Goal: Transaction & Acquisition: Purchase product/service

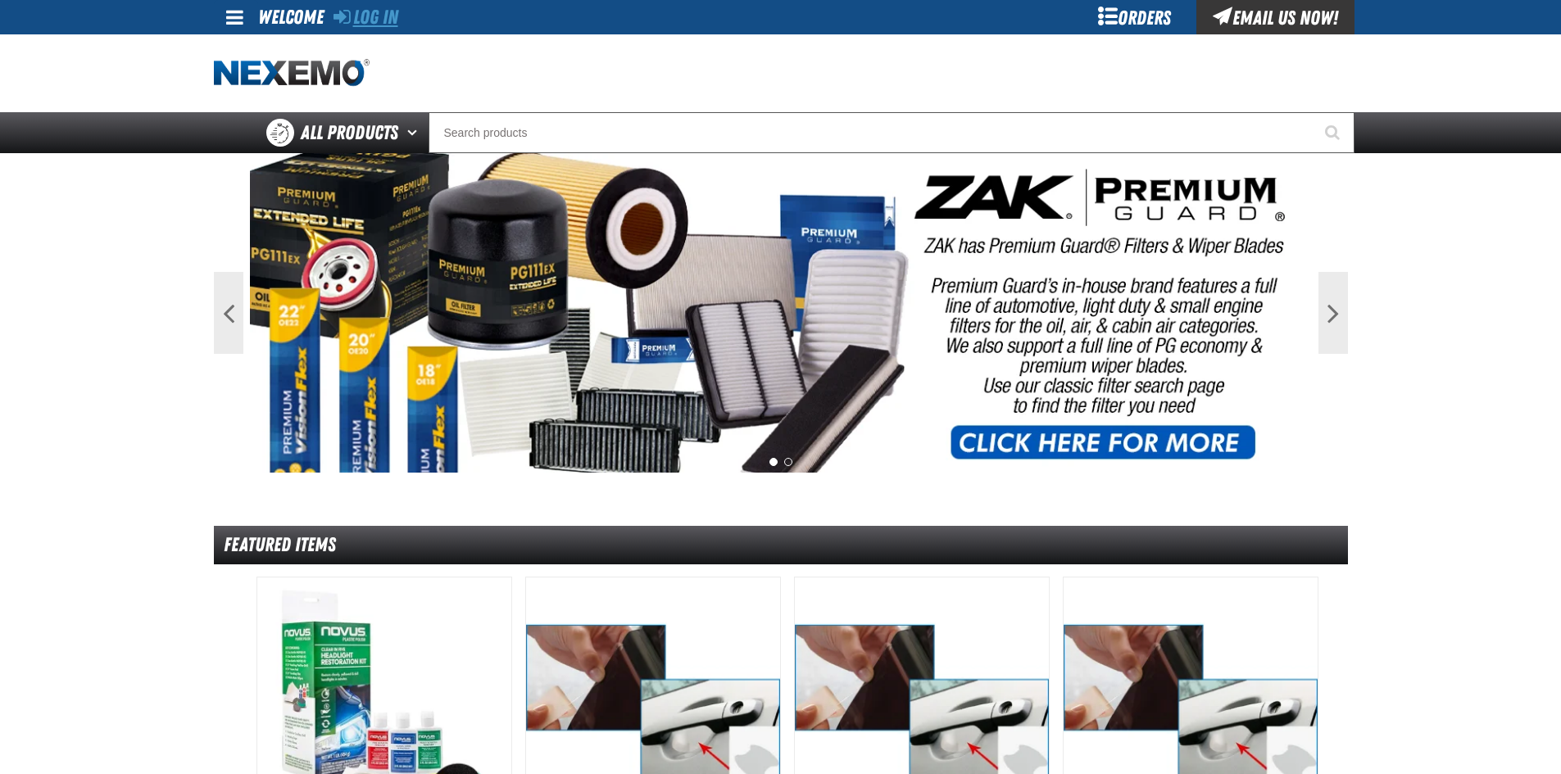
click at [380, 14] on link "Log In" at bounding box center [365, 17] width 65 height 23
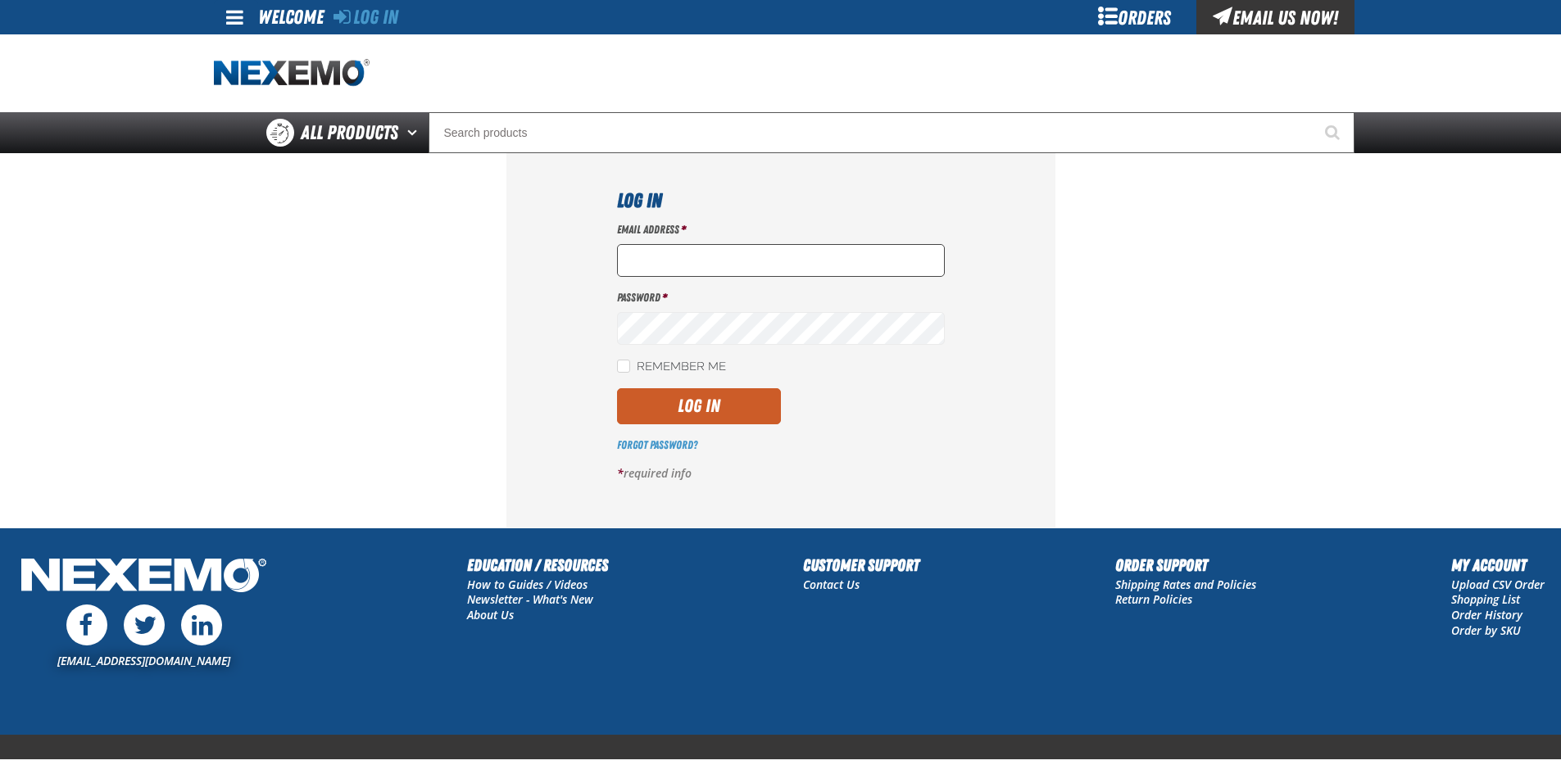
click at [685, 256] on input "Email Address *" at bounding box center [781, 260] width 328 height 33
type input "nfederman@vtaig.com"
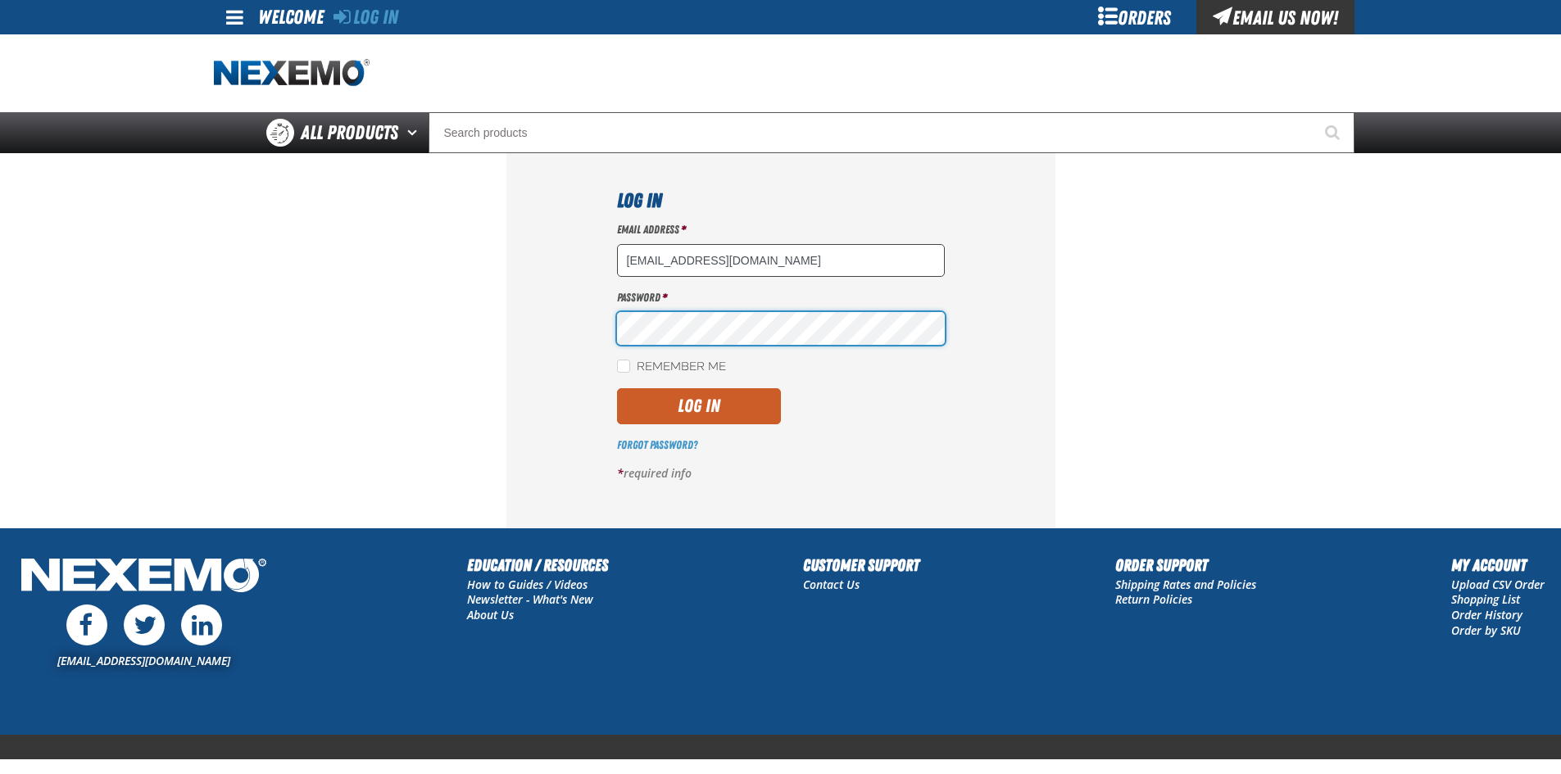
click at [617, 388] on button "Log In" at bounding box center [699, 406] width 164 height 36
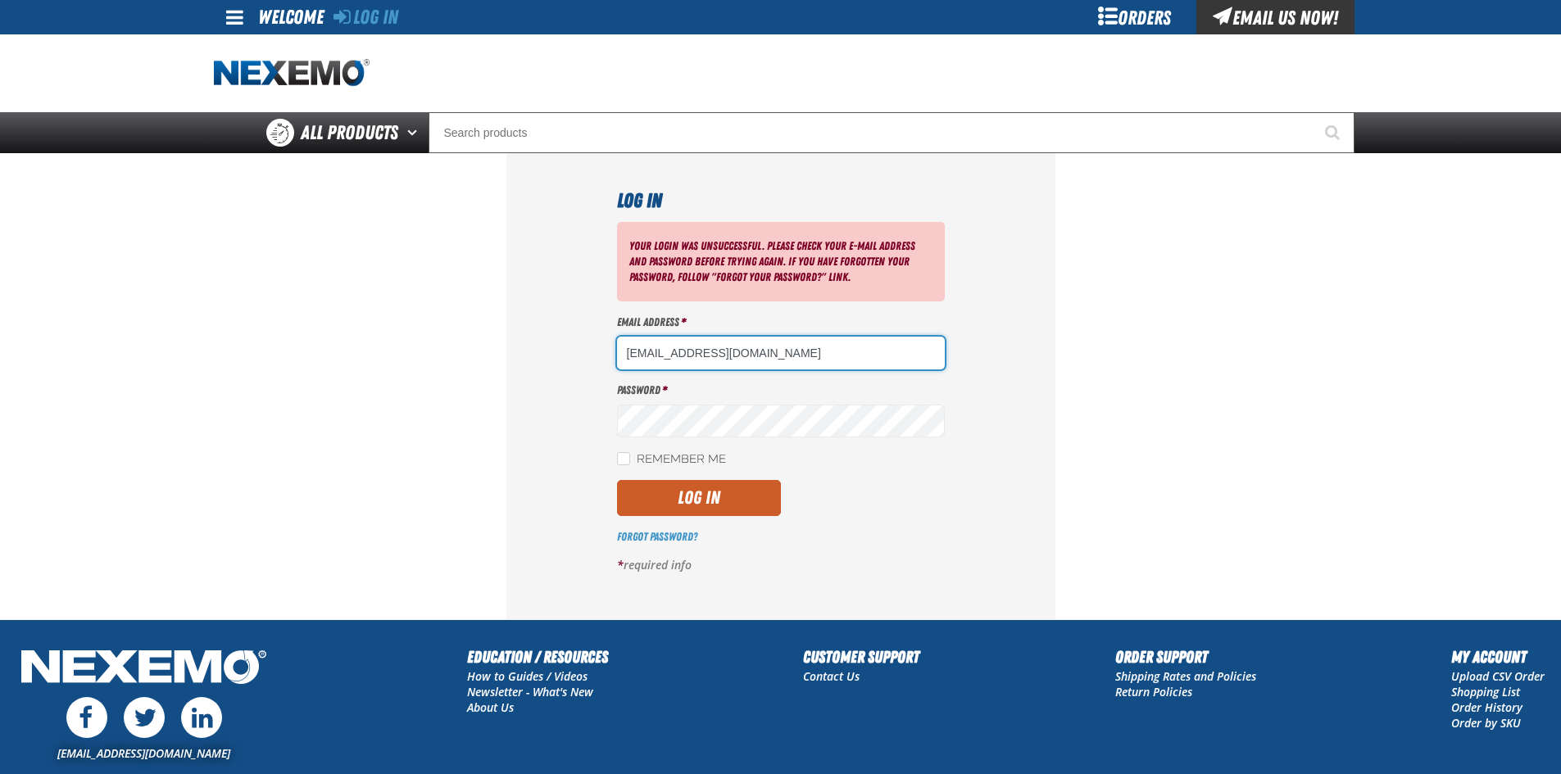
click at [790, 358] on input "nfederman@vtaig.com" at bounding box center [781, 353] width 328 height 33
type input "nfederman@vtaig.com"
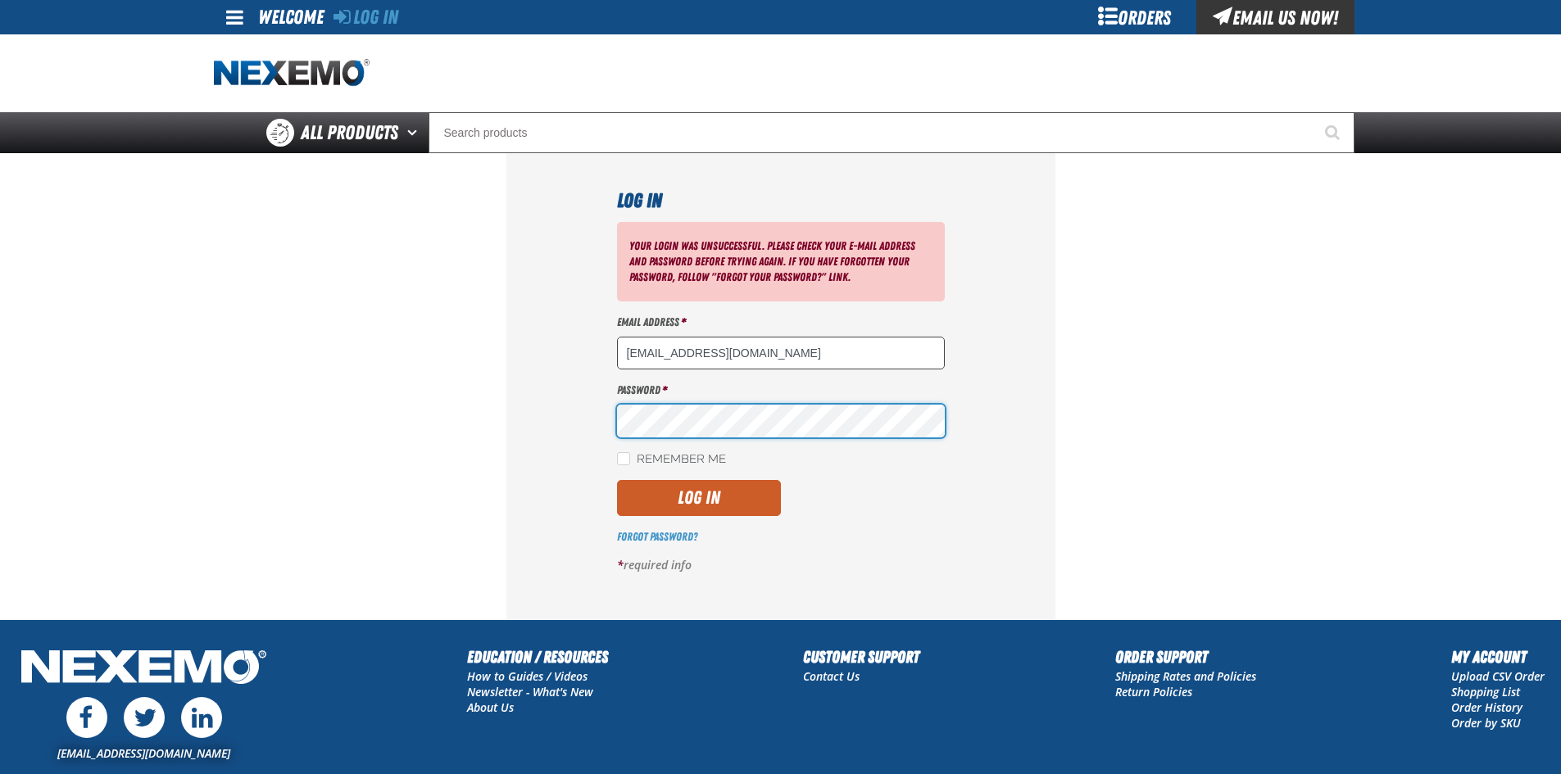
click at [617, 480] on button "Log In" at bounding box center [699, 498] width 164 height 36
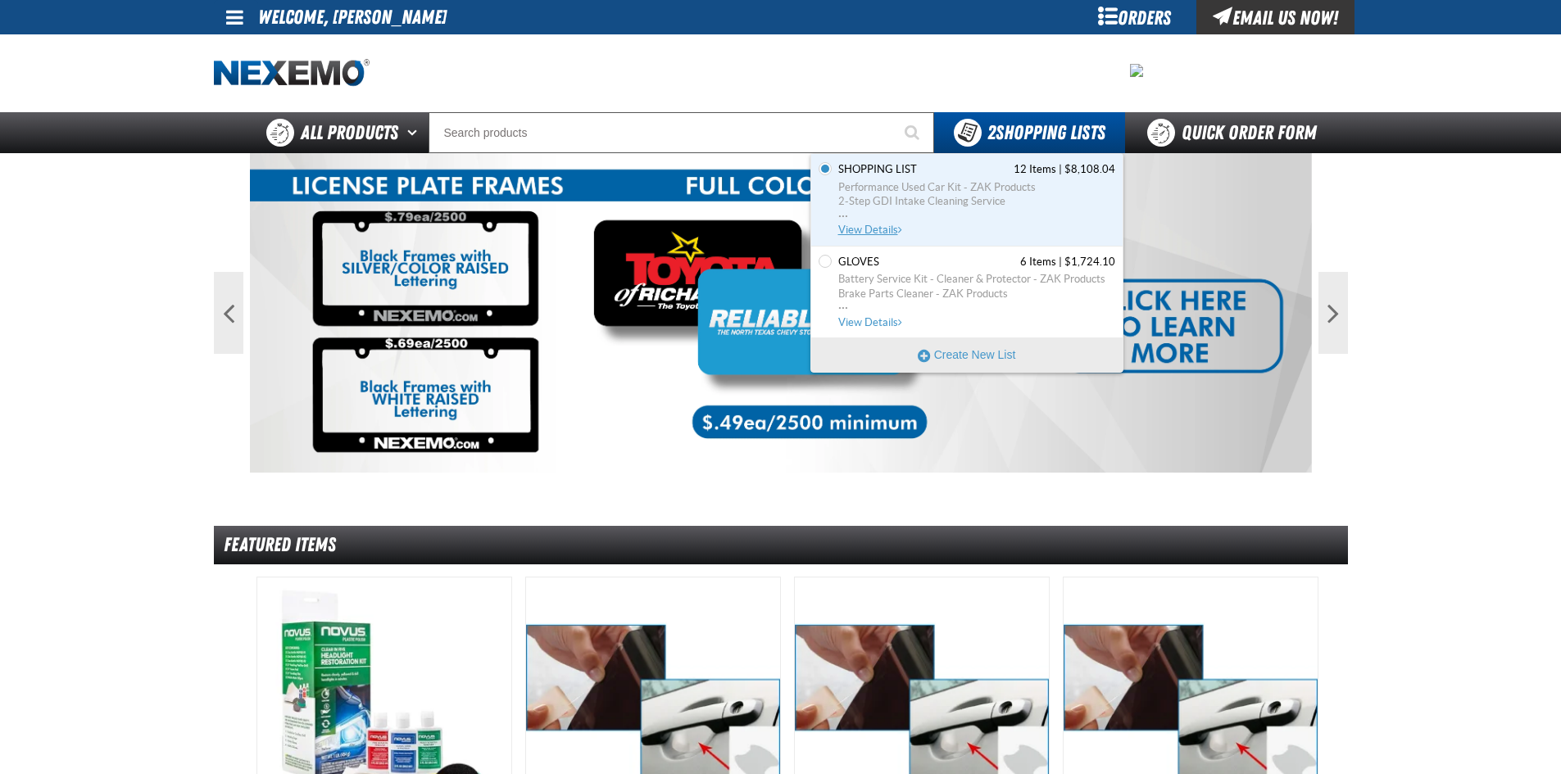
click at [897, 170] on span "Shopping List" at bounding box center [877, 169] width 79 height 15
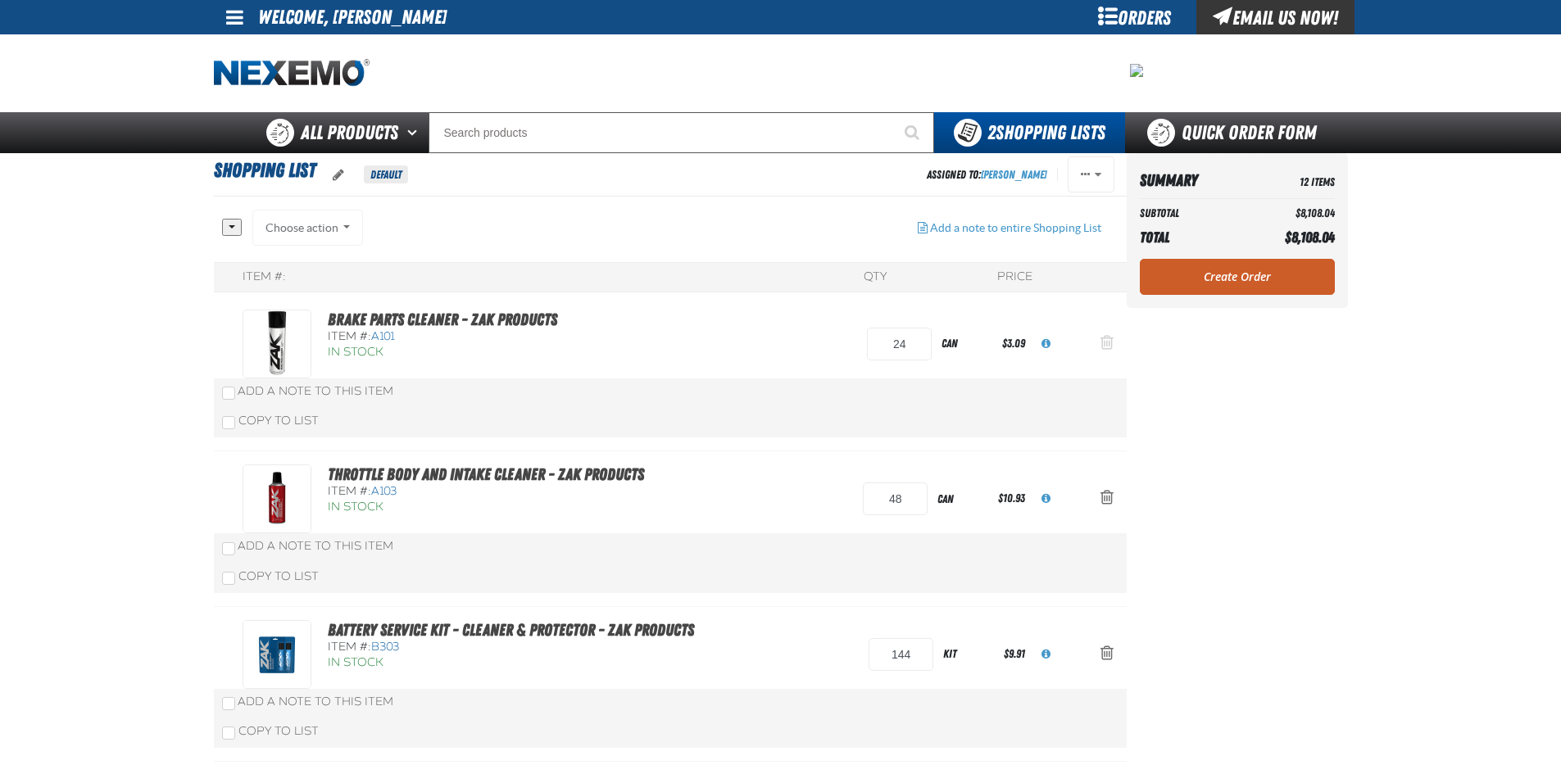
click at [1113, 339] on button "Action Remove Brake Parts Cleaner - ZAK Products from Shopping List" at bounding box center [1106, 344] width 39 height 36
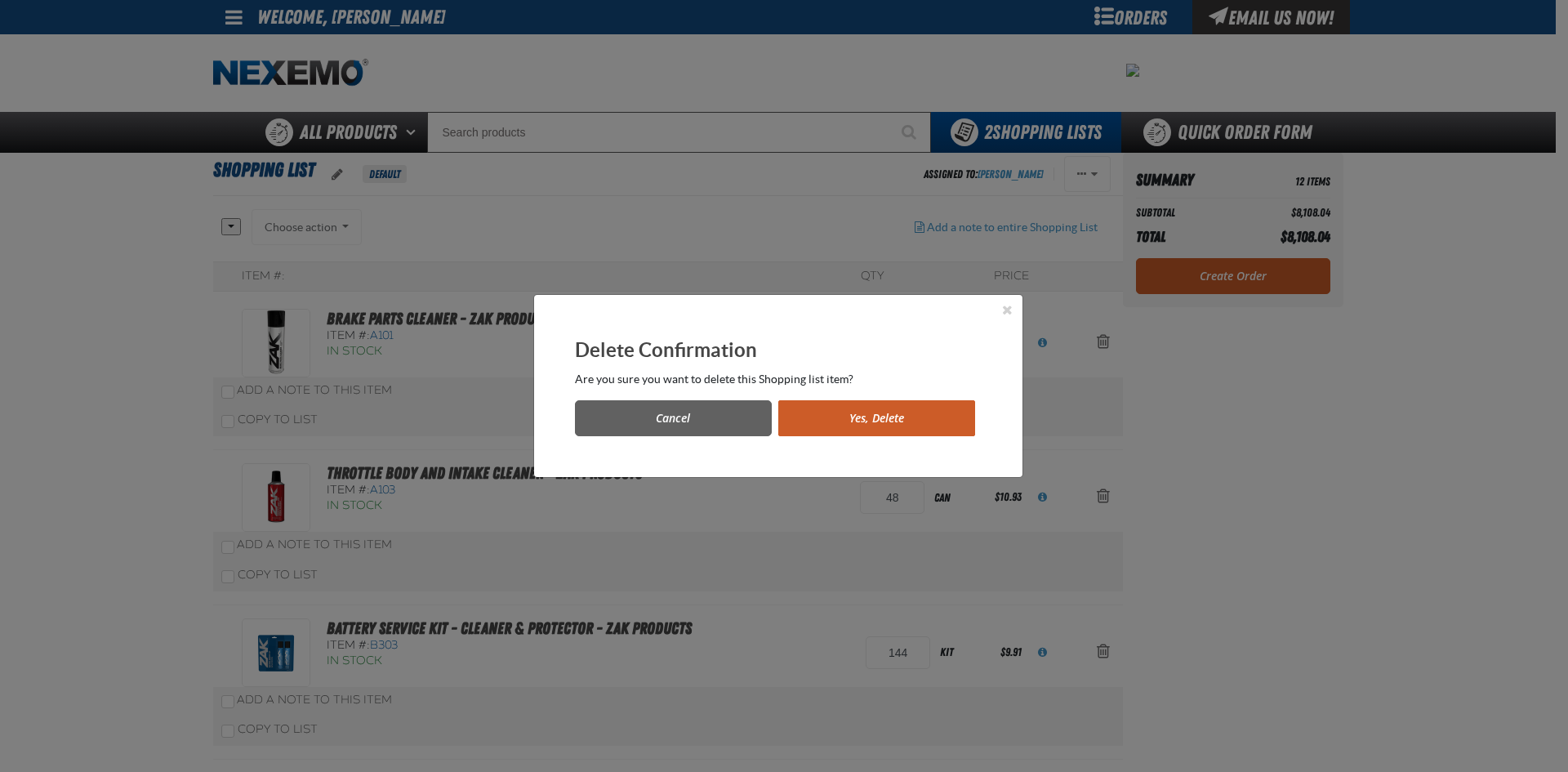
click at [928, 414] on button "Yes, Delete" at bounding box center [876, 418] width 196 height 36
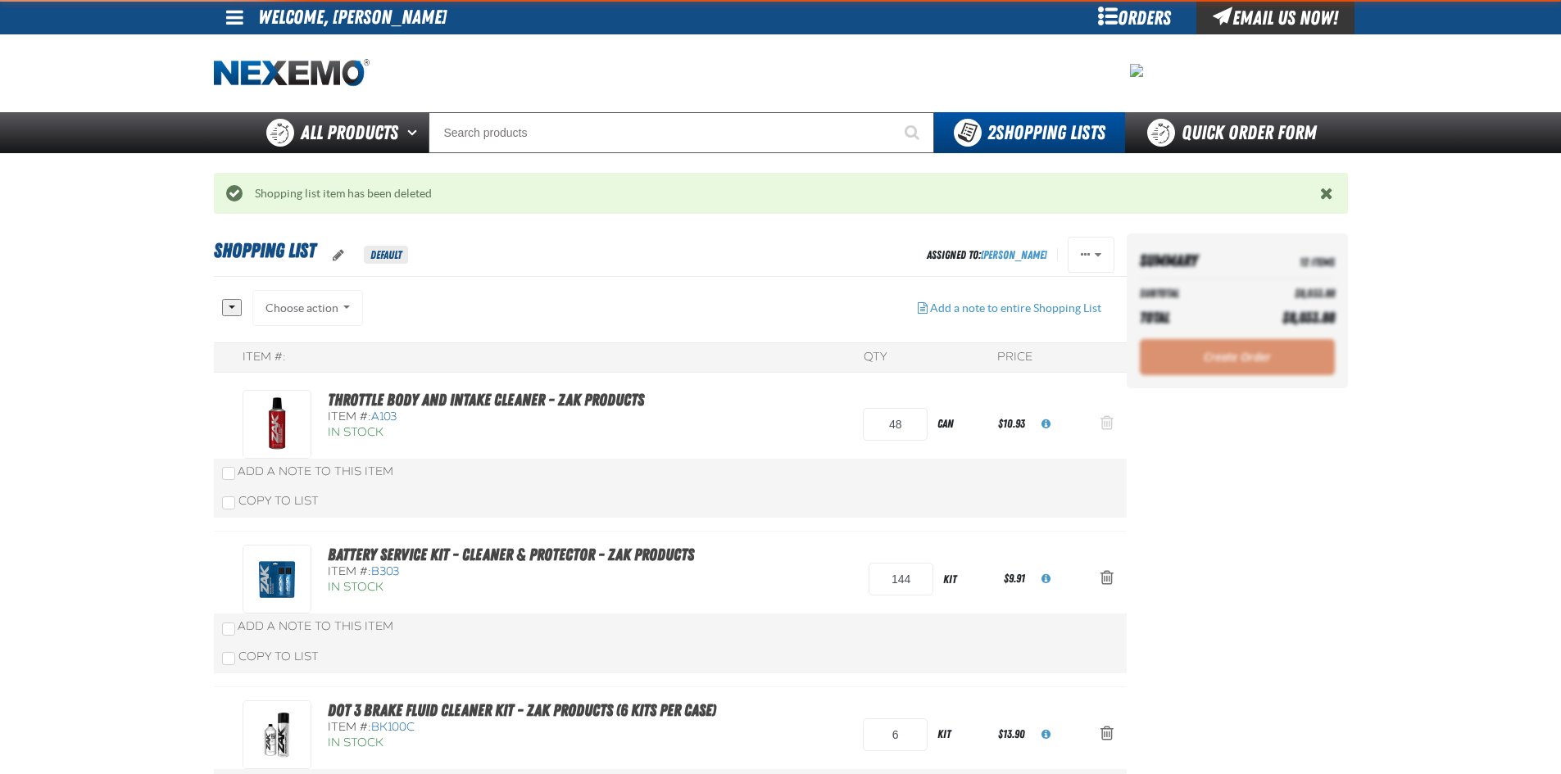
click at [1101, 421] on span "Action Remove Throttle Body and Intake Cleaner - ZAK Products from Shopping List" at bounding box center [1106, 423] width 13 height 16
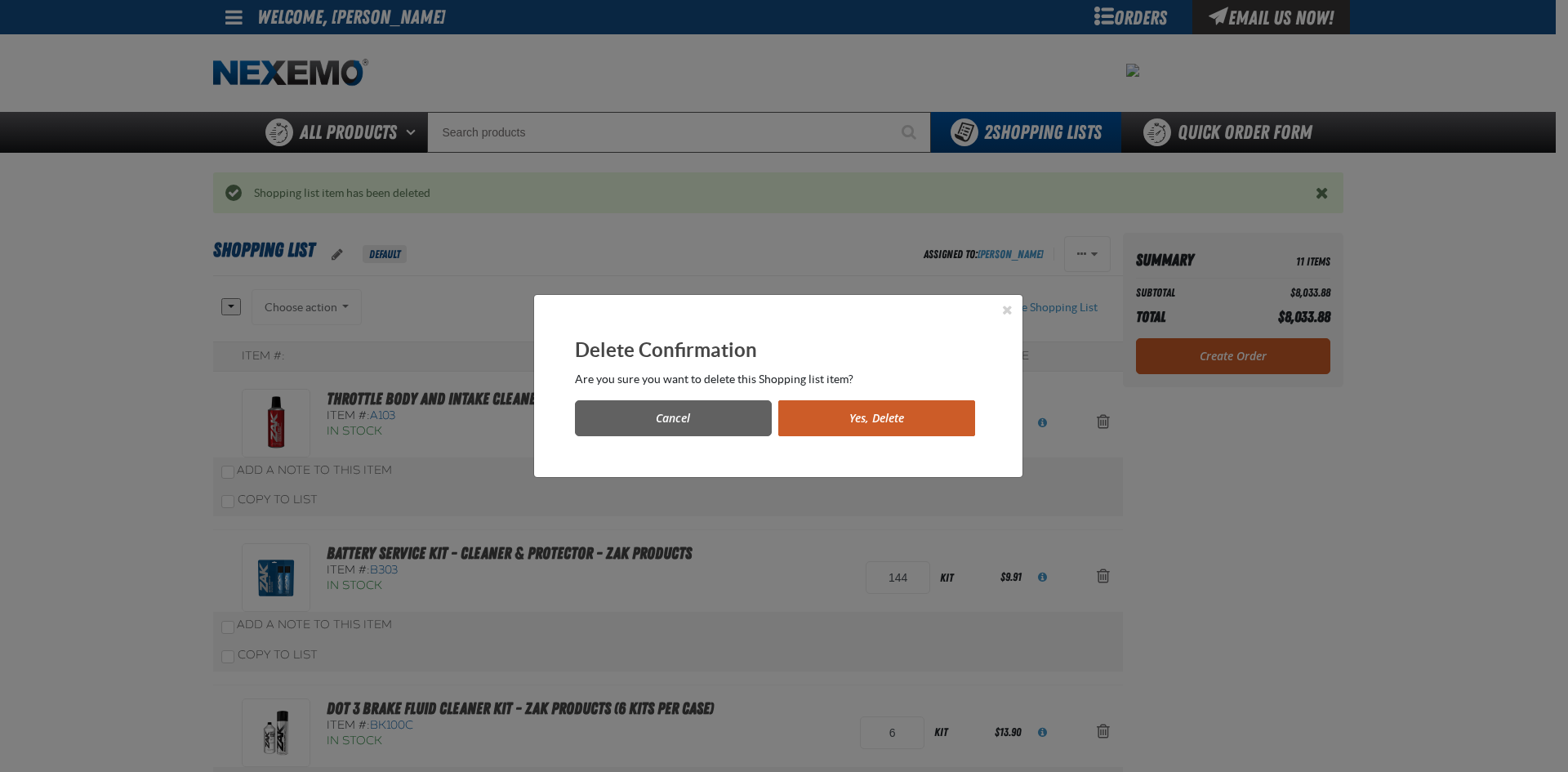
drag, startPoint x: 857, startPoint y: 444, endPoint x: 856, endPoint y: 415, distance: 29.0
click at [856, 444] on div "Delete Confirmation Are you sure you want to delete this Shopping list item? Ca…" at bounding box center [779, 386] width 488 height 183
click at [856, 409] on button "Yes, Delete" at bounding box center [876, 418] width 196 height 36
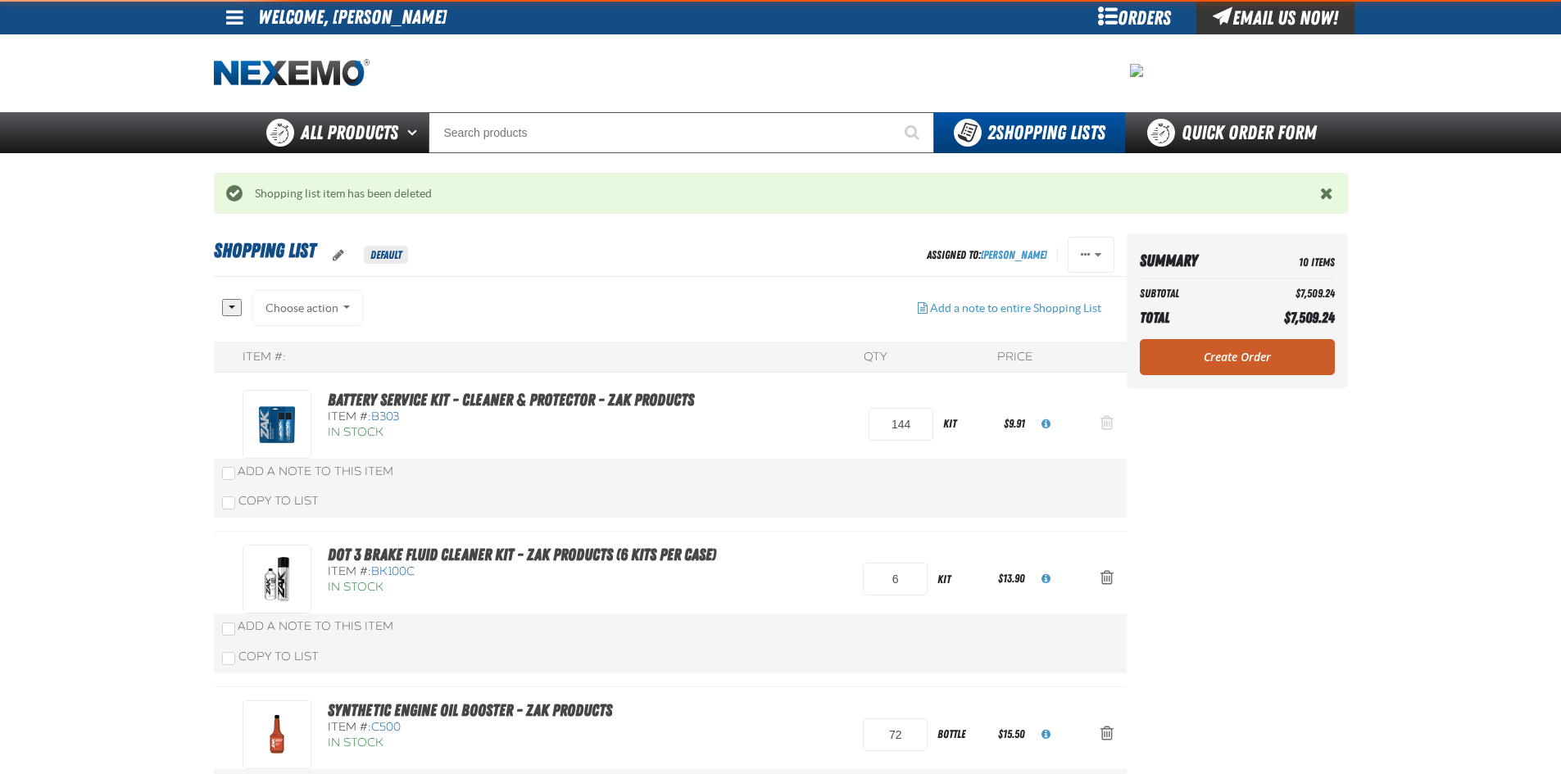
click at [1100, 419] on button "Action Remove Battery Service Kit - Cleaner &amp; Protector - ZAK Products from…" at bounding box center [1106, 424] width 39 height 36
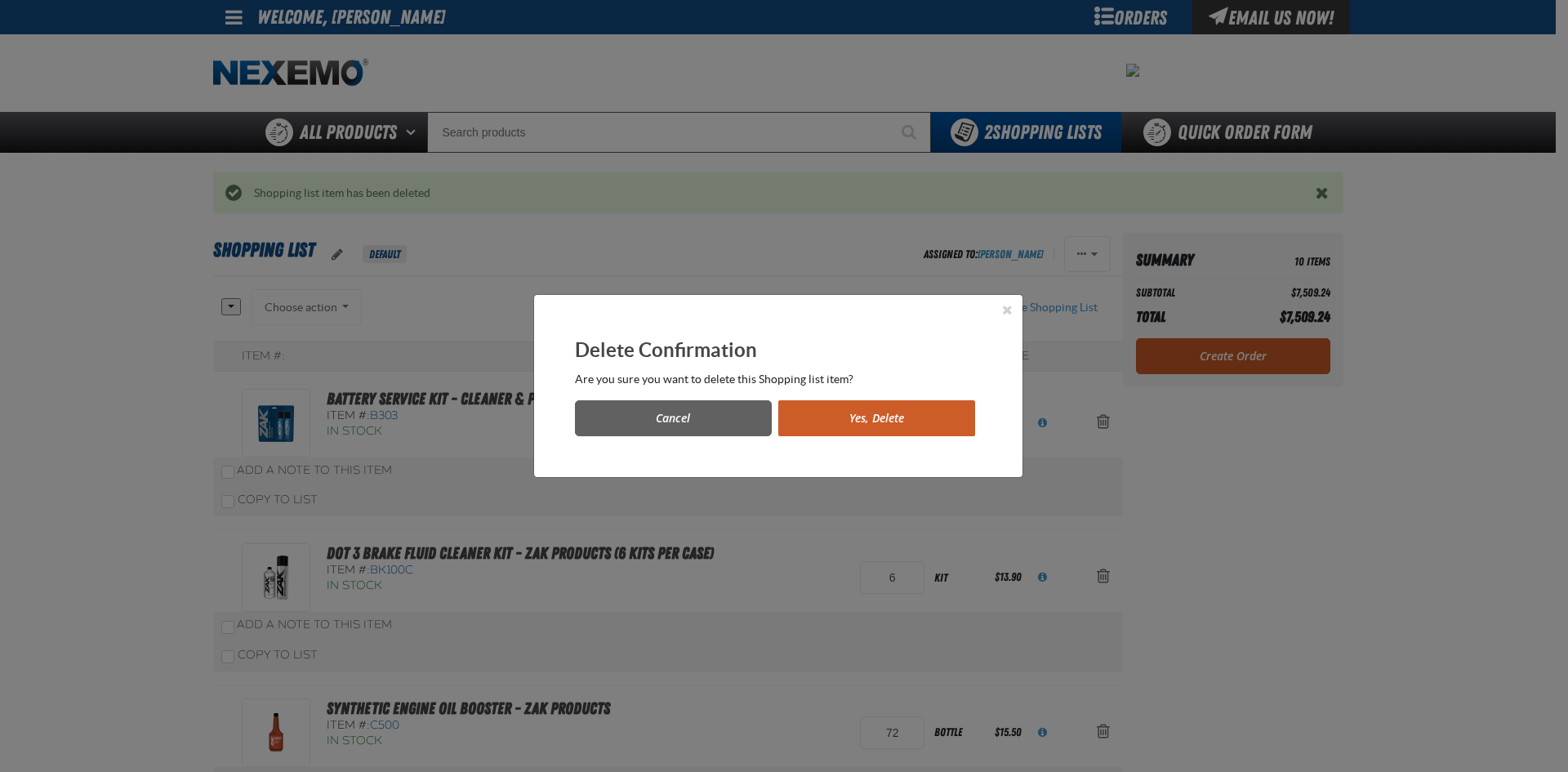
click at [932, 409] on button "Yes, Delete" at bounding box center [876, 418] width 196 height 36
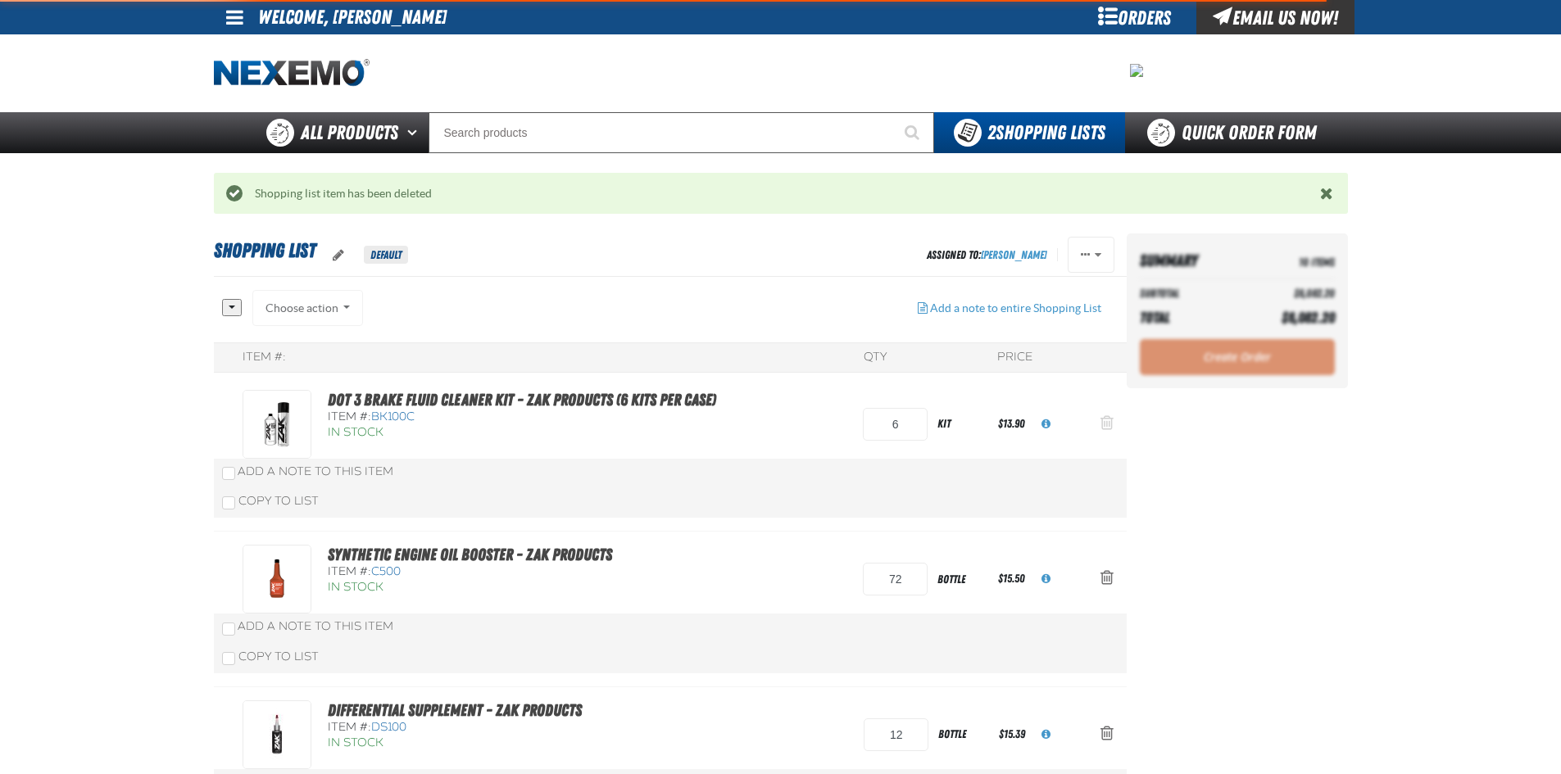
click at [1103, 426] on span "Action Remove DOT 3 Brake Fluid Cleaner Kit - ZAK Products (6 Kits per Case) fr…" at bounding box center [1106, 423] width 13 height 16
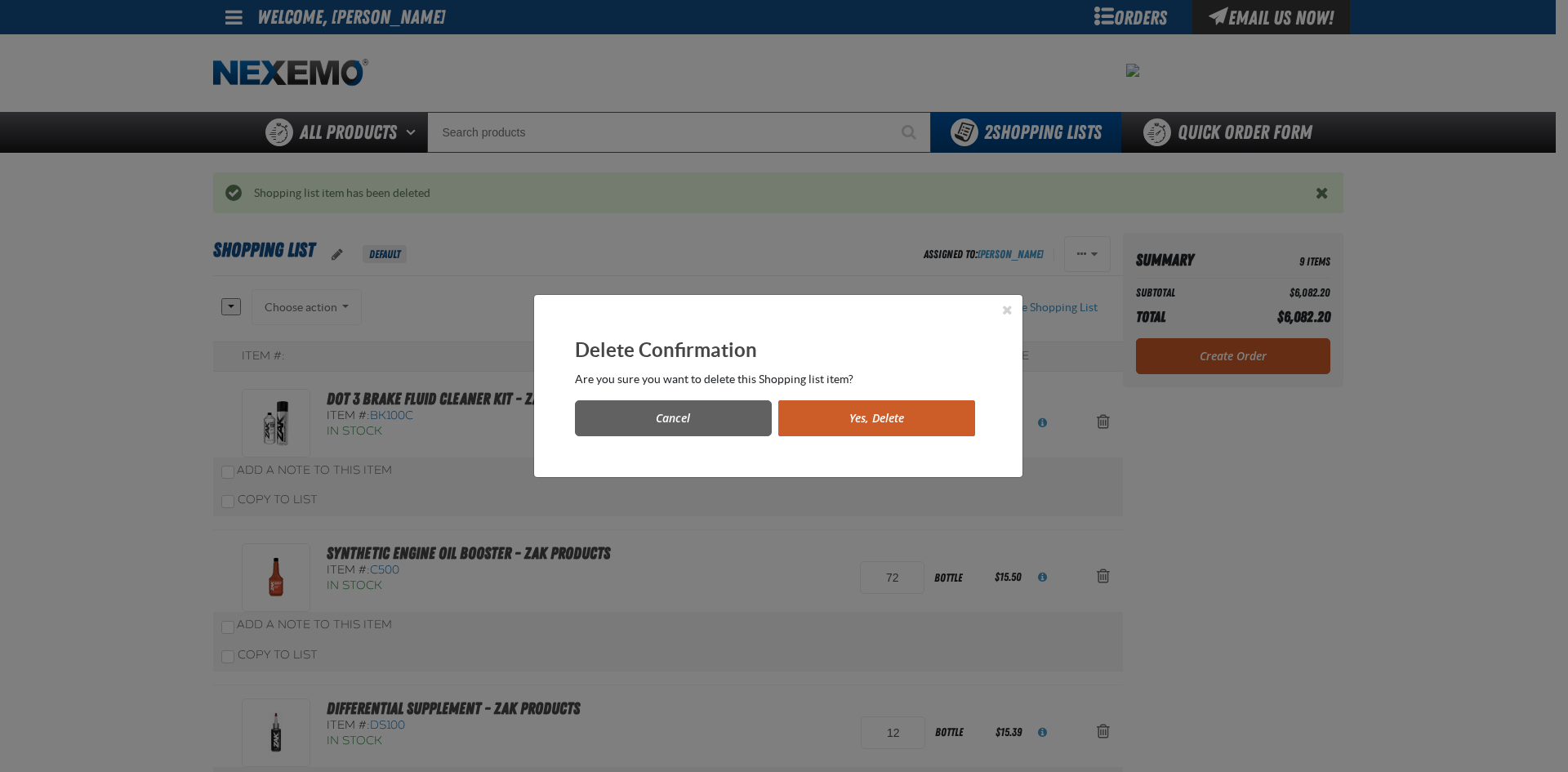
click at [882, 432] on button "Yes, Delete" at bounding box center [876, 418] width 196 height 36
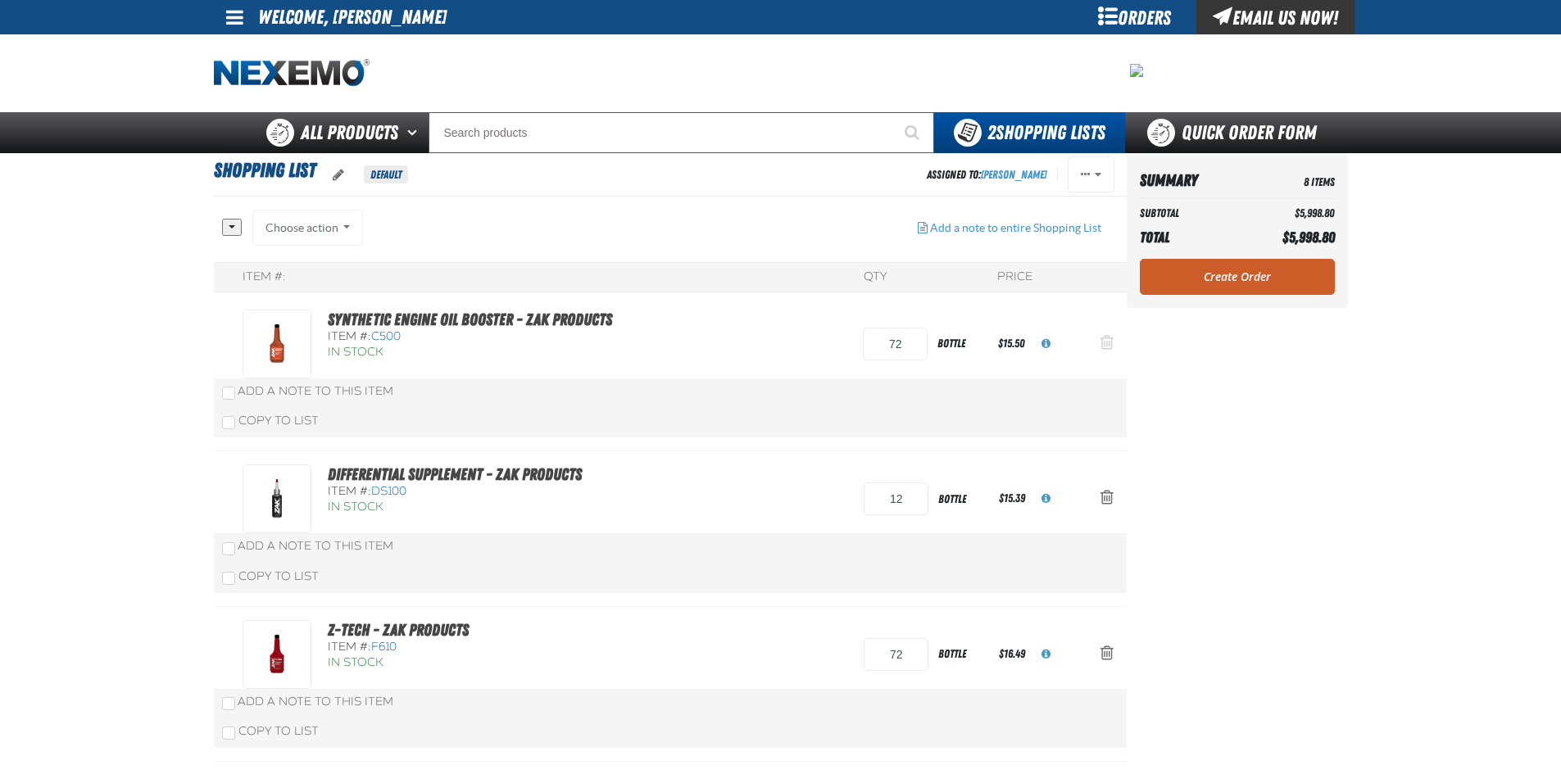
click at [1098, 349] on button "Action Remove Synthetic Engine Oil Booster - ZAK Products from Shopping List" at bounding box center [1106, 344] width 39 height 36
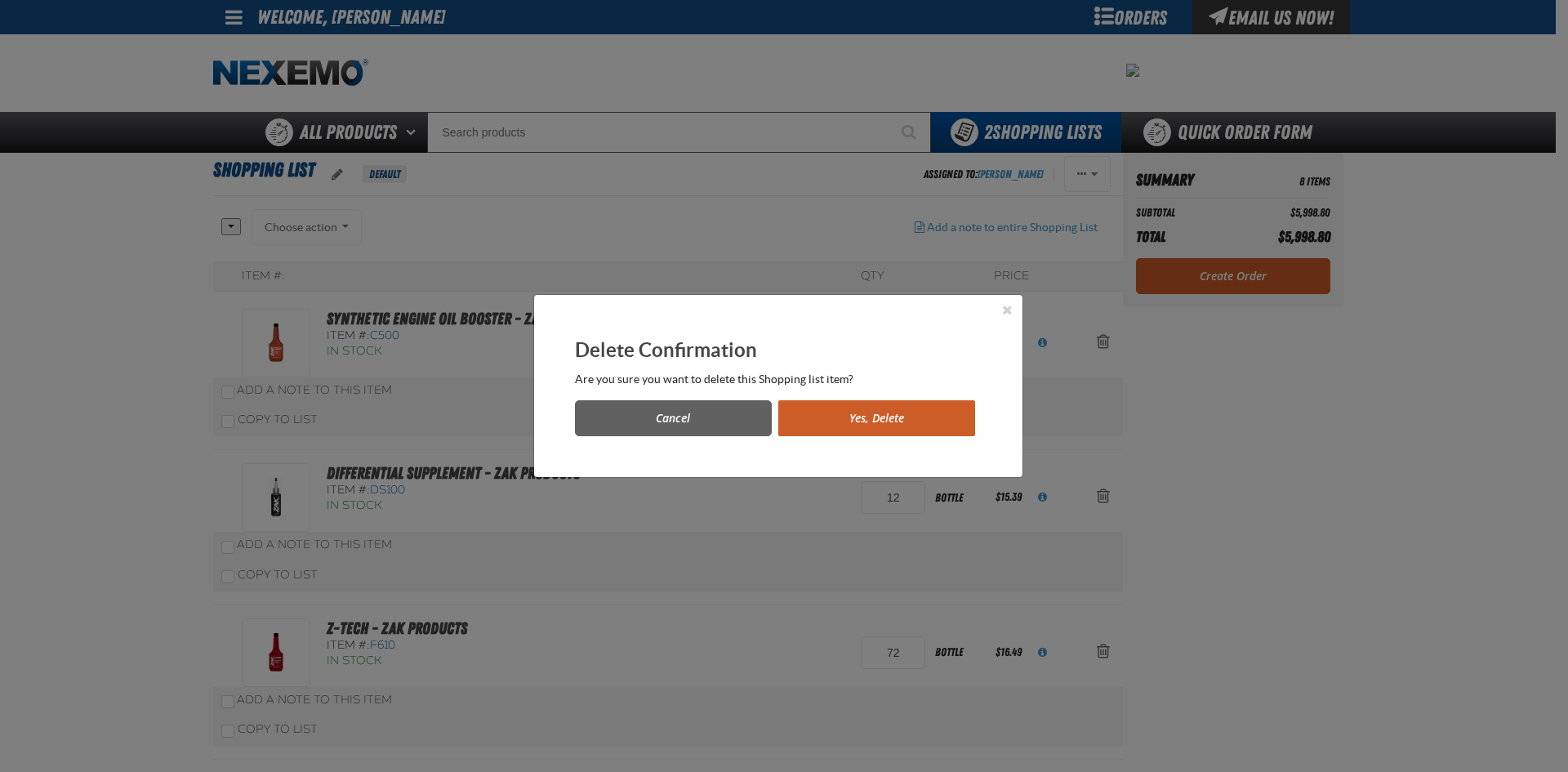
click at [937, 413] on button "Yes, Delete" at bounding box center [876, 418] width 196 height 36
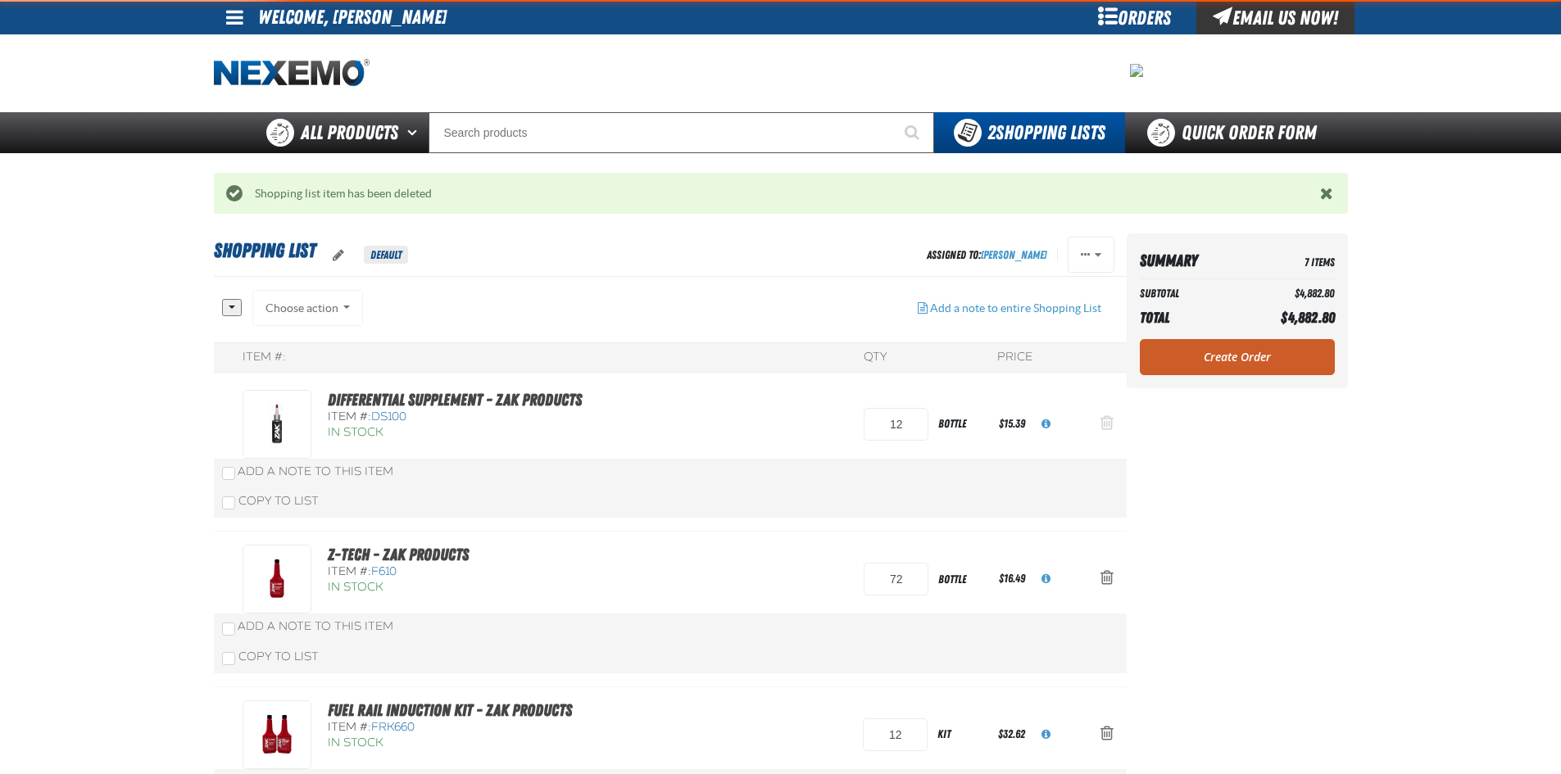
click at [1099, 420] on button "Action Remove Differential Supplement - ZAK Products from Shopping List" at bounding box center [1106, 424] width 39 height 36
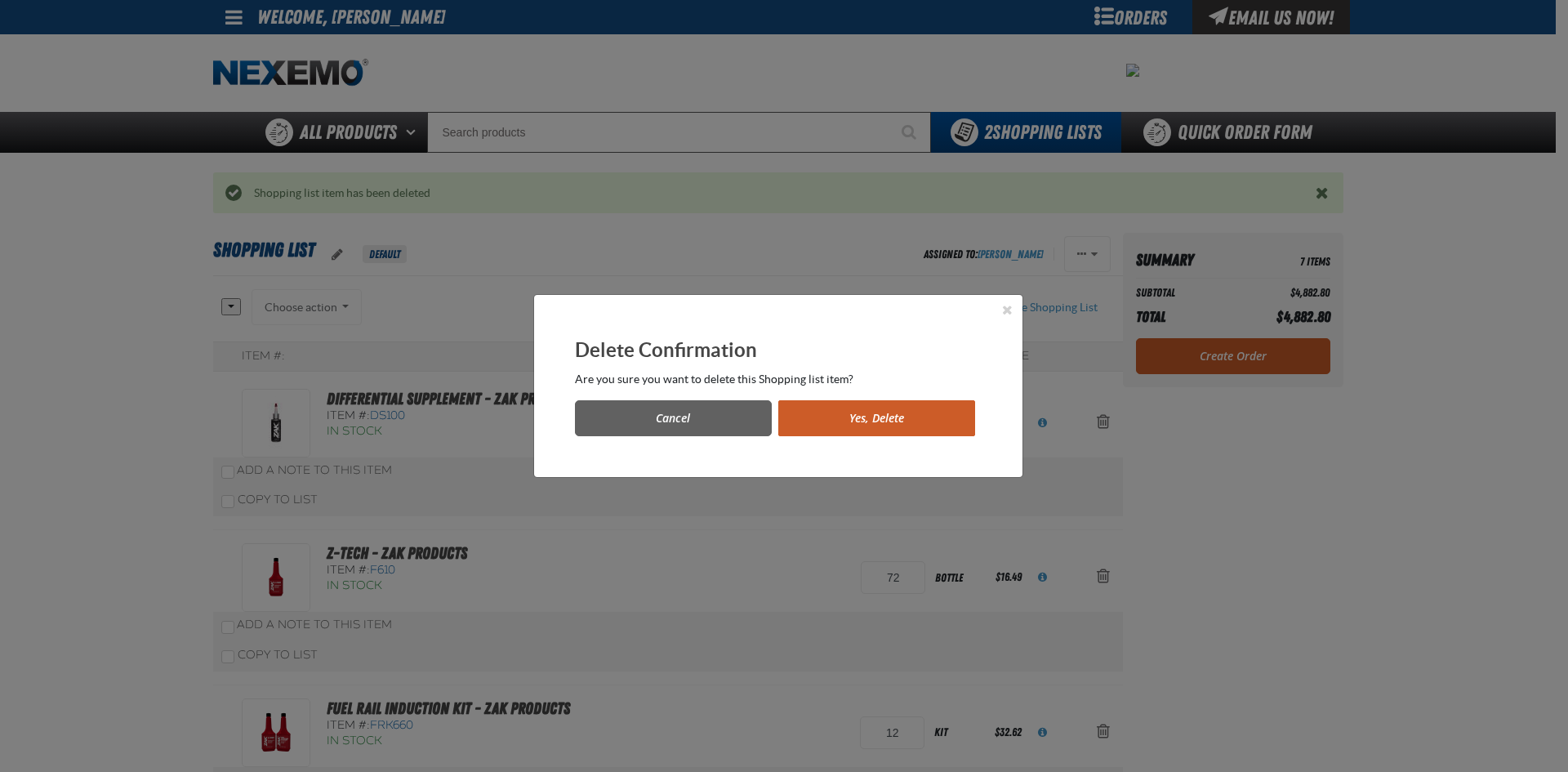
click at [906, 416] on button "Yes, Delete" at bounding box center [876, 418] width 196 height 36
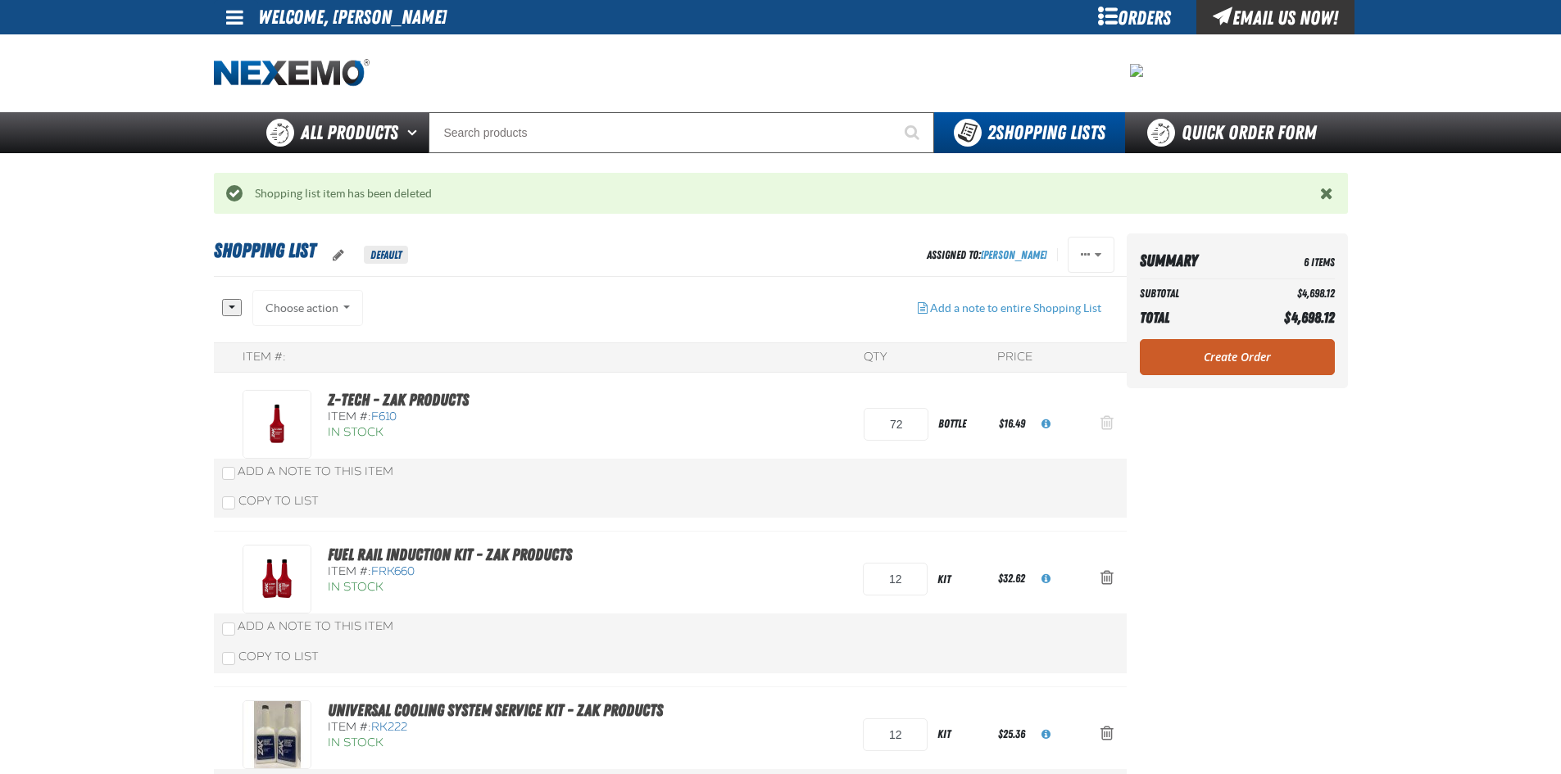
click at [1093, 421] on button "Action Remove Z-Tech - ZAK Products from Shopping List" at bounding box center [1106, 424] width 39 height 36
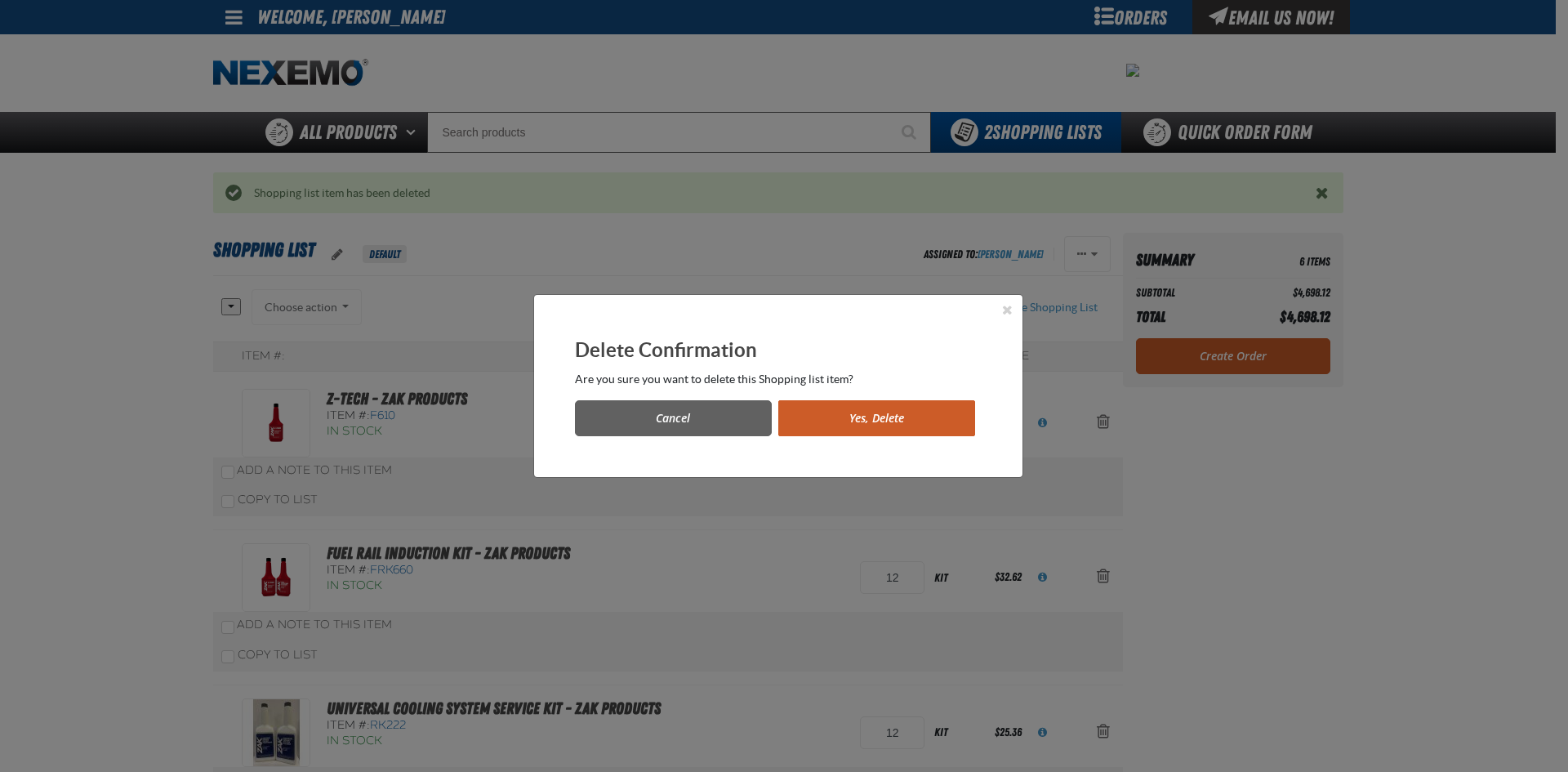
click at [955, 423] on button "Yes, Delete" at bounding box center [876, 418] width 196 height 36
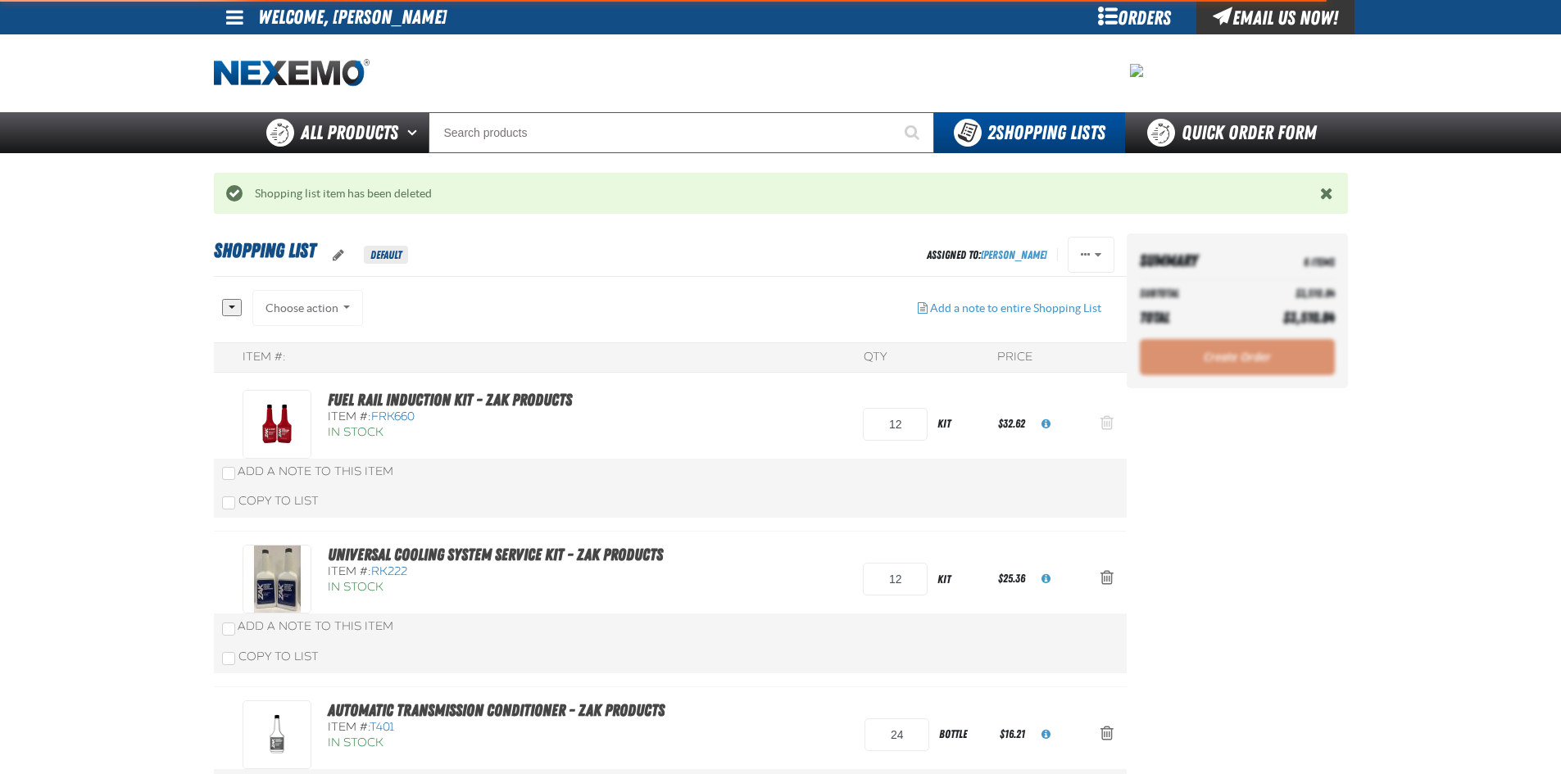
click at [1107, 427] on span "Action Remove Fuel Rail Induction Kit - ZAK Products from Shopping List" at bounding box center [1106, 423] width 13 height 16
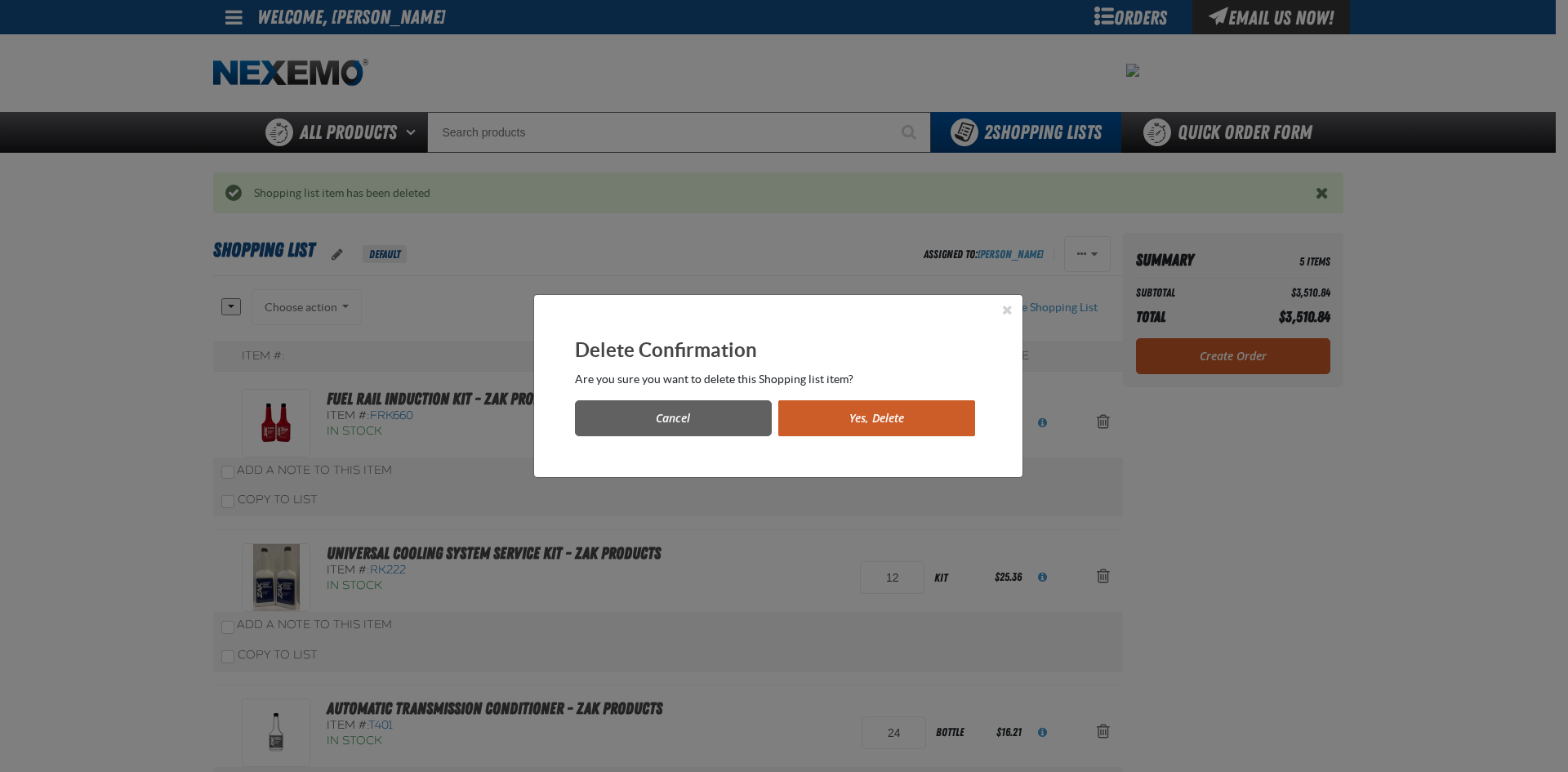
click at [927, 417] on button "Yes, Delete" at bounding box center [876, 418] width 196 height 36
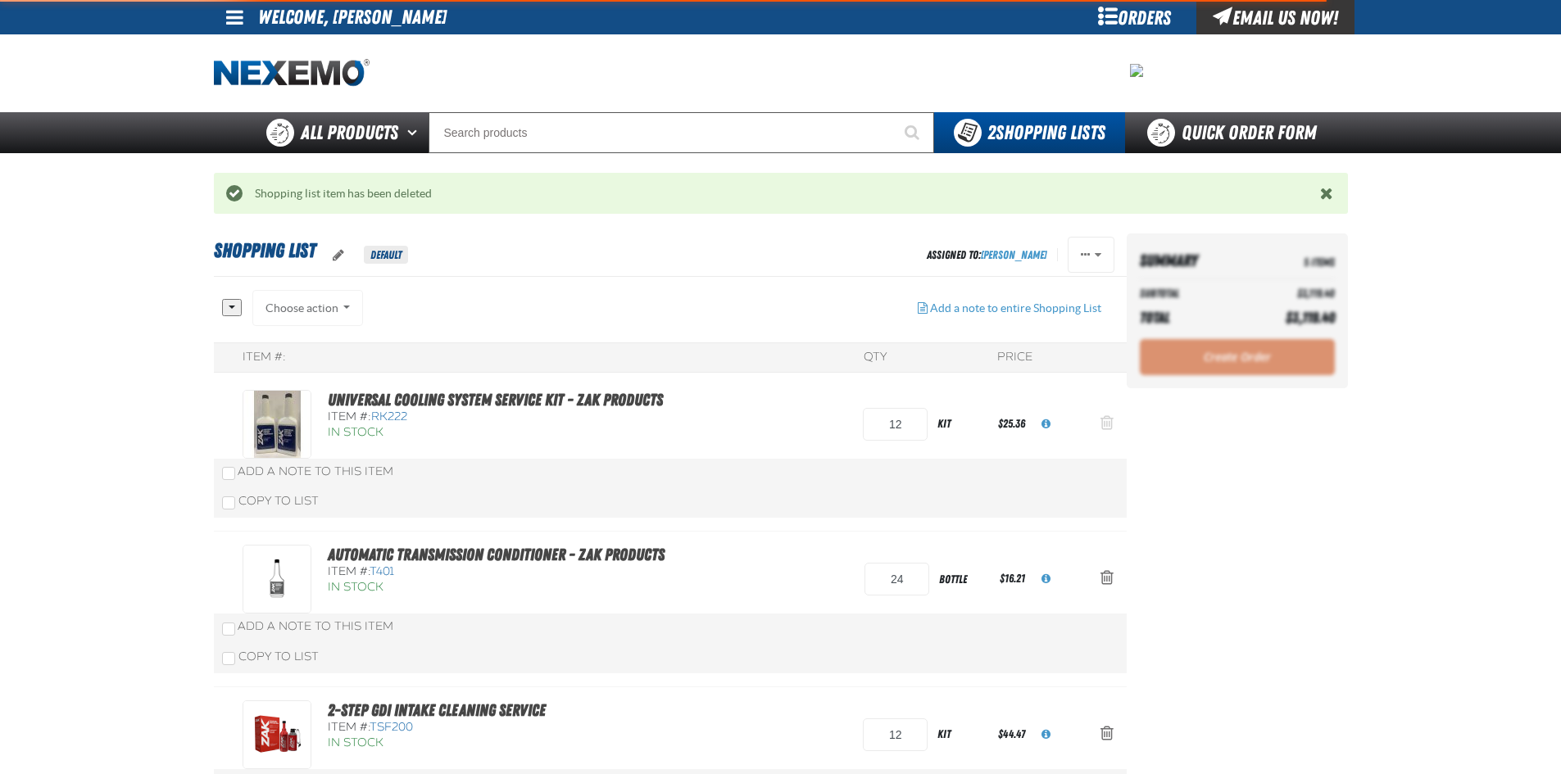
click at [1100, 421] on span "Action Remove Universal Cooling System Service Kit - ZAK Products from Shopping…" at bounding box center [1106, 423] width 13 height 16
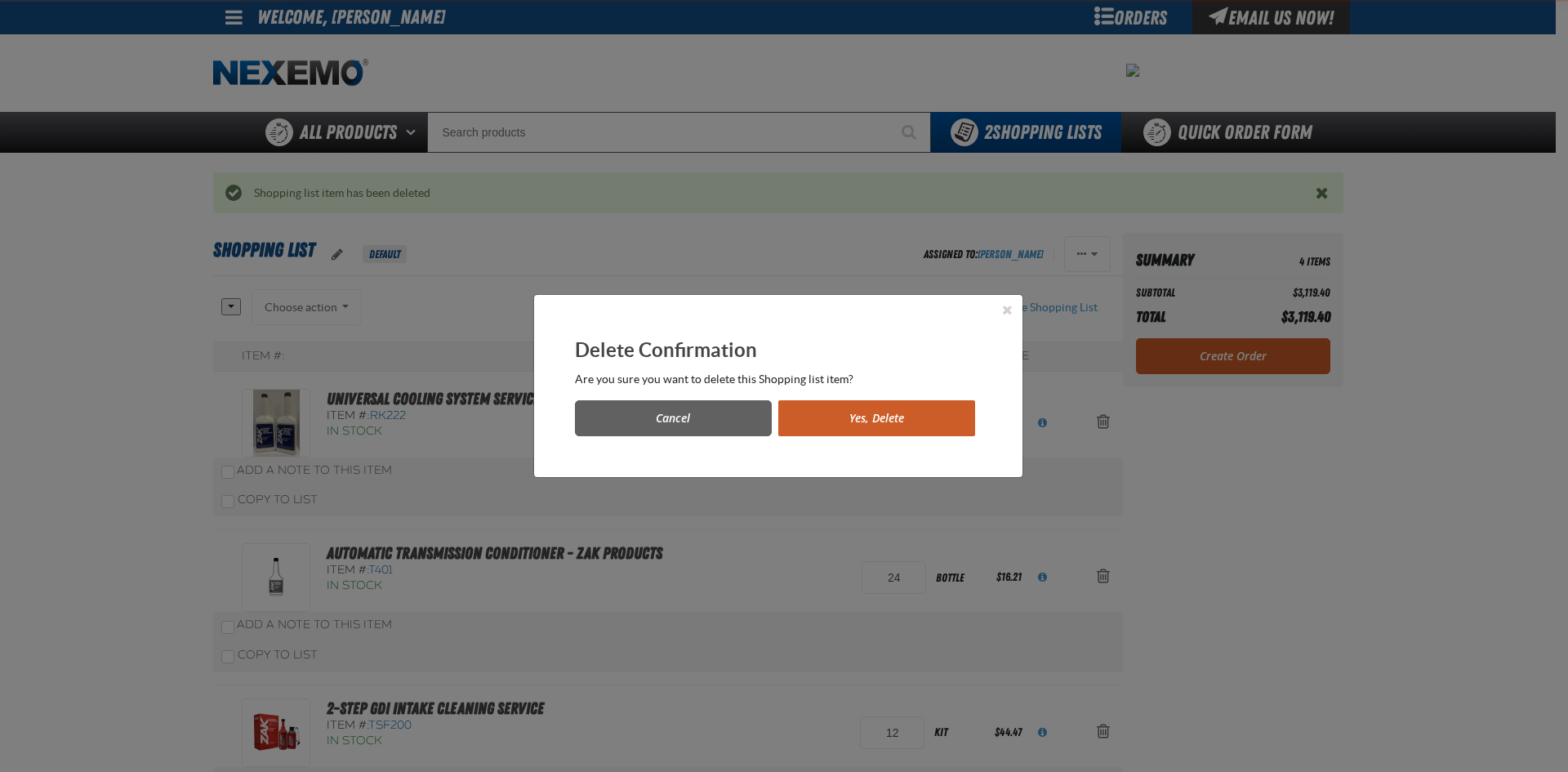
click at [915, 411] on button "Yes, Delete" at bounding box center [876, 418] width 196 height 36
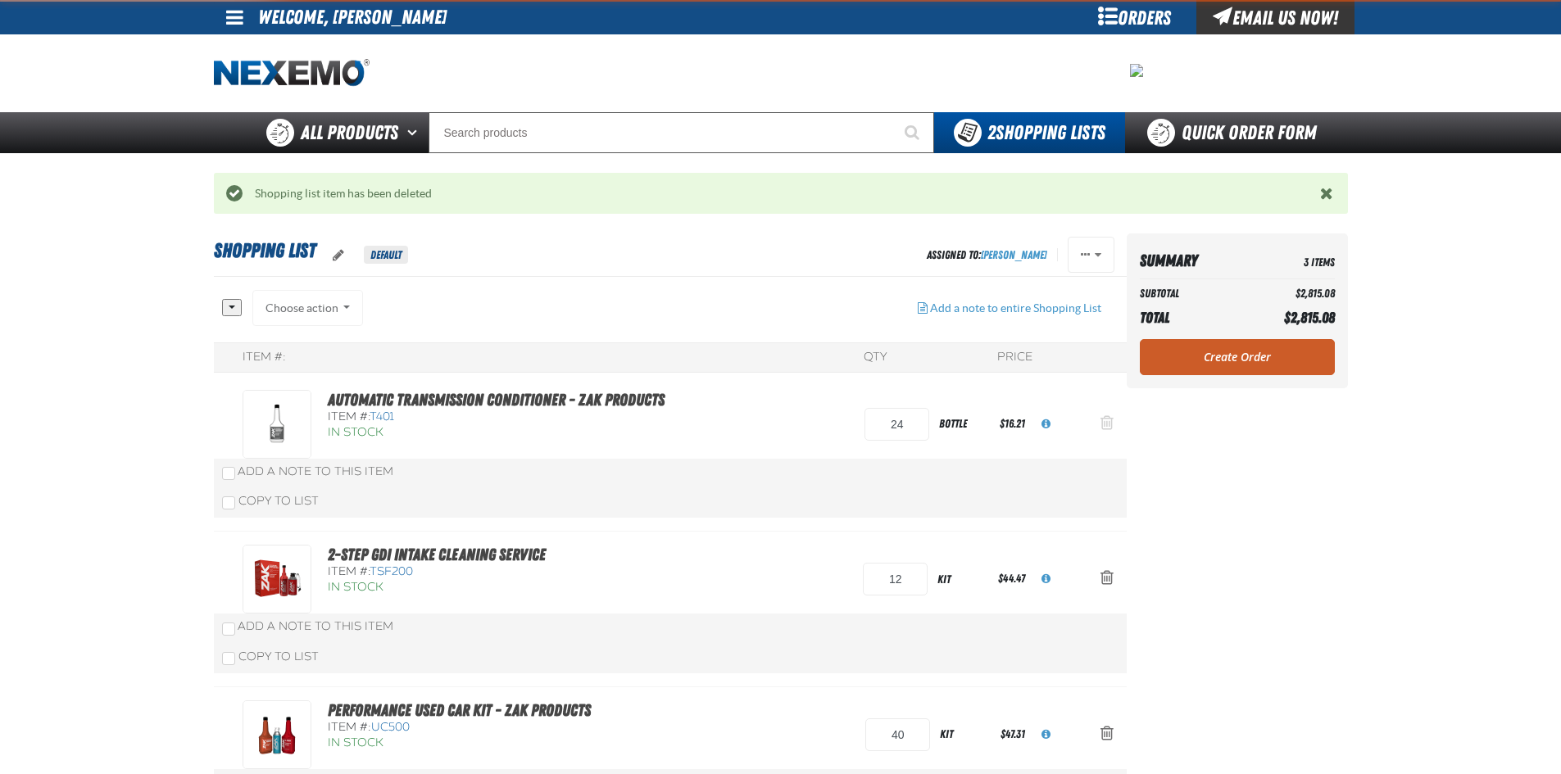
click at [1100, 424] on span "Action Remove Automatic Transmission Conditioner - ZAK Products from Shopping L…" at bounding box center [1106, 423] width 13 height 16
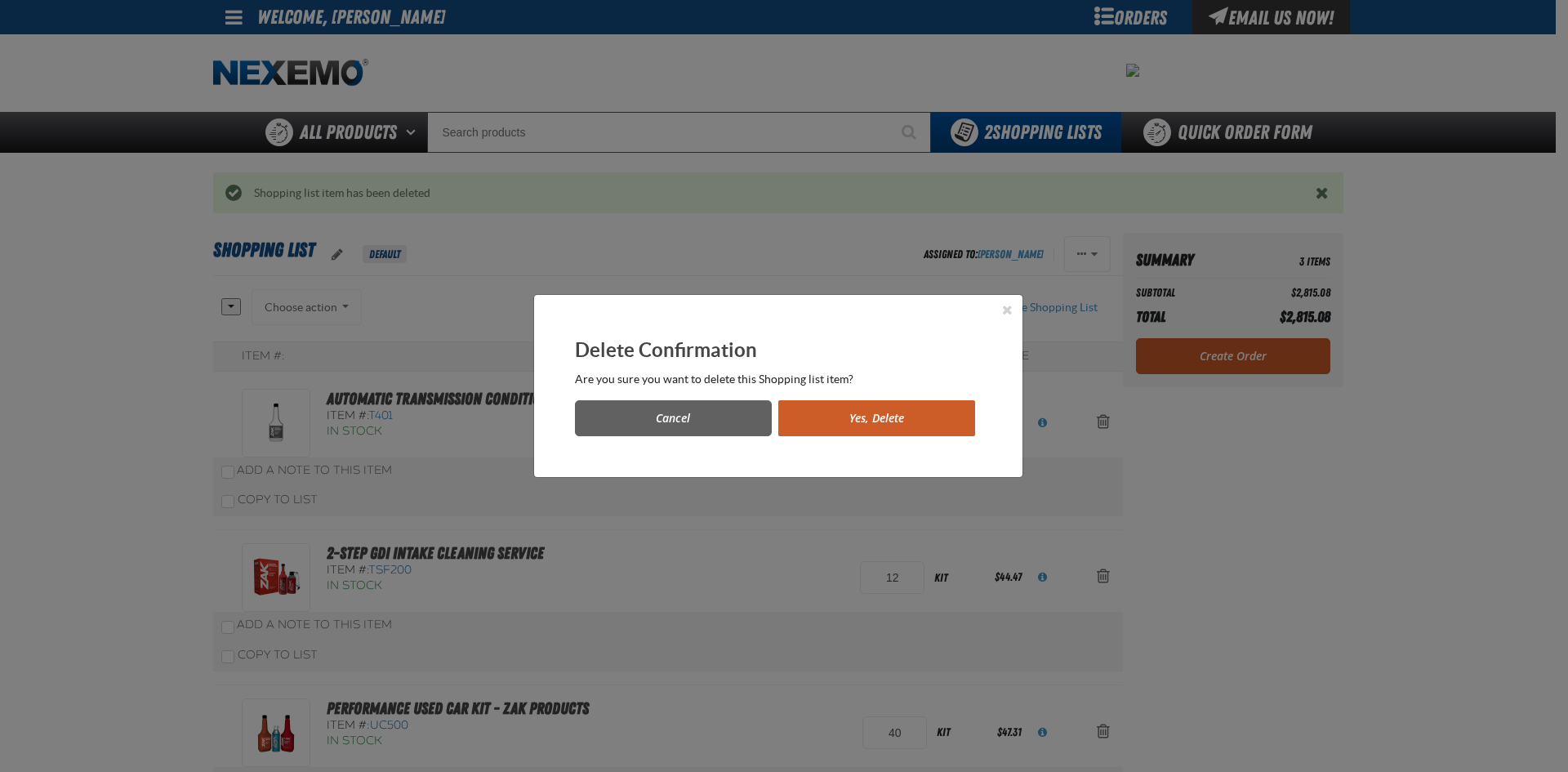
click at [891, 420] on button "Yes, Delete" at bounding box center [876, 418] width 196 height 36
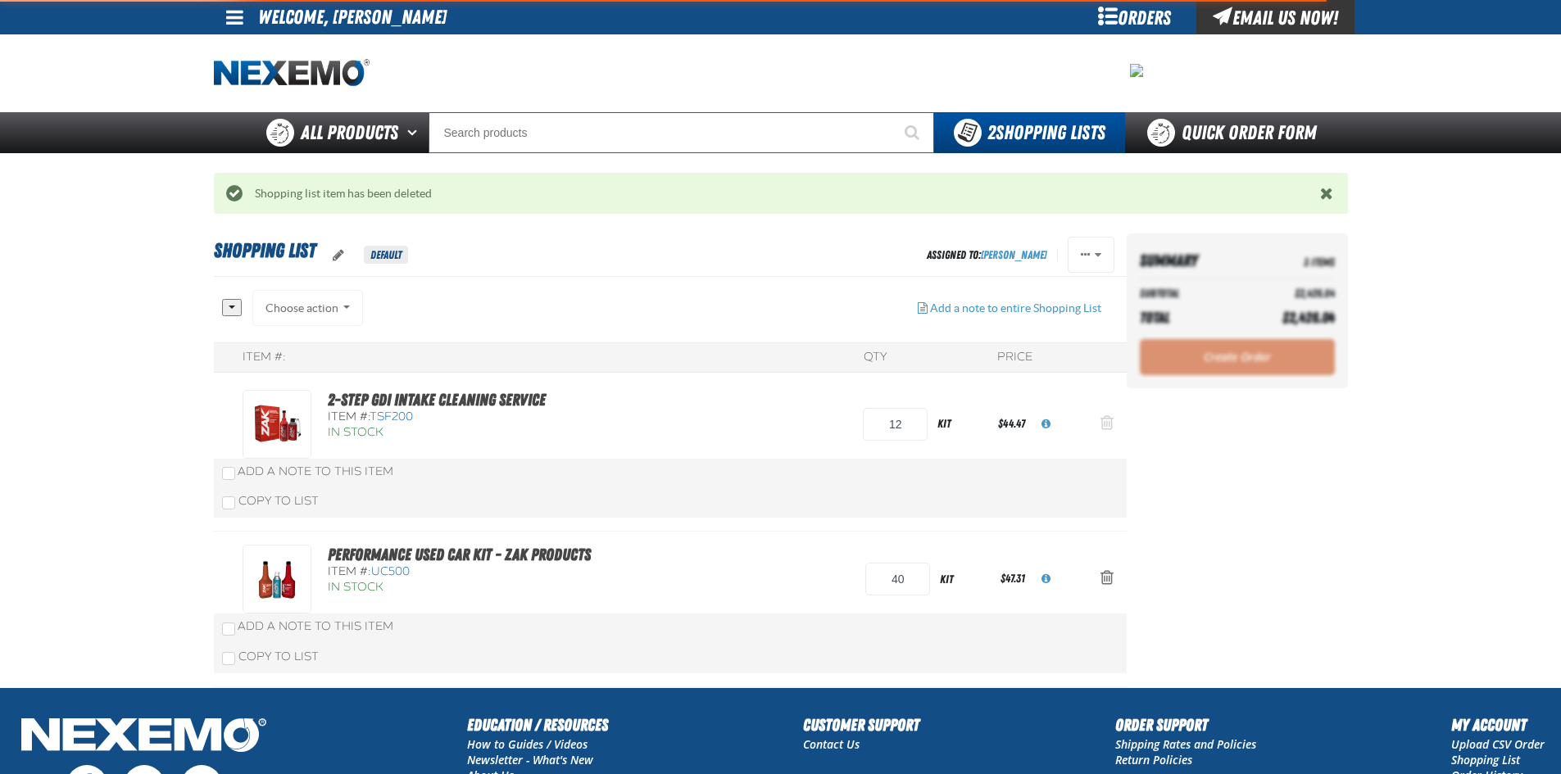
click at [1110, 424] on span "Action Remove 2-Step GDI Intake Cleaning Service from Shopping List" at bounding box center [1106, 423] width 13 height 16
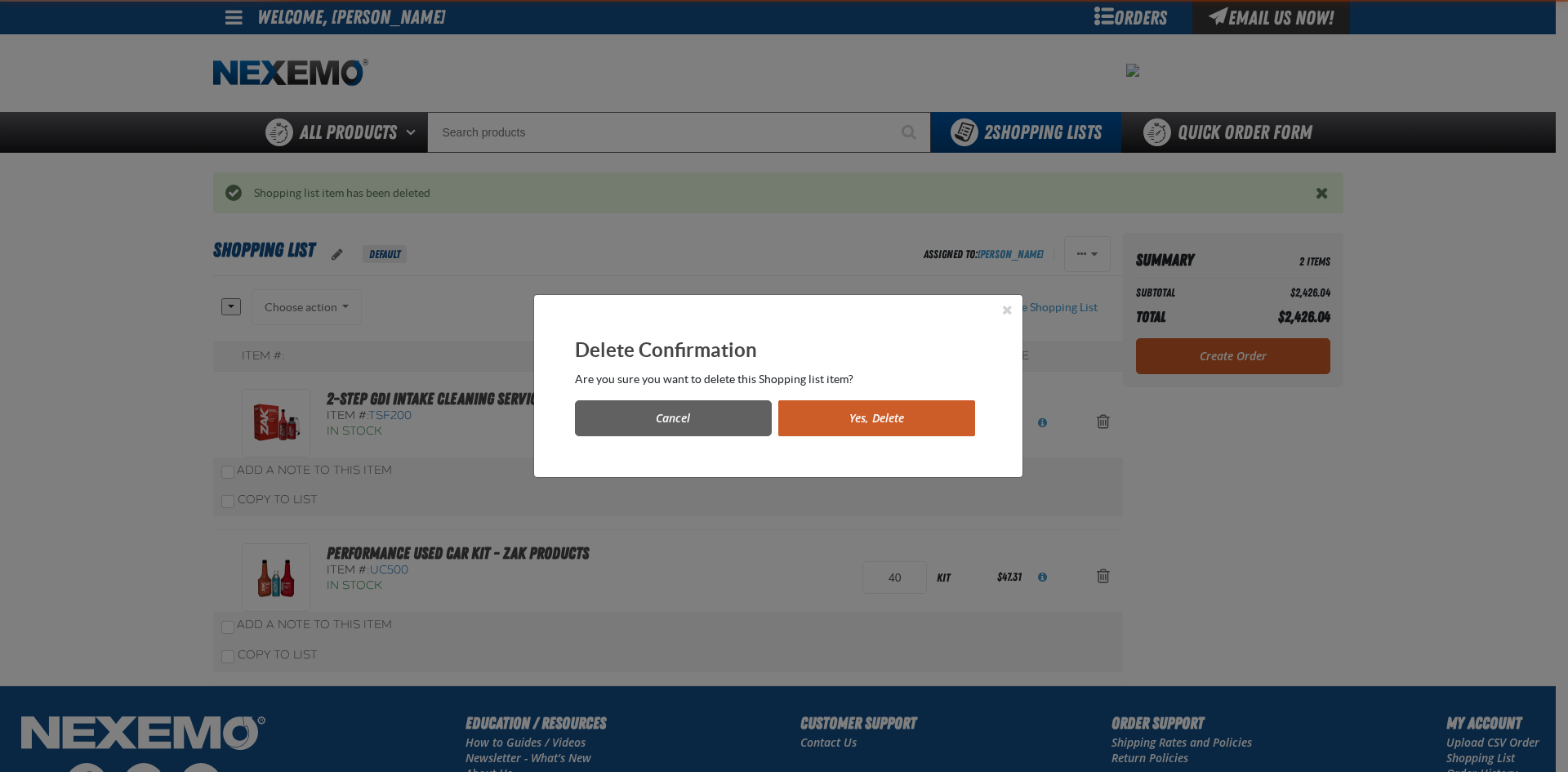
click at [895, 420] on button "Yes, Delete" at bounding box center [876, 418] width 196 height 36
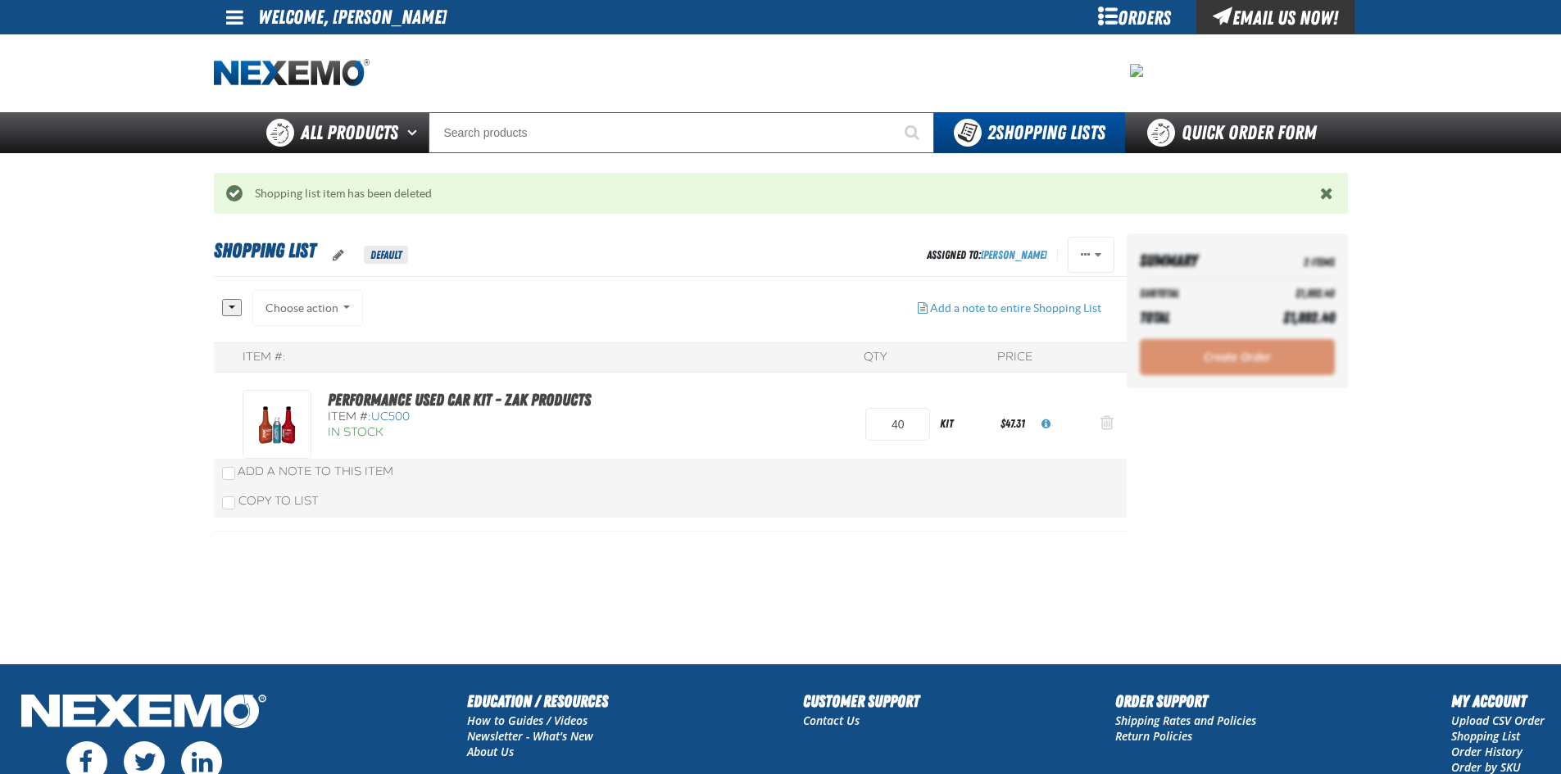
click at [1104, 420] on span "Action Remove Performance Used Car Kit - ZAK Products from Shopping List" at bounding box center [1106, 423] width 13 height 16
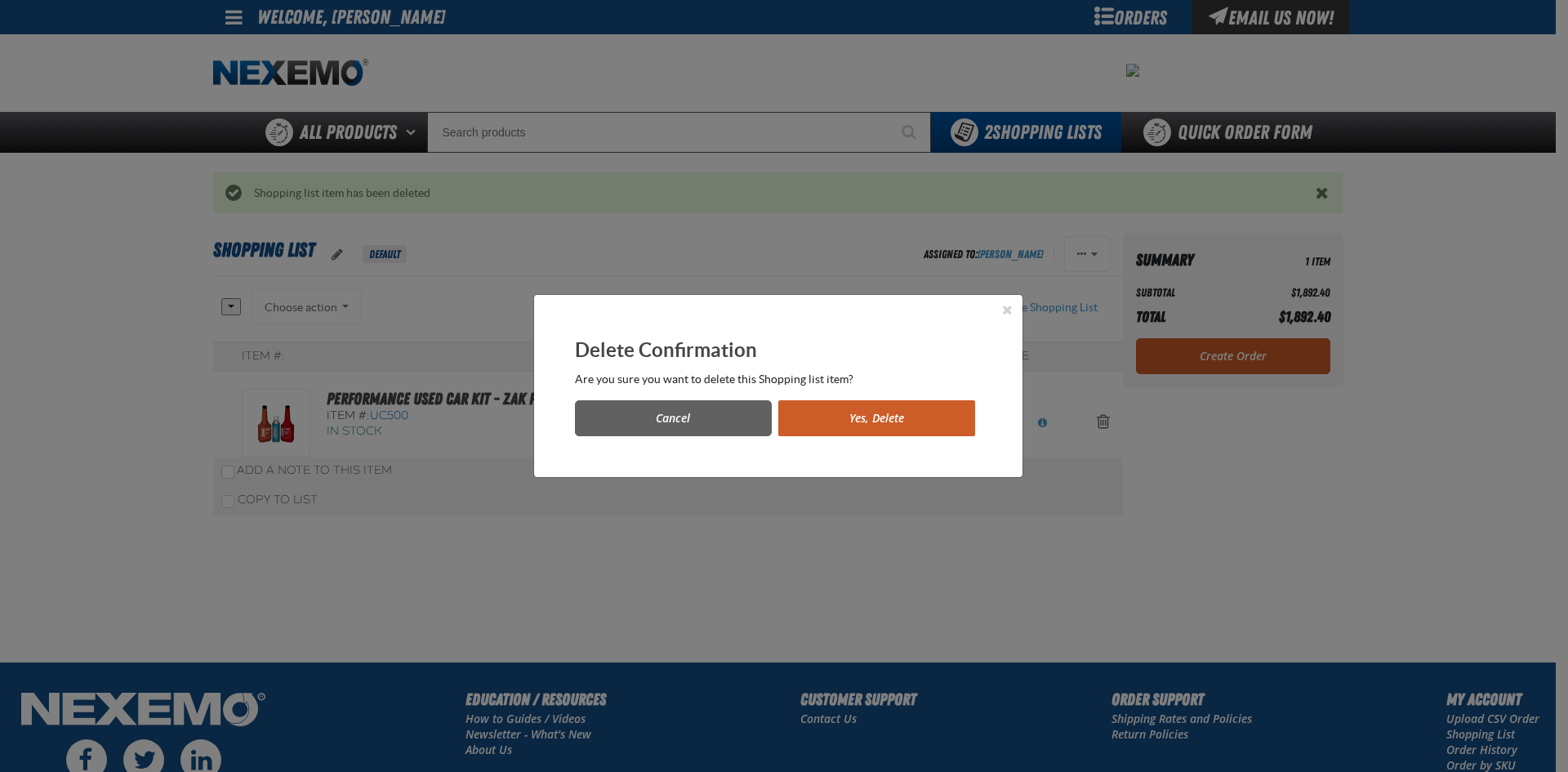
click at [849, 411] on button "Yes, Delete" at bounding box center [876, 418] width 196 height 36
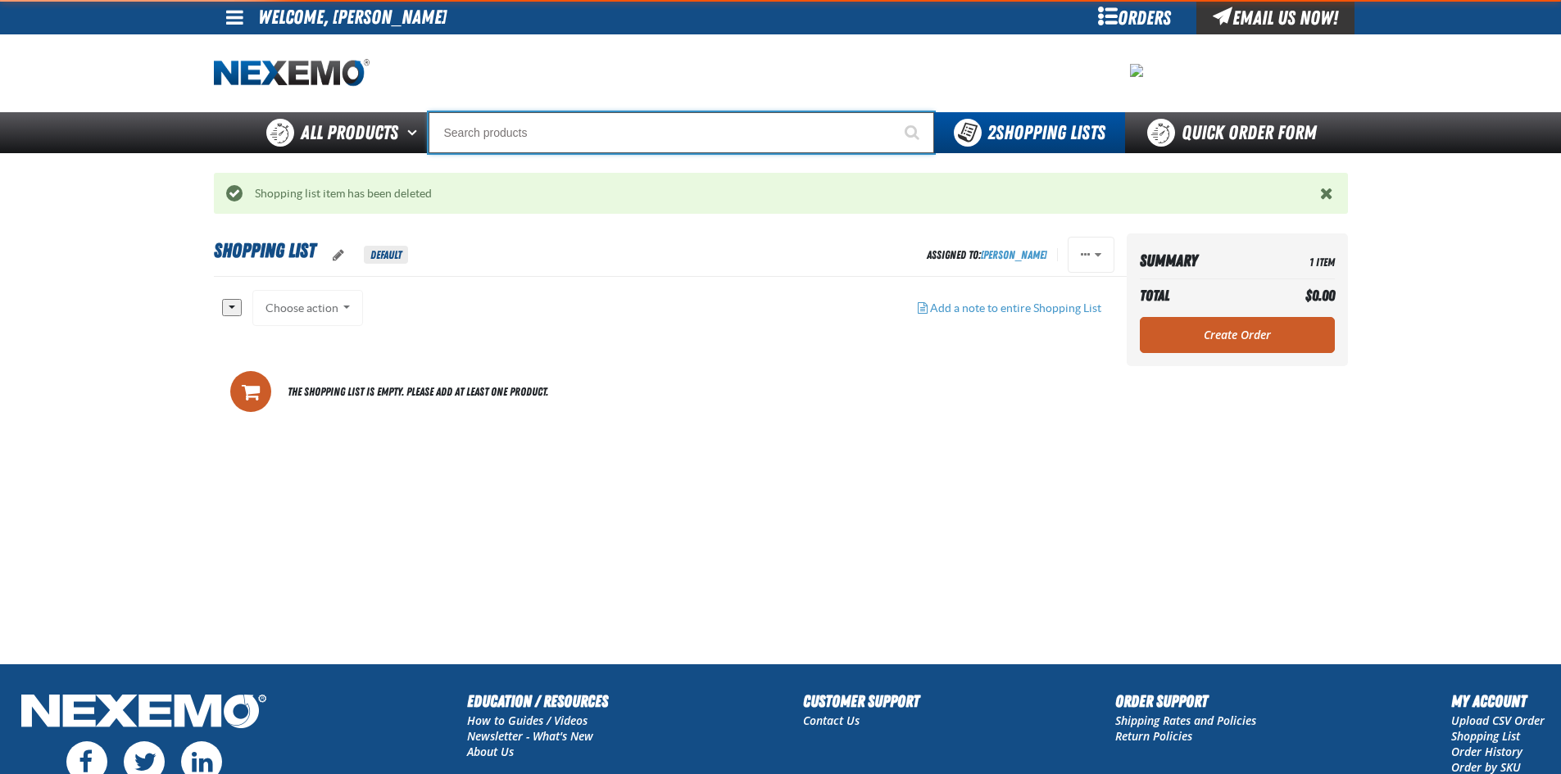
click at [513, 145] on input "Search" at bounding box center [682, 132] width 506 height 41
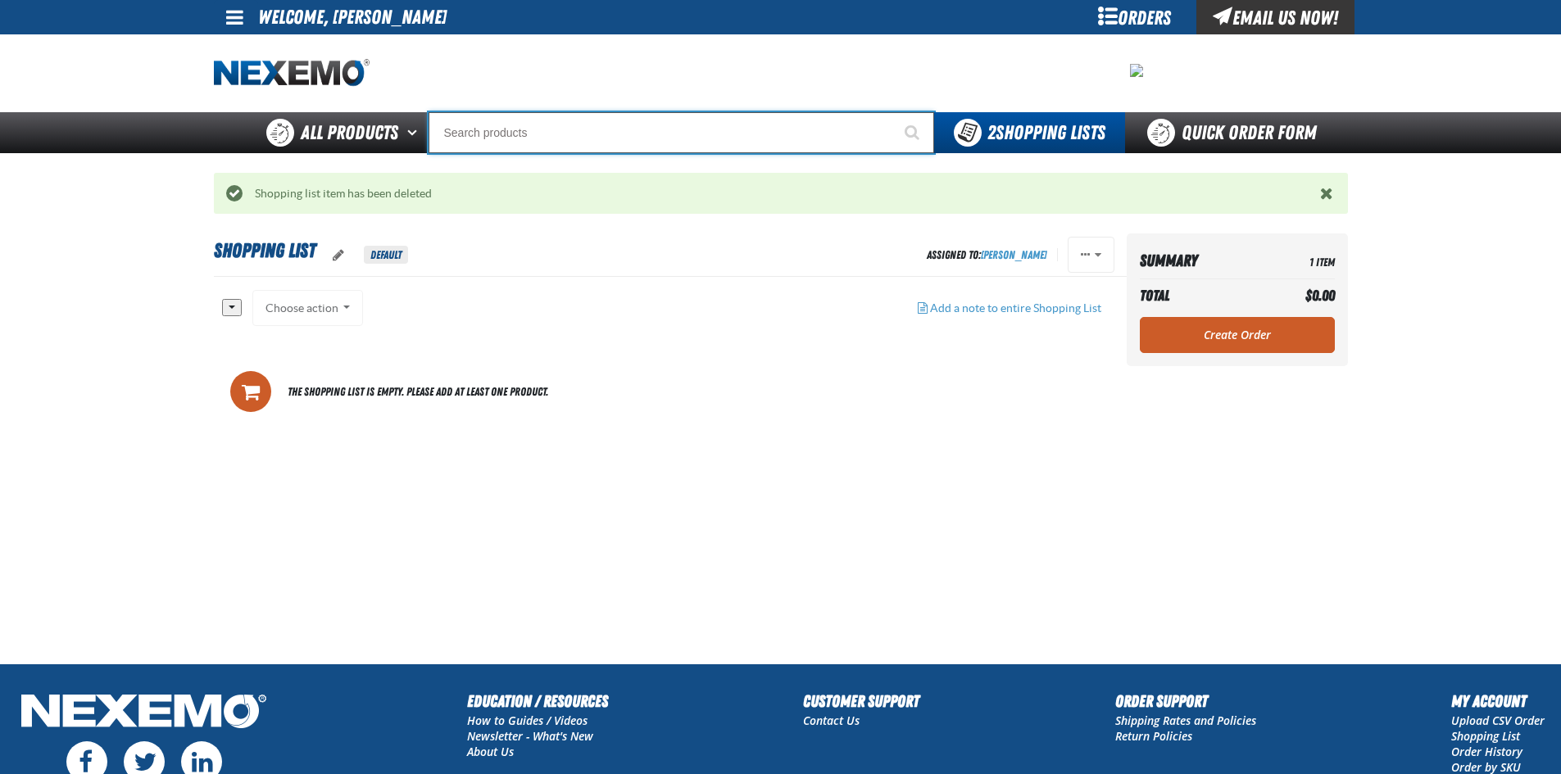
type input "a"
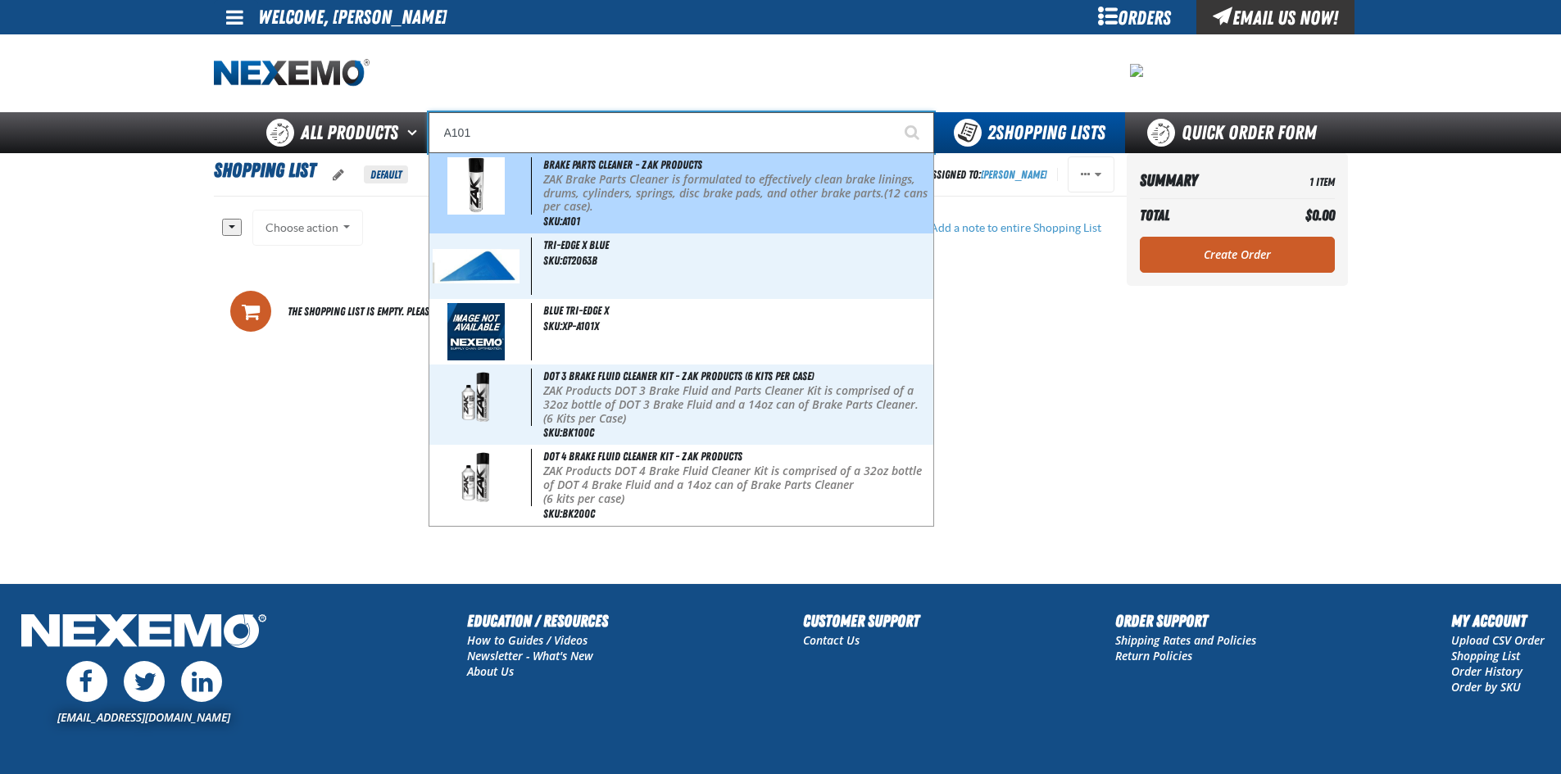
click at [533, 164] on div "Brake Parts Cleaner - ZAK Products ZAK Brake Parts Cleaner is formulated to eff…" at bounding box center [681, 193] width 504 height 80
type input "Brake Parts Cleaner - ZAK Products"
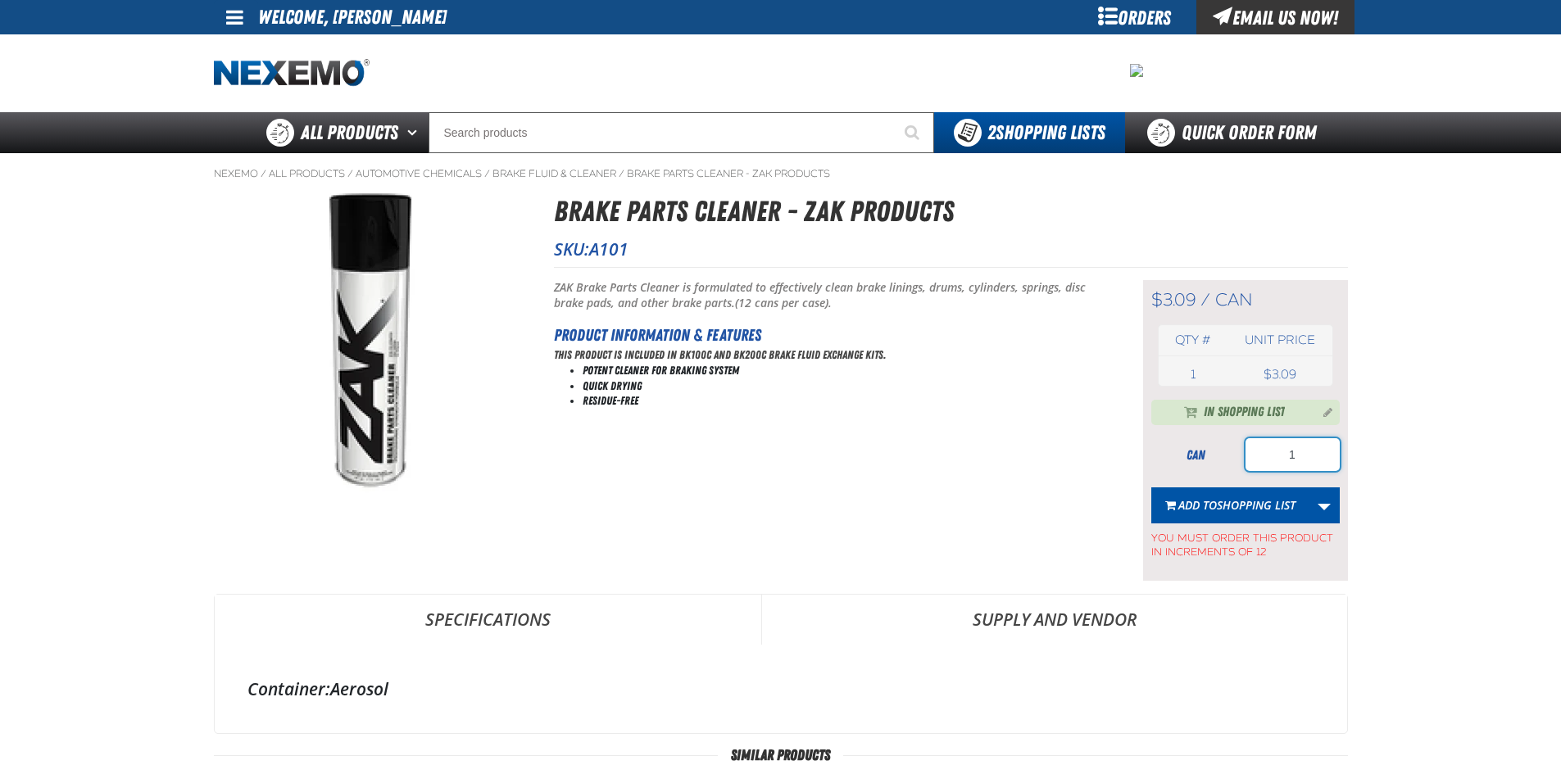
click at [1313, 456] on input "1" at bounding box center [1292, 454] width 94 height 33
type input "36"
click at [1254, 506] on span "Shopping List" at bounding box center [1256, 505] width 79 height 16
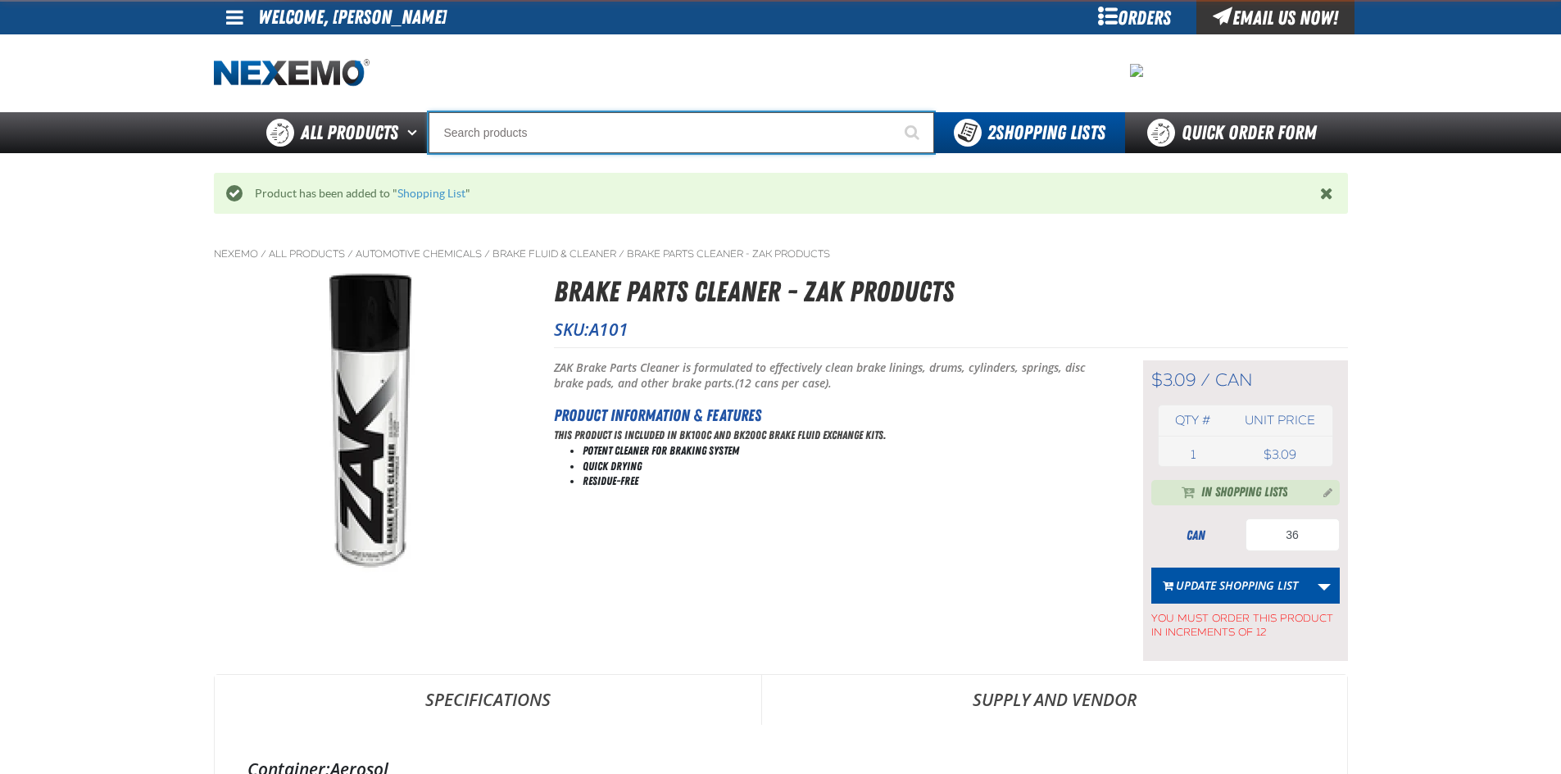
click at [529, 140] on input "Search" at bounding box center [682, 132] width 506 height 41
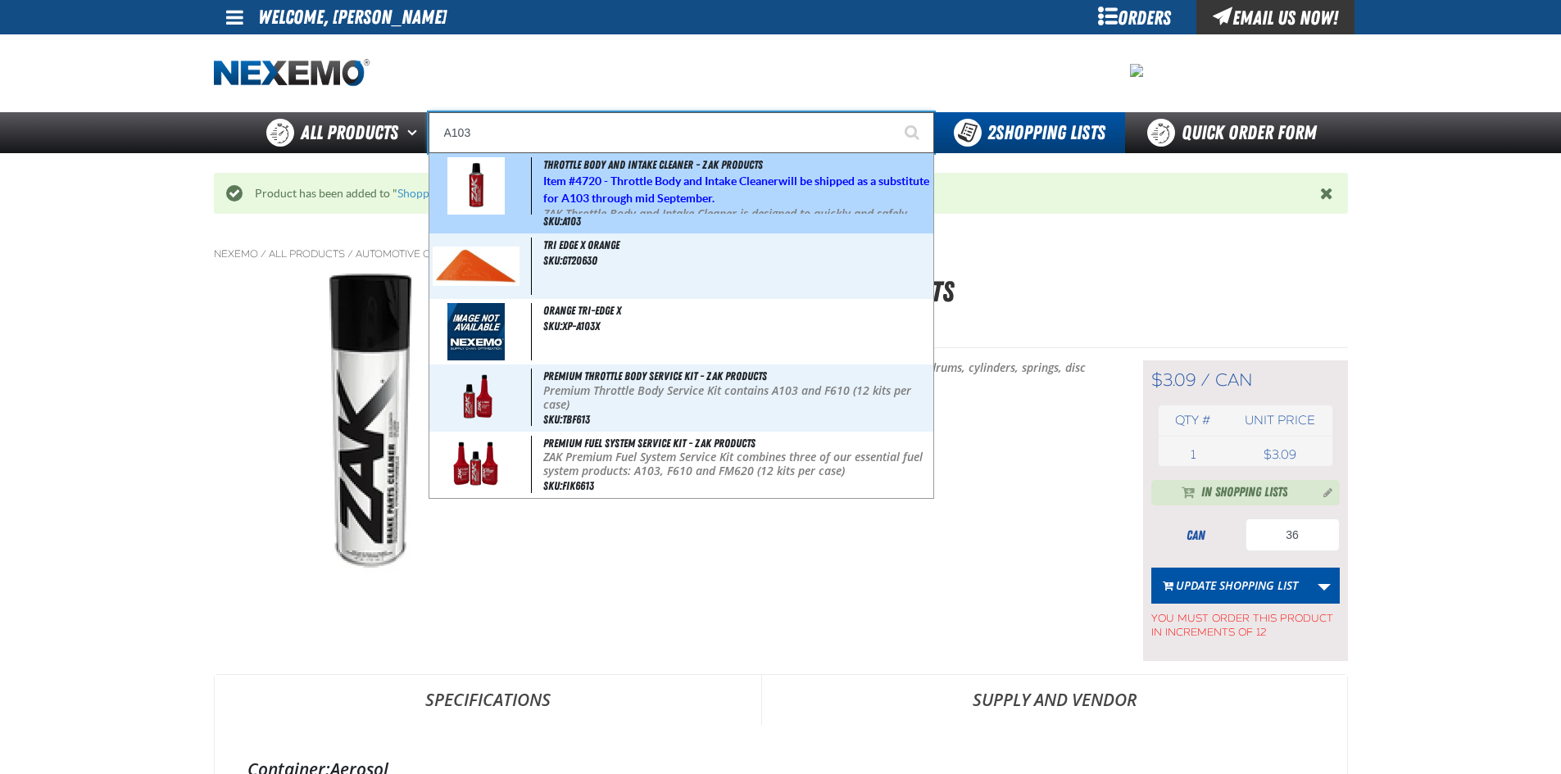
click at [510, 201] on span at bounding box center [482, 185] width 99 height 57
type input "Throttle Body and Intake Cleaner - ZAK Products"
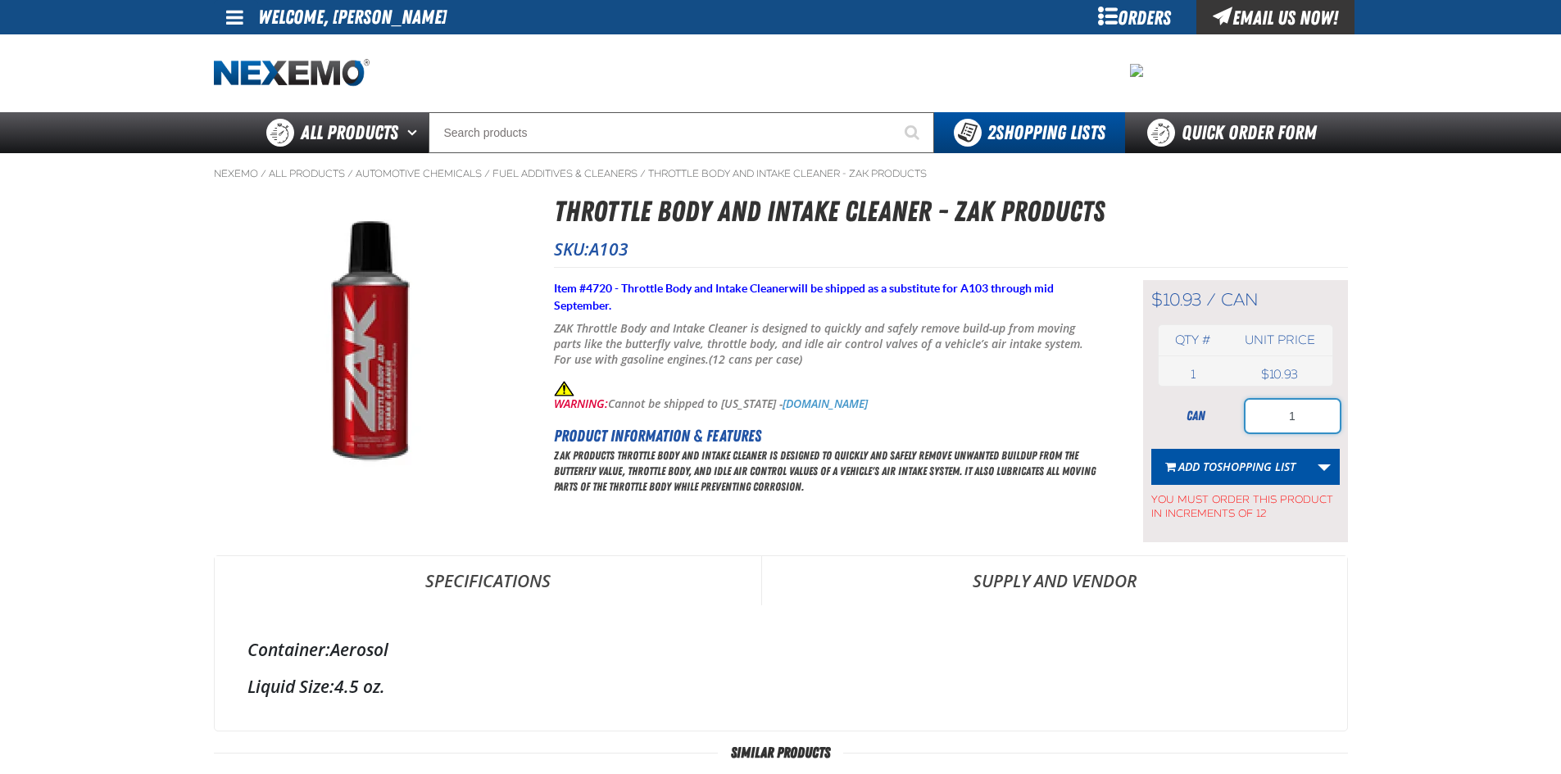
click at [1304, 409] on input "1" at bounding box center [1292, 416] width 94 height 33
type input "24"
click at [1258, 460] on span "Shopping List" at bounding box center [1256, 467] width 79 height 16
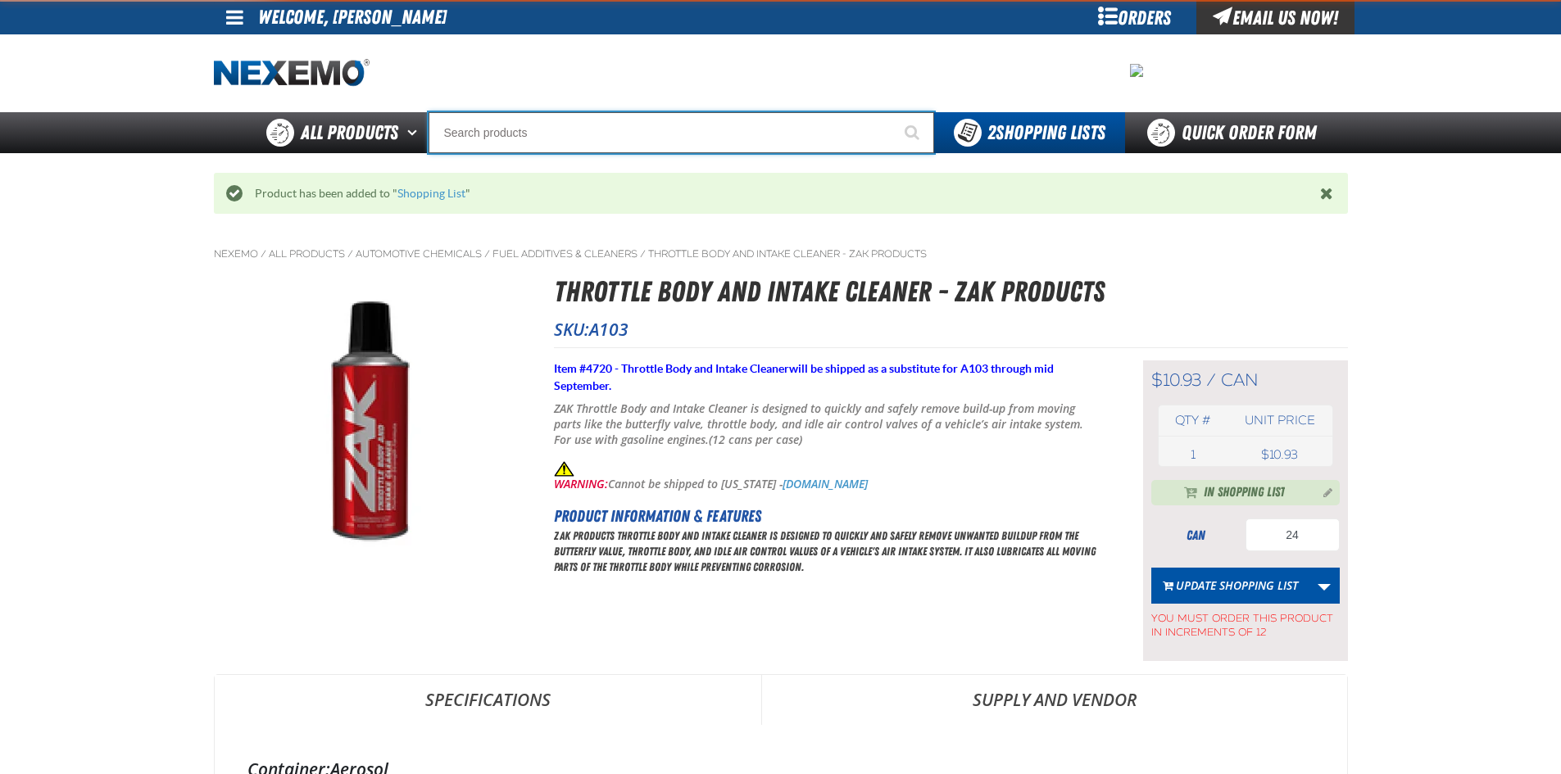
click at [495, 146] on input "Search" at bounding box center [682, 132] width 506 height 41
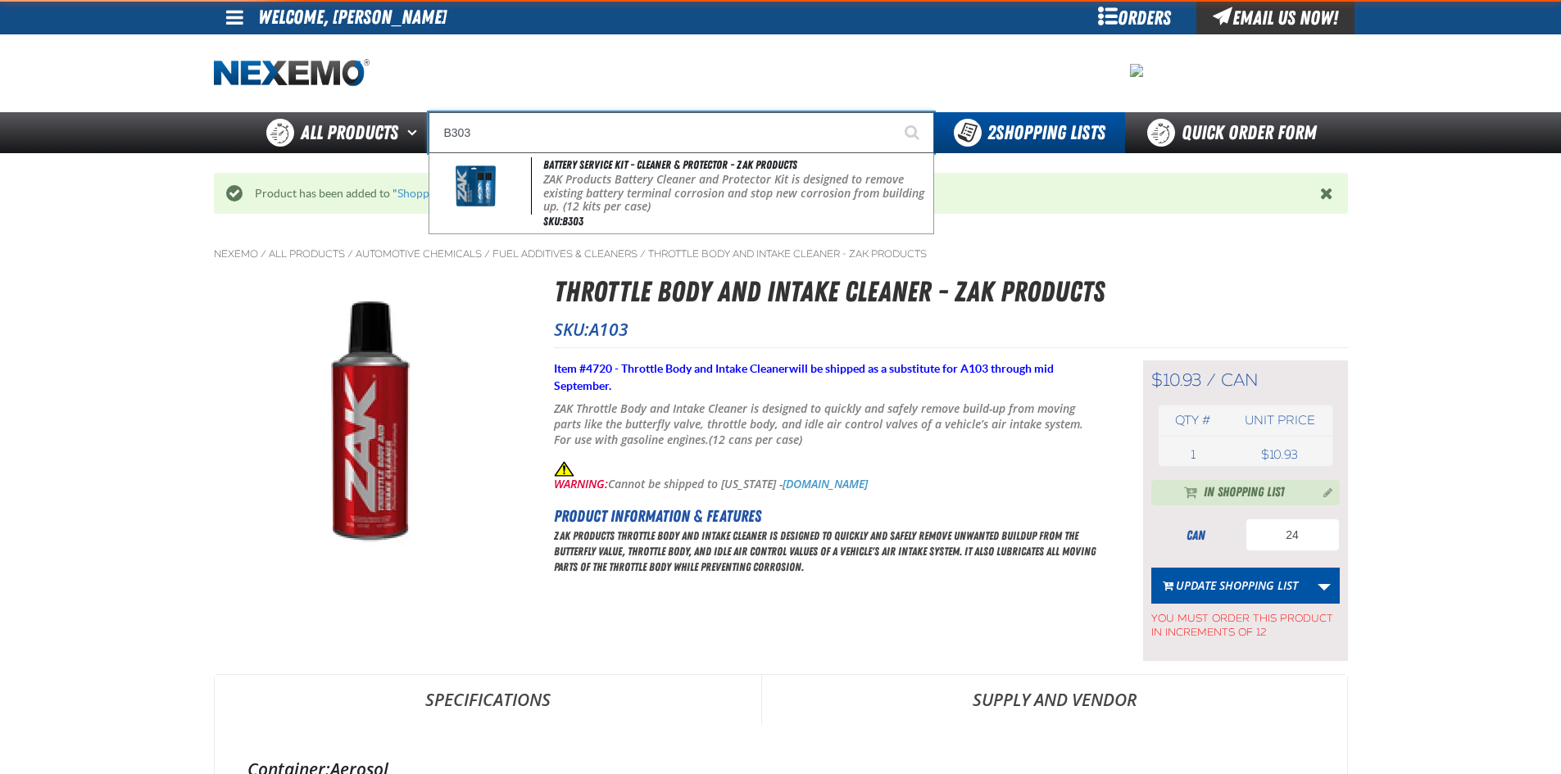
type input "B303"
click at [893, 112] on button "Start Searching" at bounding box center [913, 132] width 41 height 41
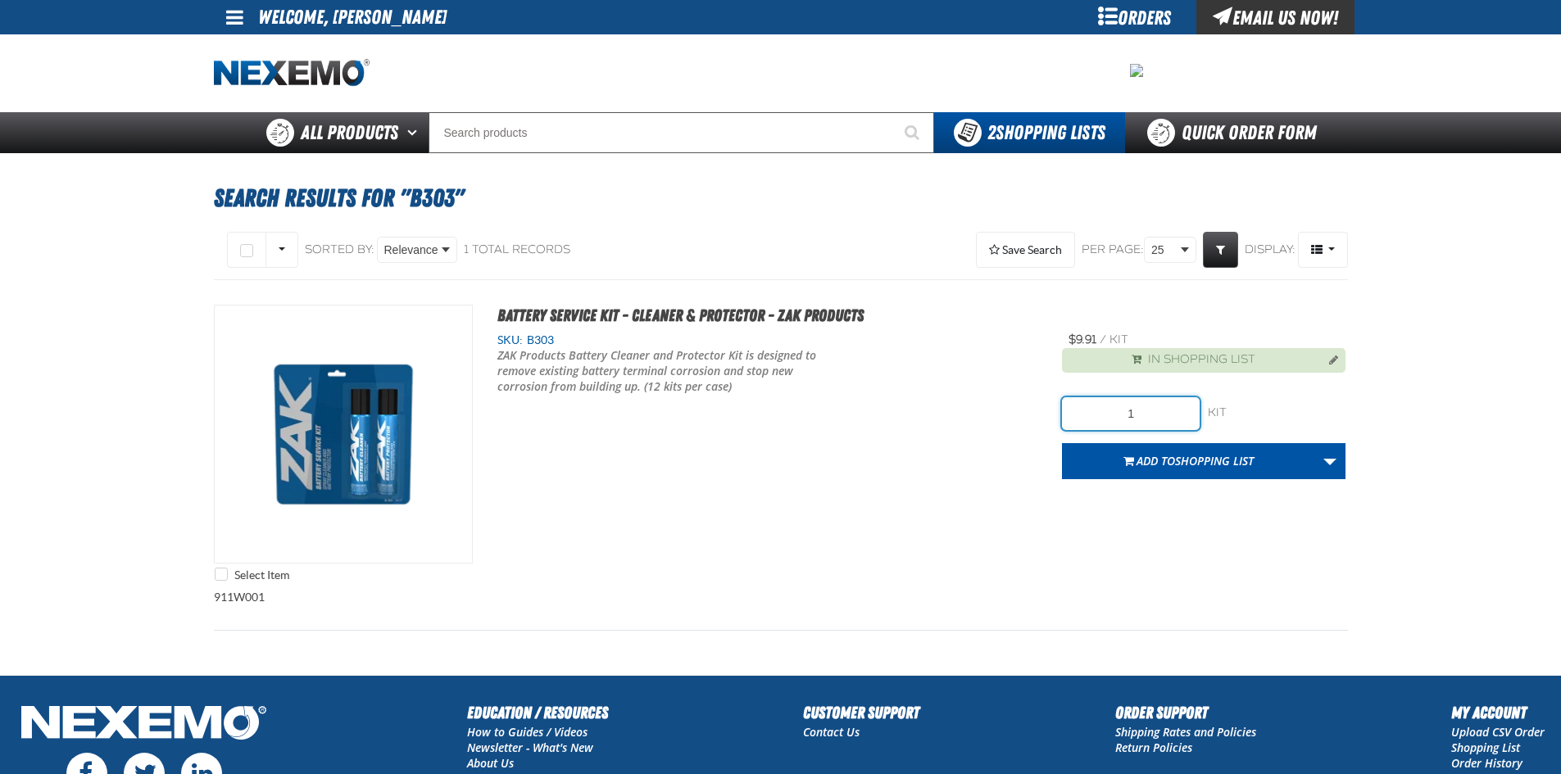
click at [1133, 416] on input "1" at bounding box center [1131, 413] width 138 height 33
type input "108"
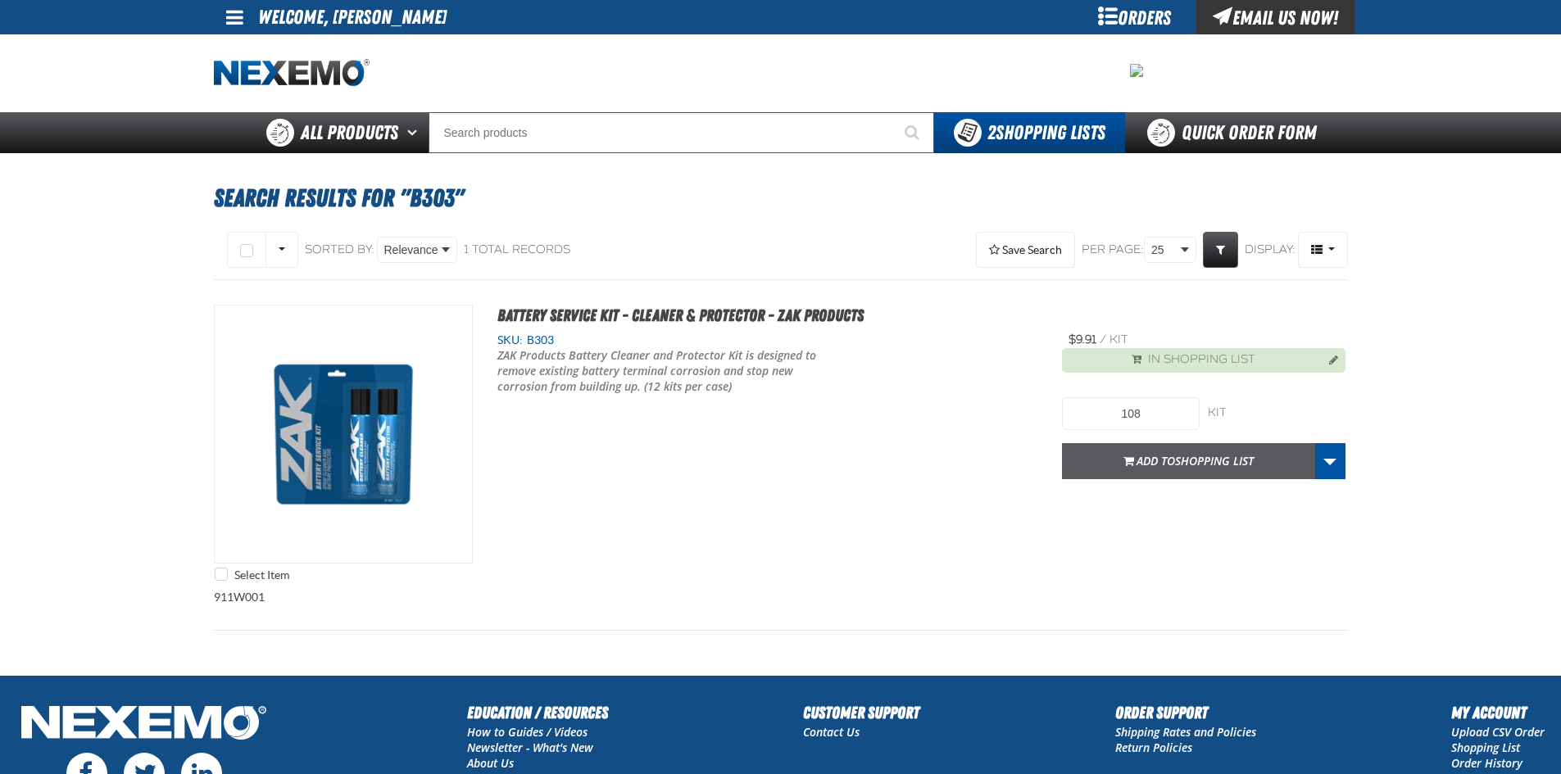
click at [1139, 469] on button "Add to Shopping List" at bounding box center [1188, 461] width 253 height 36
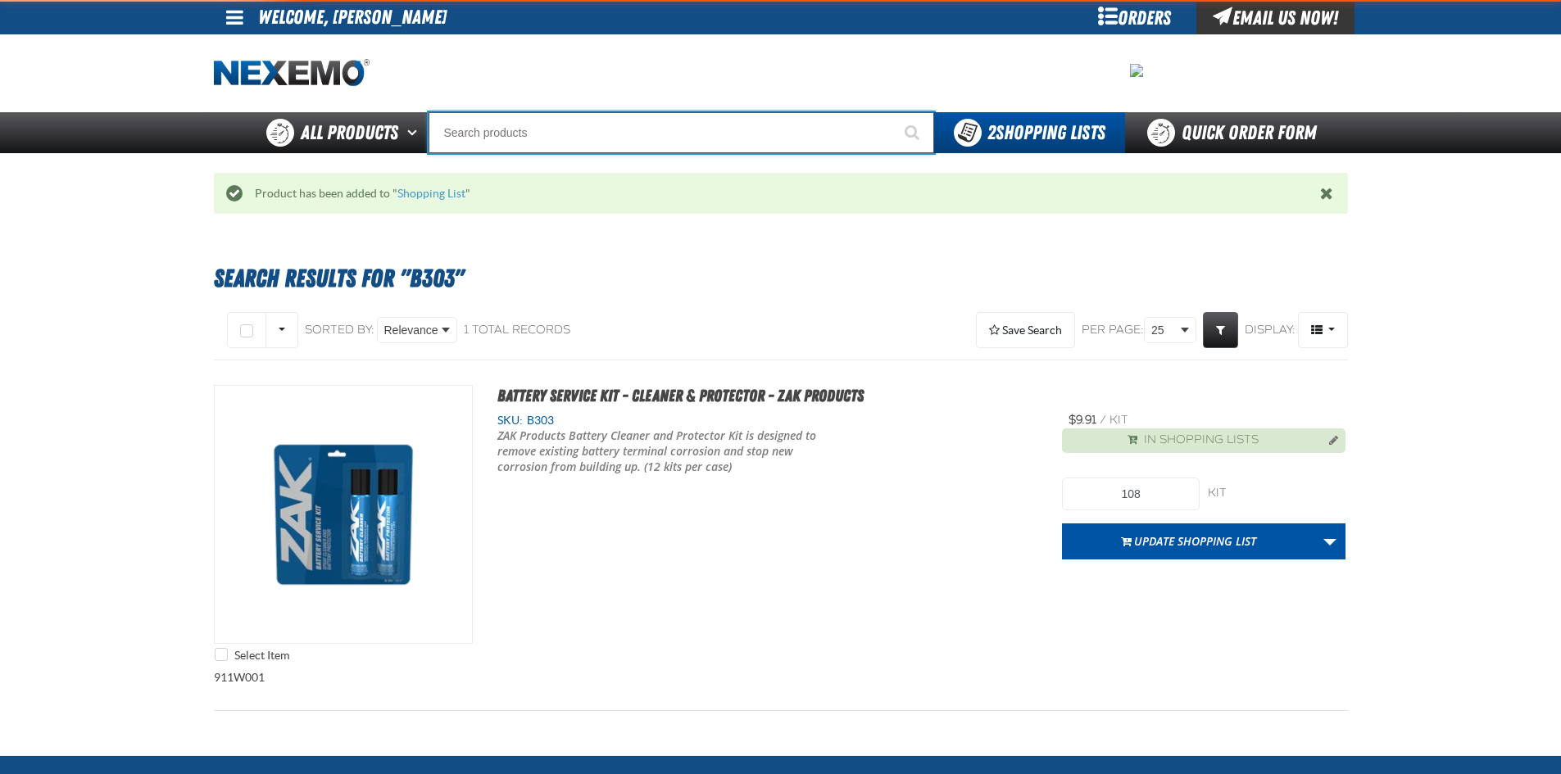
click at [535, 129] on input "Search" at bounding box center [682, 132] width 506 height 41
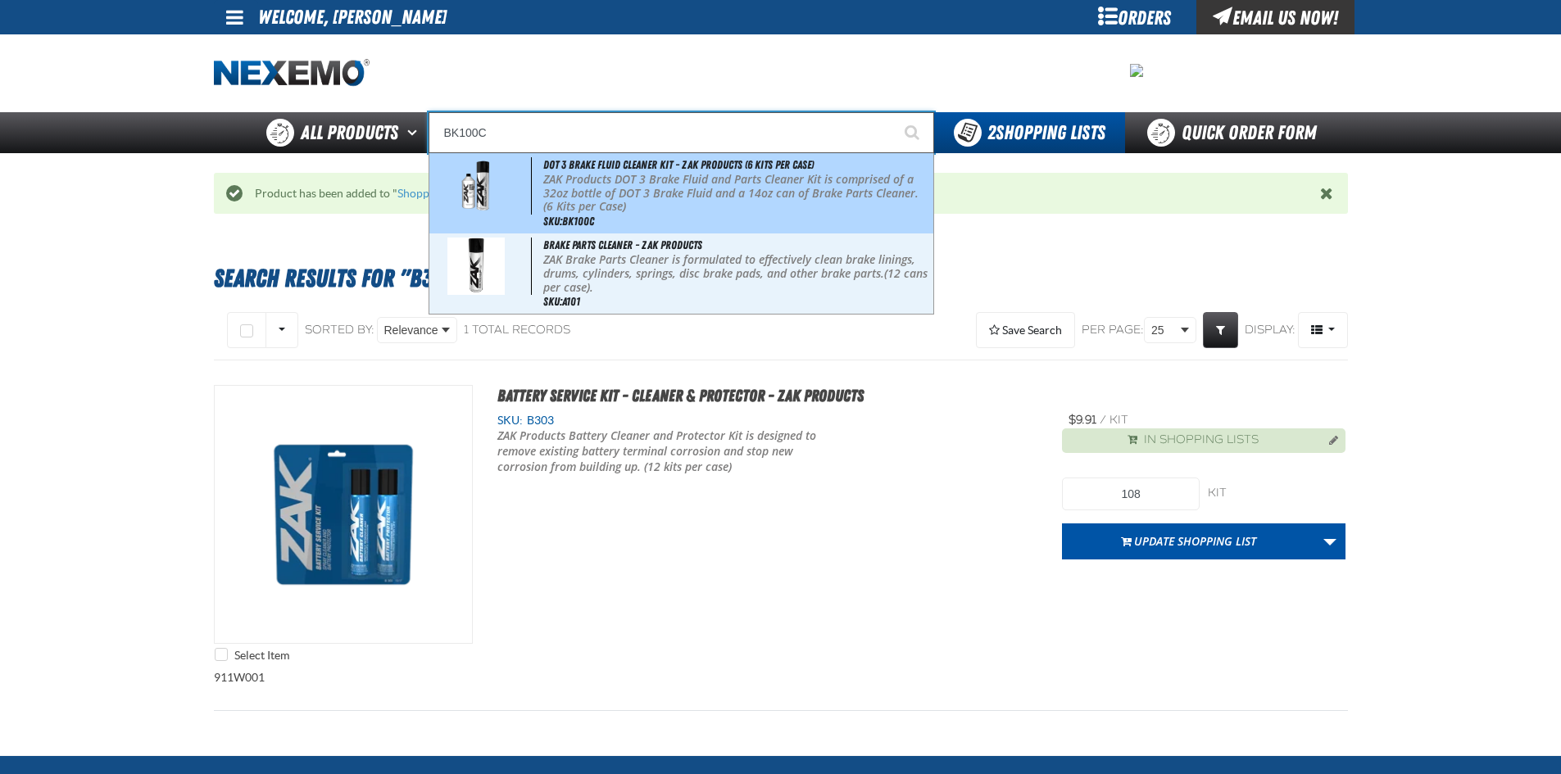
click at [535, 165] on div "DOT 3 Brake Fluid Cleaner Kit - ZAK Products (6 Kits per Case) ZAK Products DOT…" at bounding box center [681, 193] width 504 height 80
type input "DOT 3 Brake Fluid Cleaner Kit - ZAK Products (6 Kits per Case)"
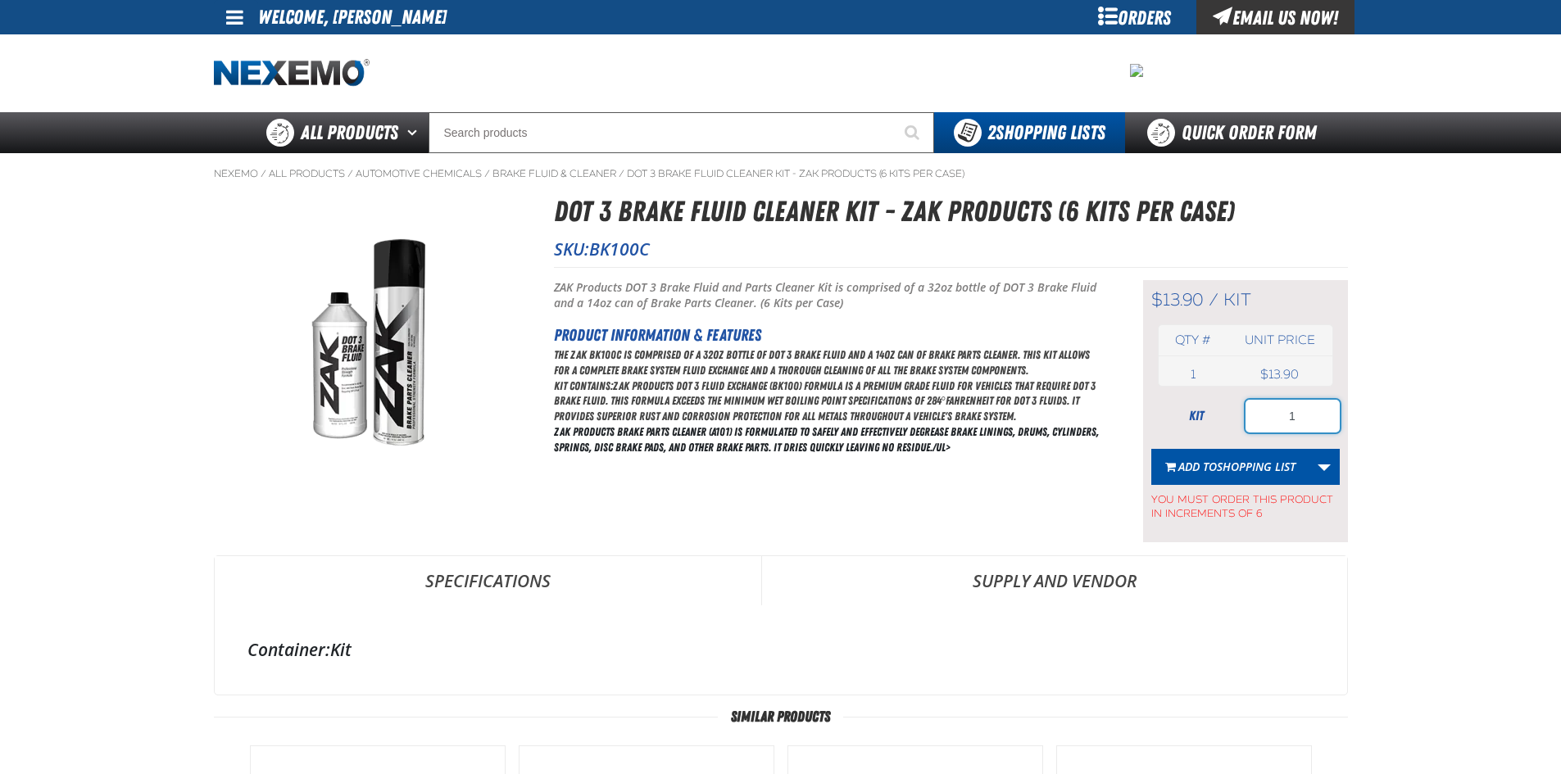
click at [1313, 413] on input "1" at bounding box center [1292, 416] width 94 height 33
click at [1227, 461] on span "Shopping List" at bounding box center [1256, 467] width 79 height 16
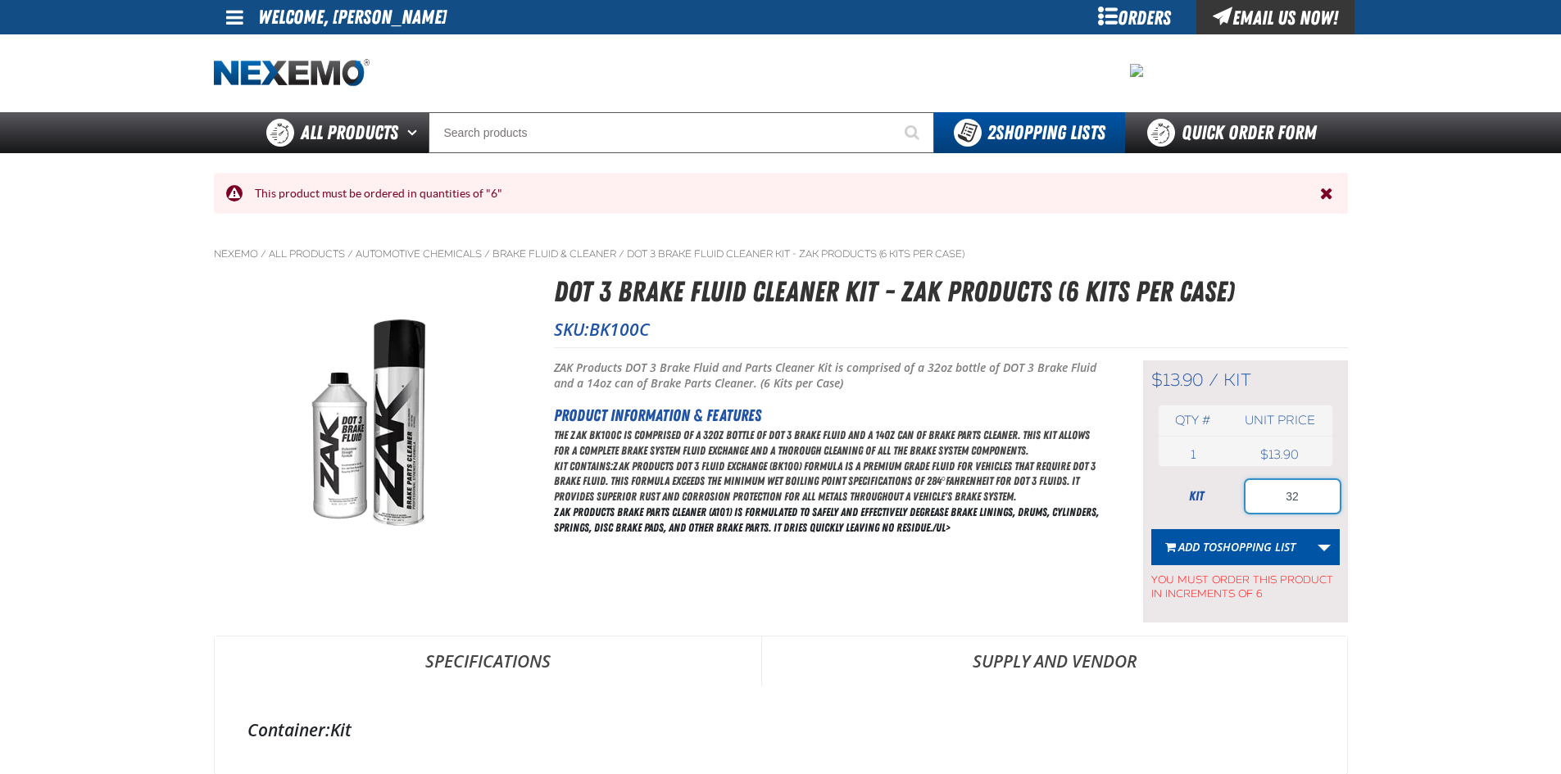
click at [1311, 501] on input "32" at bounding box center [1292, 496] width 94 height 33
type input "3"
type input "30"
click at [1261, 553] on span "Shopping List" at bounding box center [1256, 547] width 79 height 16
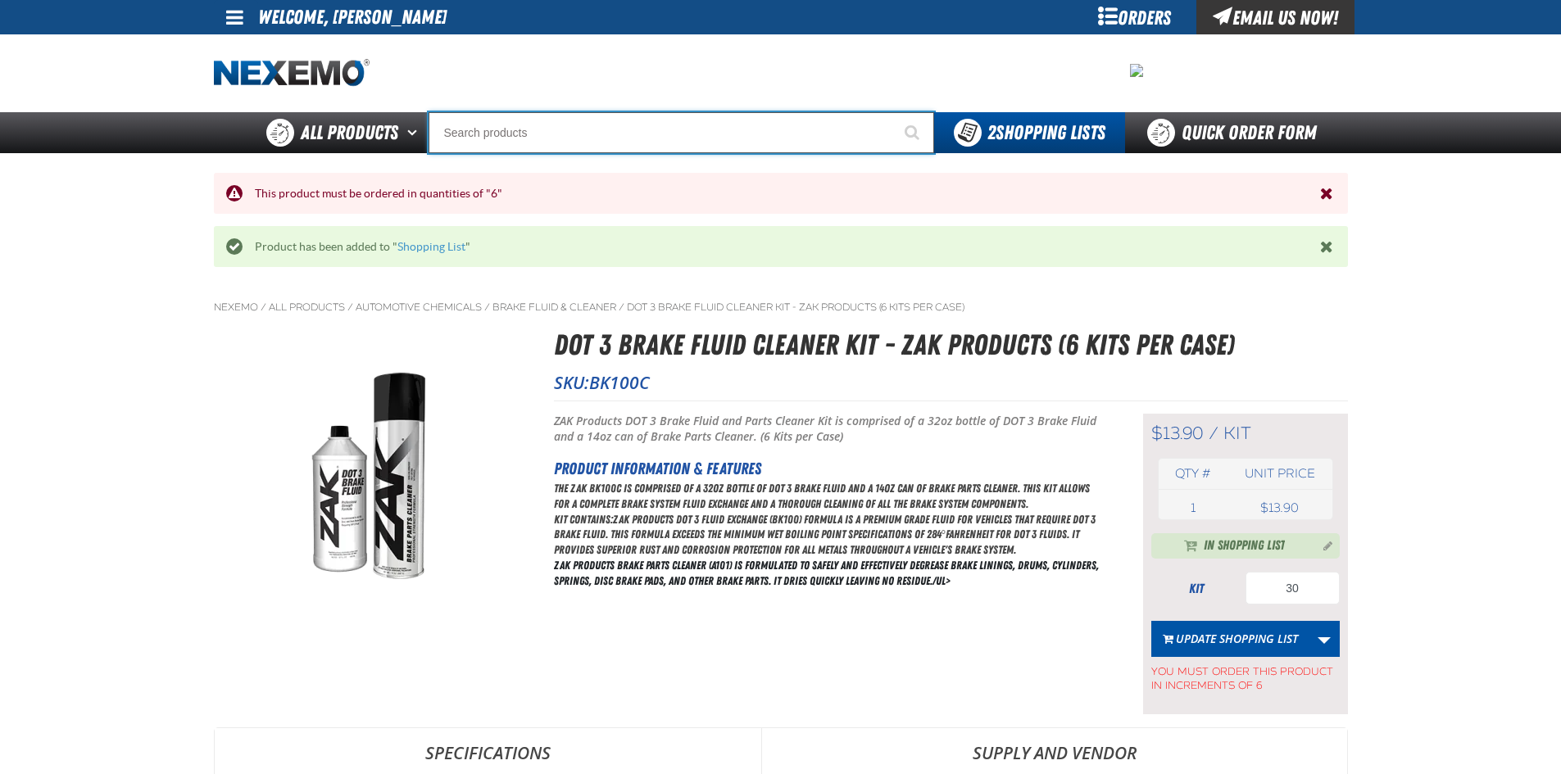
click at [491, 143] on input "Search" at bounding box center [682, 132] width 506 height 41
drag, startPoint x: 444, startPoint y: 134, endPoint x: 573, endPoint y: 127, distance: 128.8
click at [444, 134] on input "Search" at bounding box center [682, 132] width 506 height 41
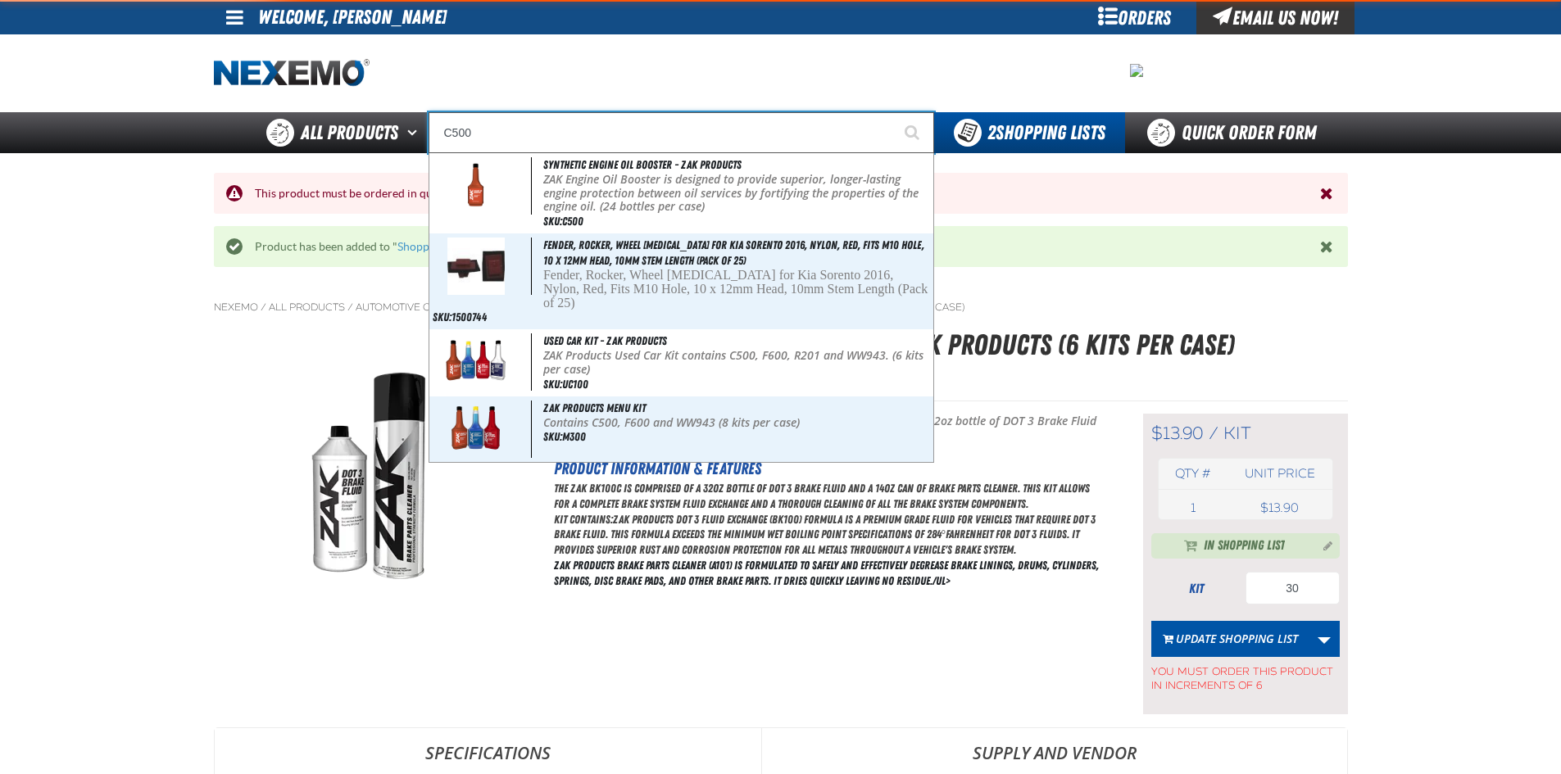
type input "C500"
click at [893, 112] on button "Start Searching" at bounding box center [913, 132] width 41 height 41
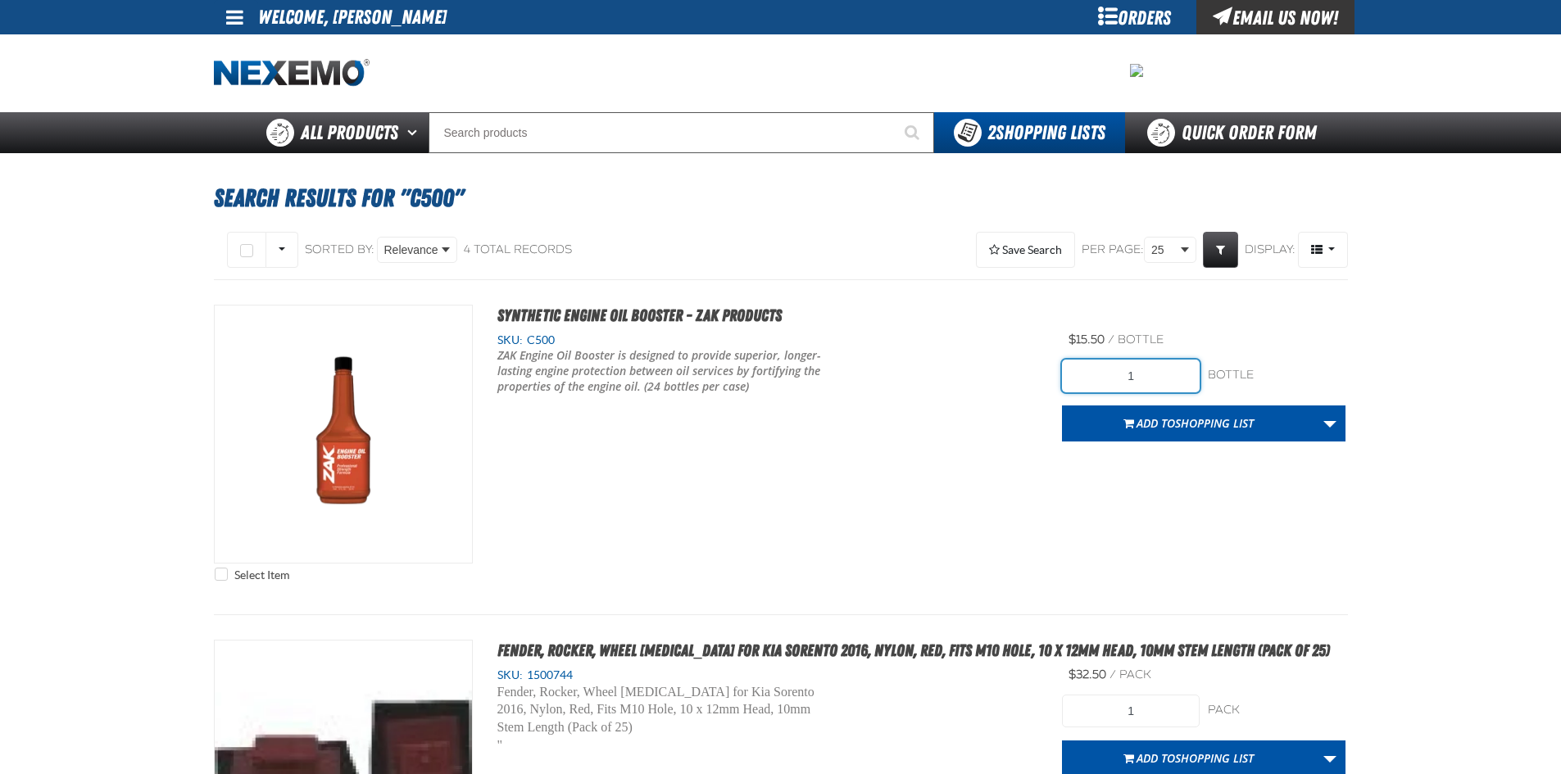
click at [1150, 379] on input "1" at bounding box center [1131, 376] width 138 height 33
type input "96"
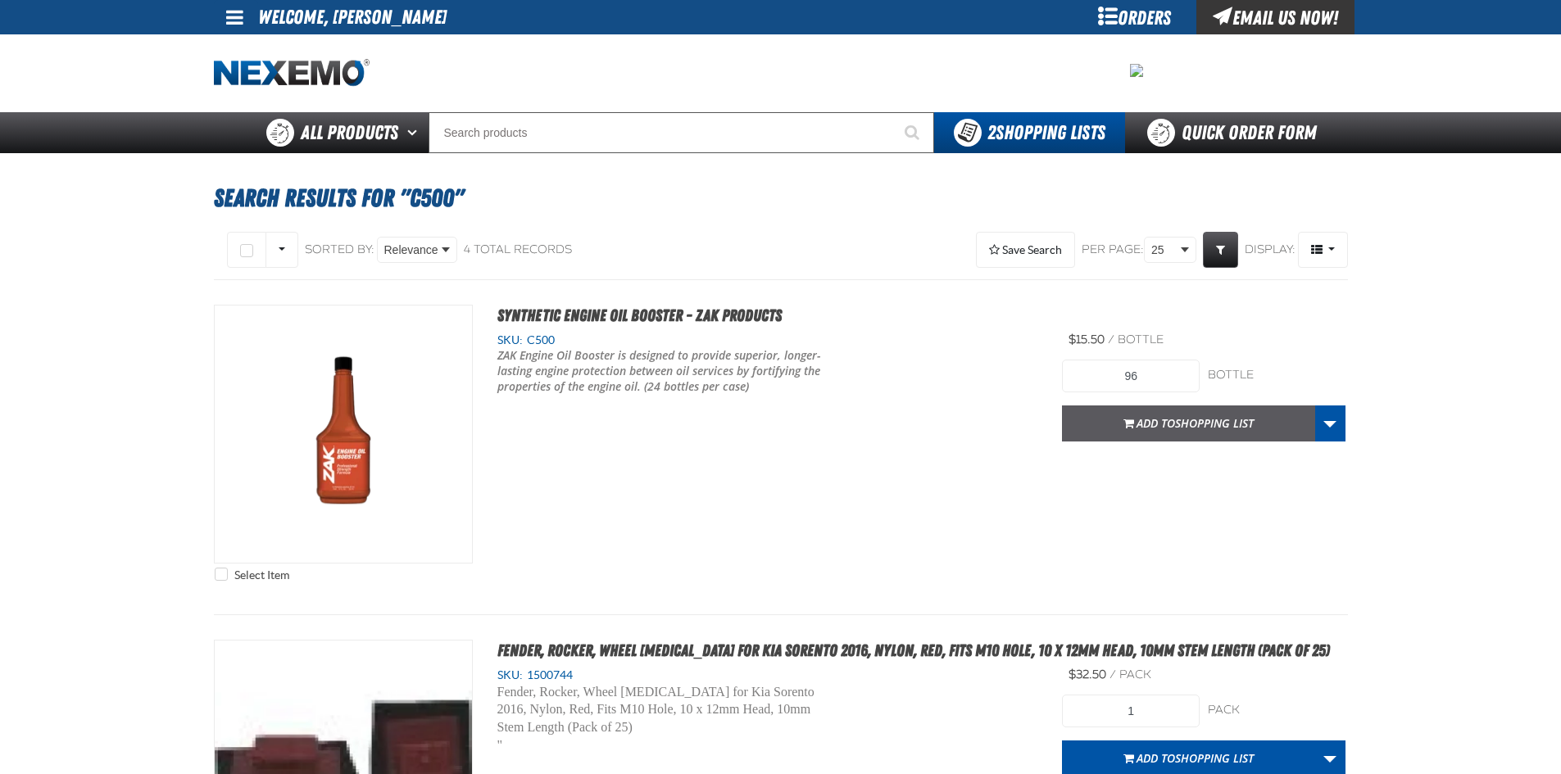
click at [1136, 427] on span "Add to Shopping List" at bounding box center [1194, 423] width 117 height 16
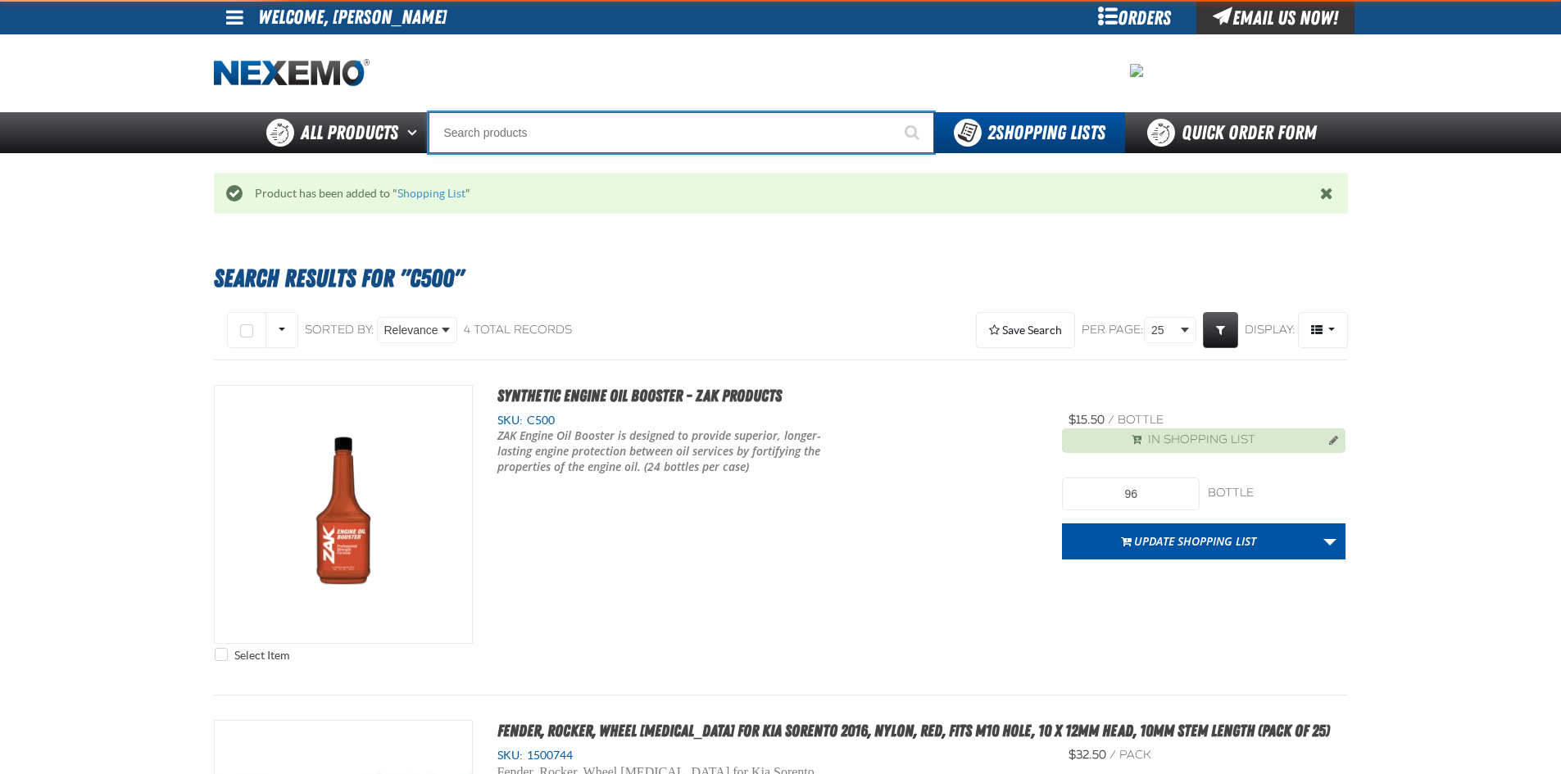
click at [559, 138] on input "Search" at bounding box center [682, 132] width 506 height 41
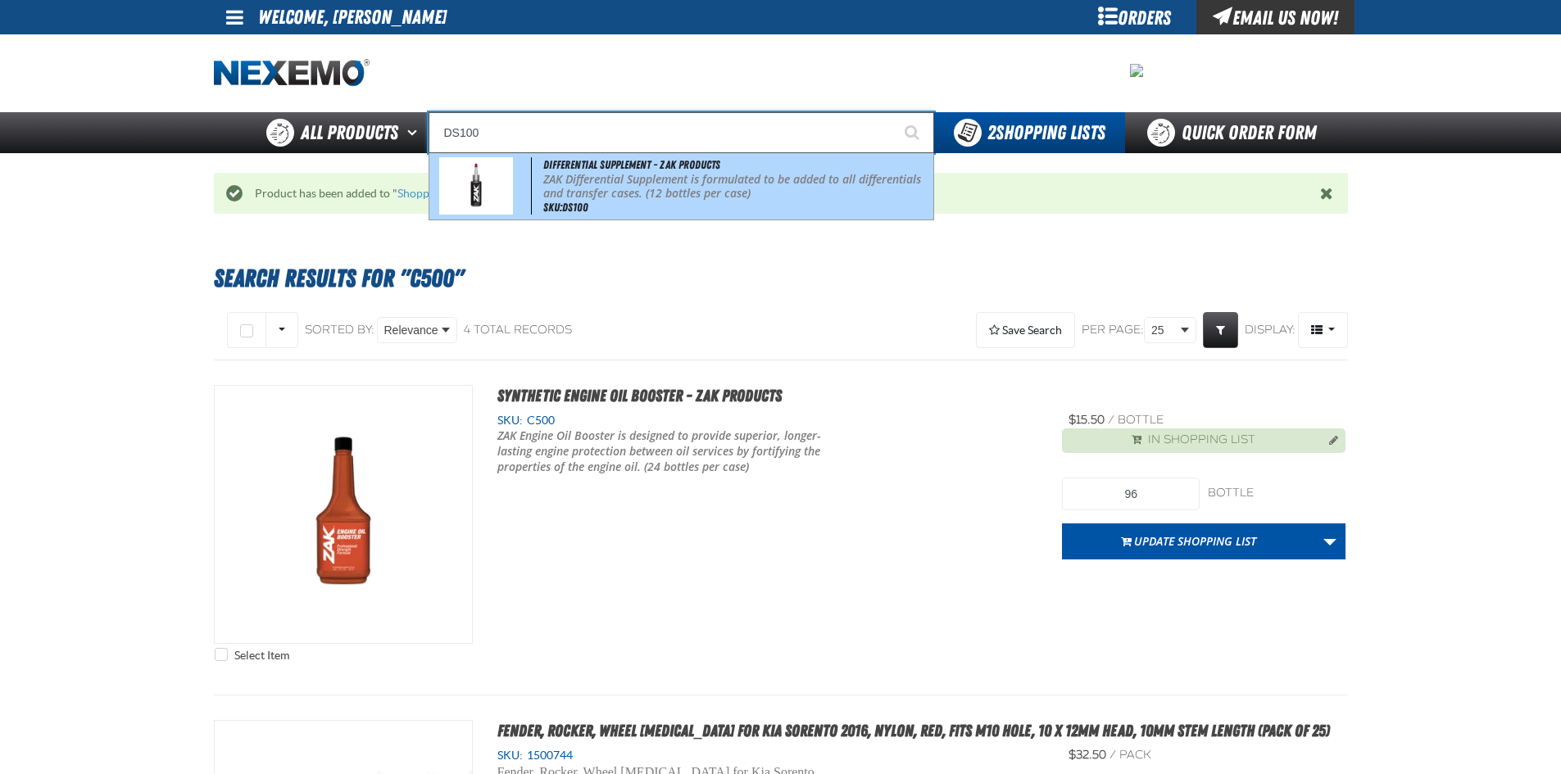
click at [543, 175] on p "ZAK Differential Supplement is formulated to be added to all differentials and …" at bounding box center [736, 187] width 387 height 28
type input "Differential Supplement - ZAK Products"
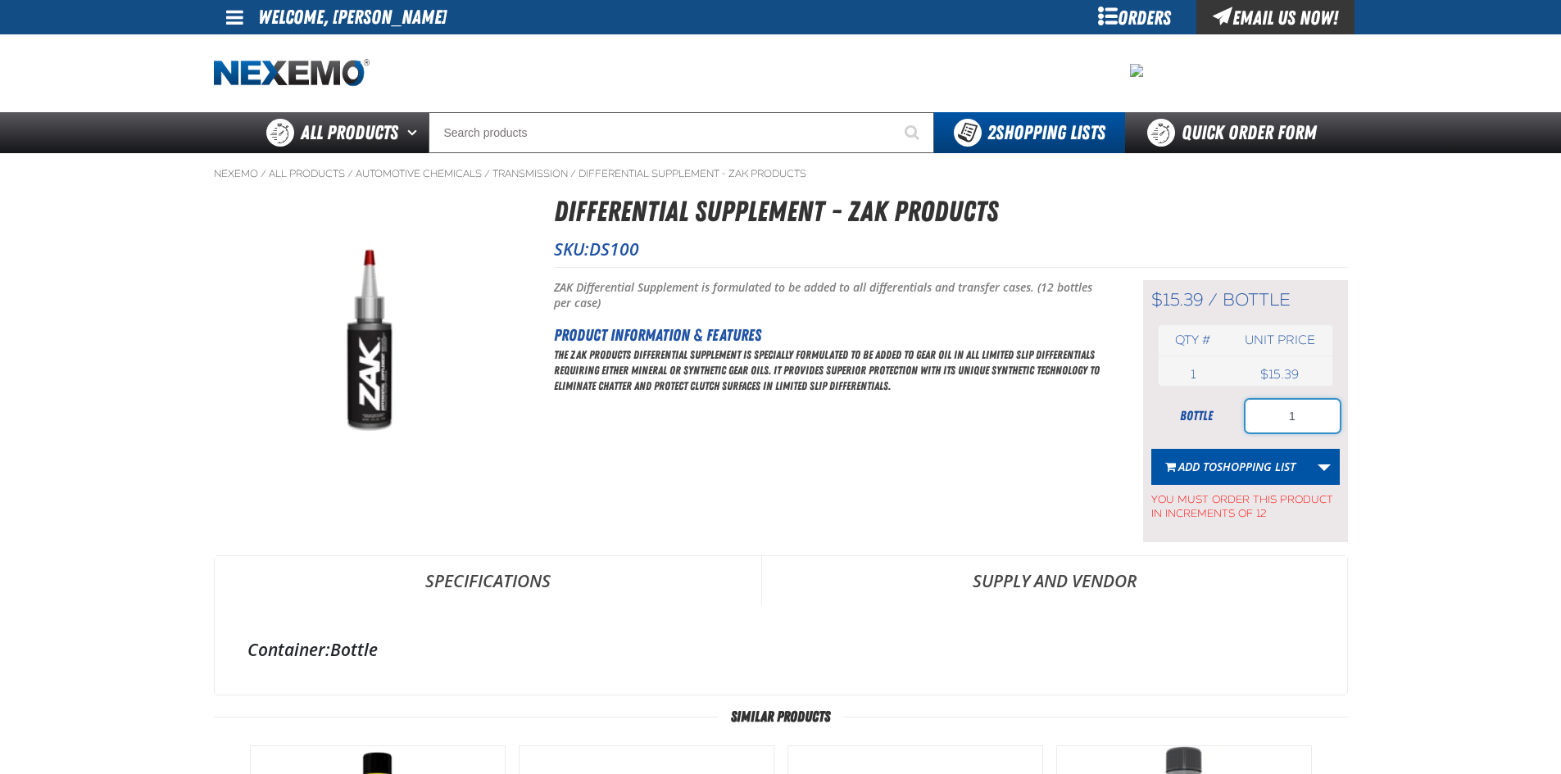
click at [1291, 412] on input "1" at bounding box center [1292, 416] width 94 height 33
click at [1301, 410] on input "1" at bounding box center [1292, 416] width 94 height 33
type input "12"
click at [1249, 463] on span "Shopping List" at bounding box center [1256, 467] width 79 height 16
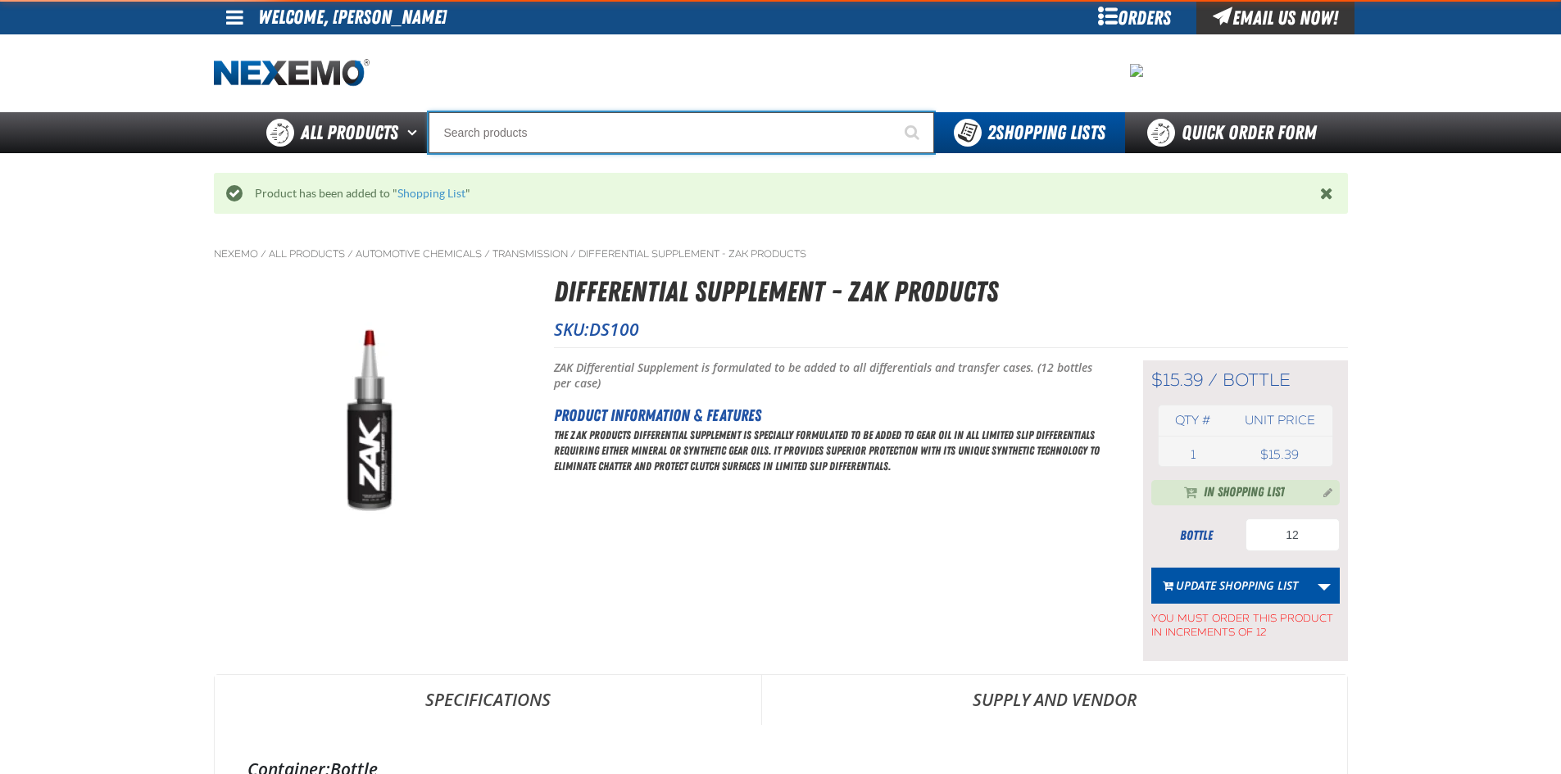
click at [512, 134] on input "Search" at bounding box center [682, 132] width 506 height 41
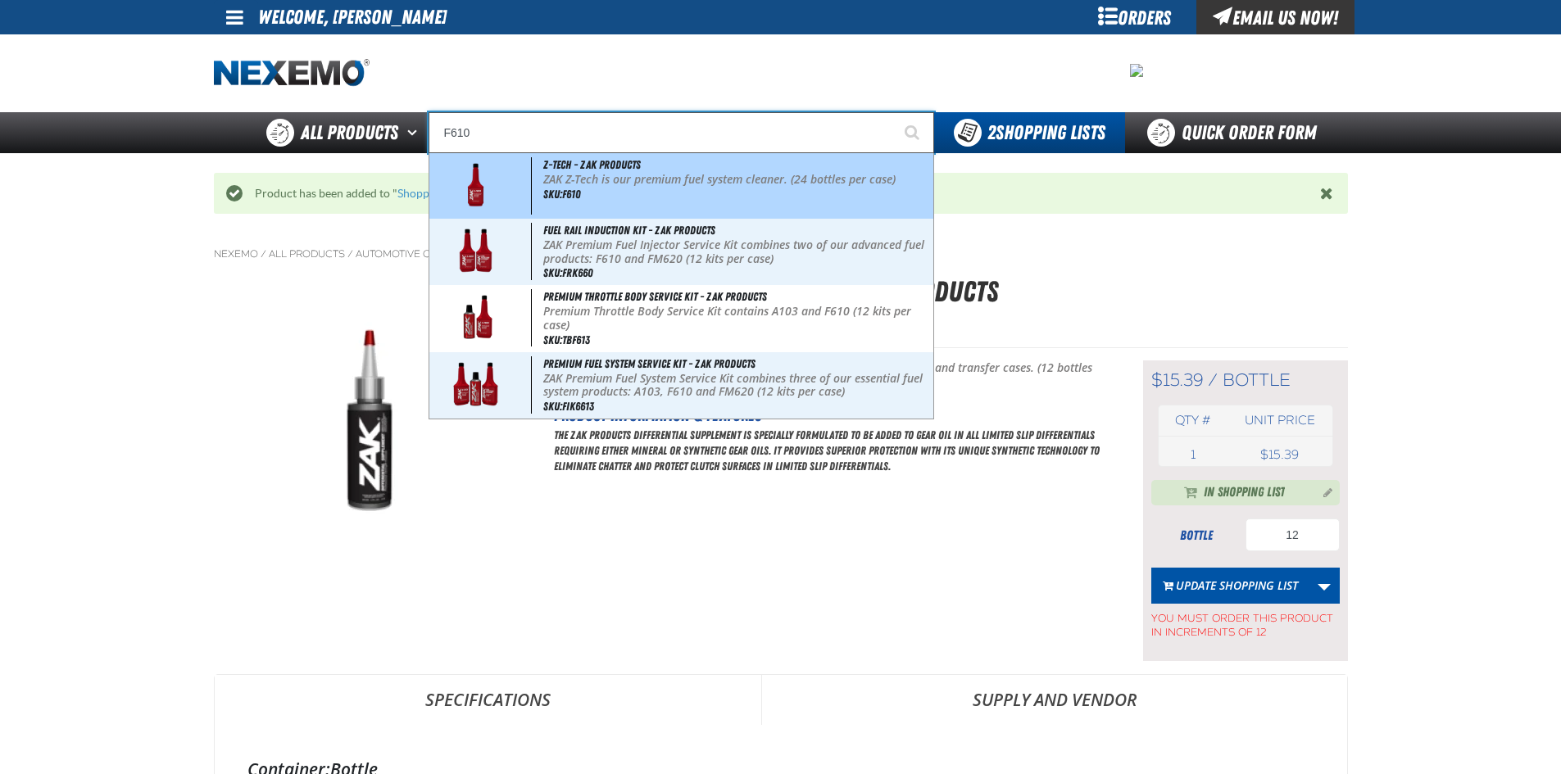
click at [543, 175] on p "ZAK Z-Tech is our premium fuel system cleaner. (24 bottles per case)" at bounding box center [736, 180] width 387 height 14
type input "Z-Tech - ZAK Products"
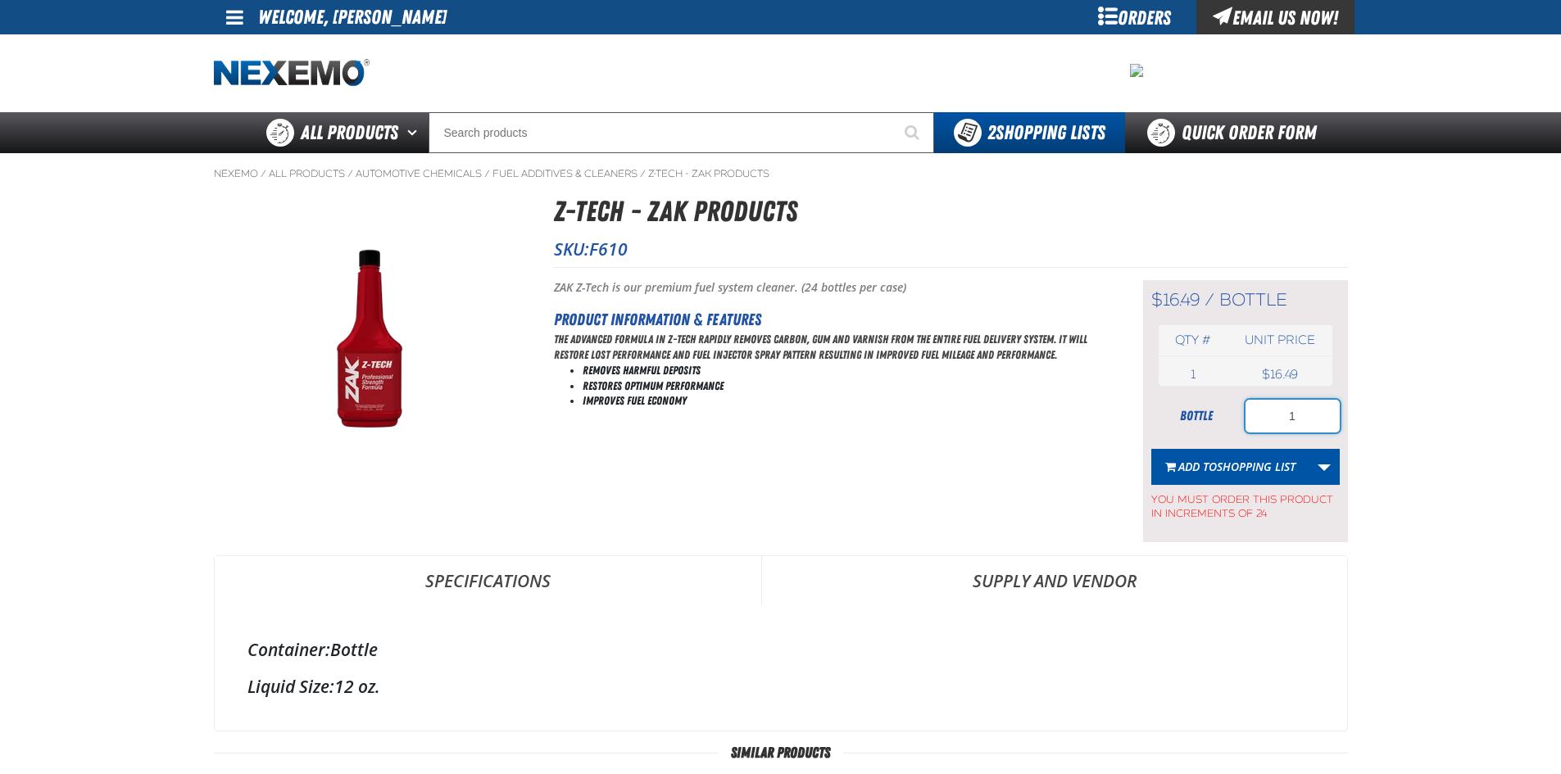
click at [1307, 412] on input "1" at bounding box center [1292, 416] width 94 height 33
type input "1"
type input "48"
click at [1246, 465] on span "Shopping List" at bounding box center [1256, 467] width 79 height 16
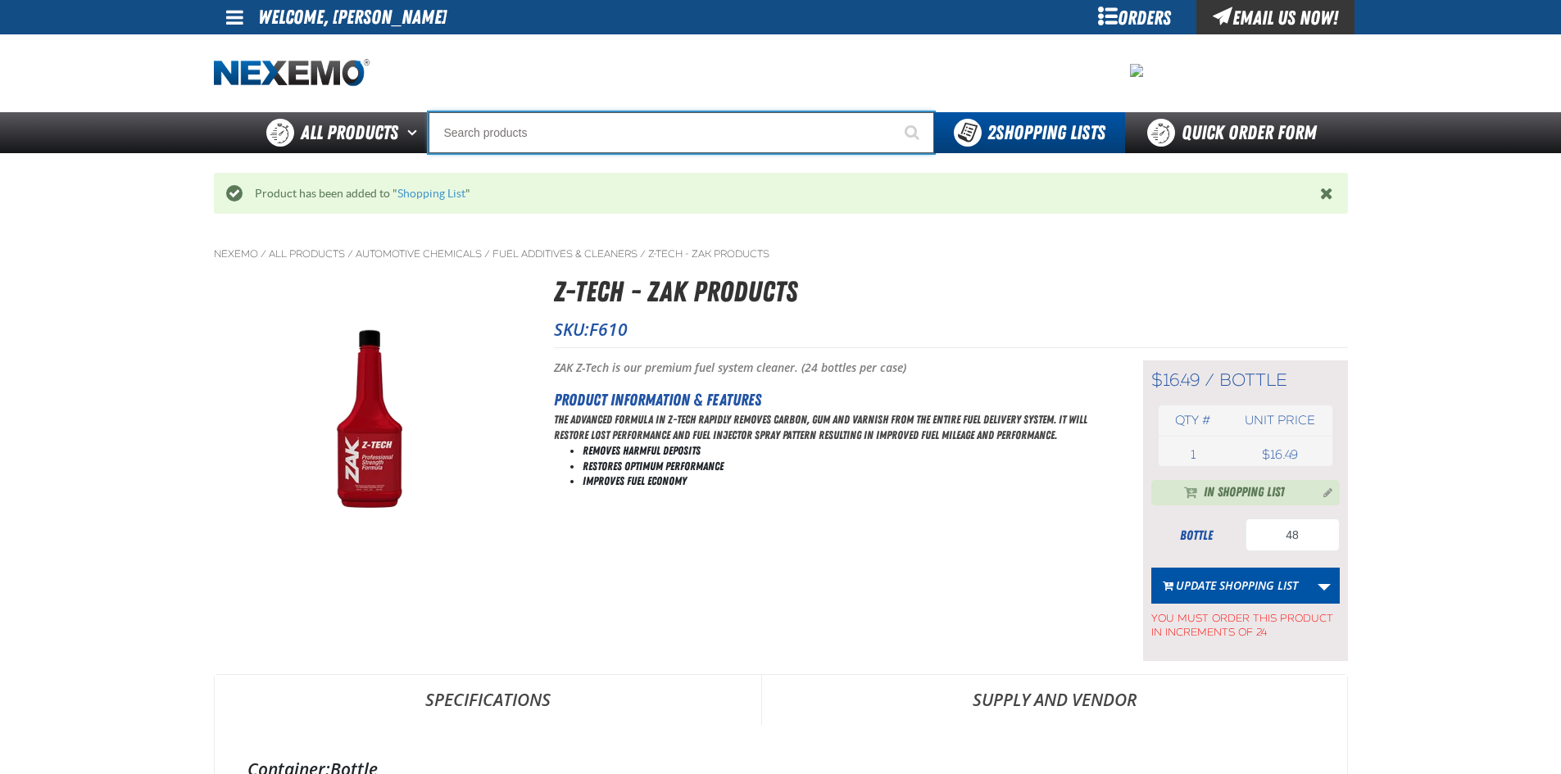
click at [611, 118] on input "Search" at bounding box center [682, 132] width 506 height 41
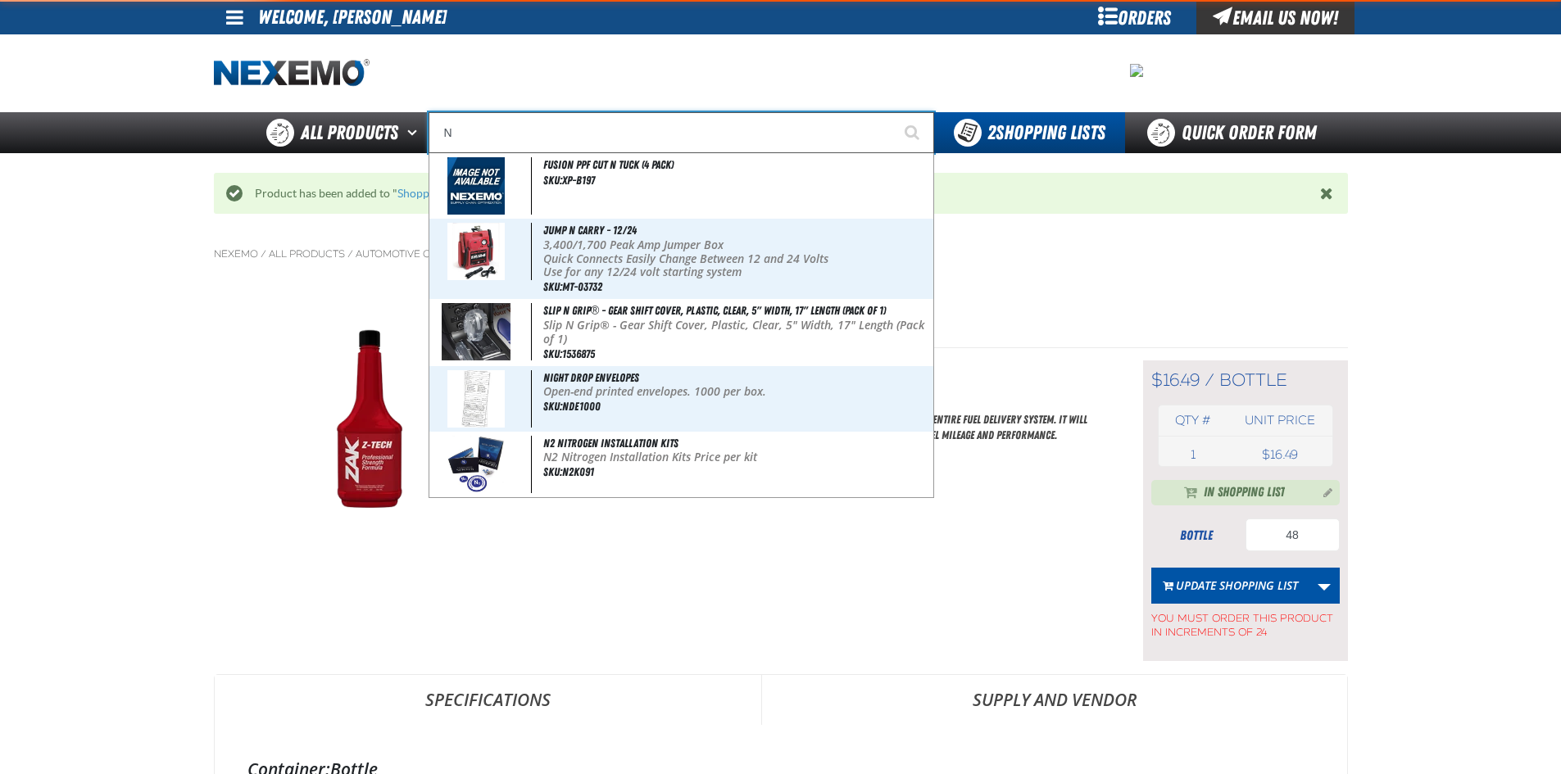
type input "NI"
type input "NISSAN"
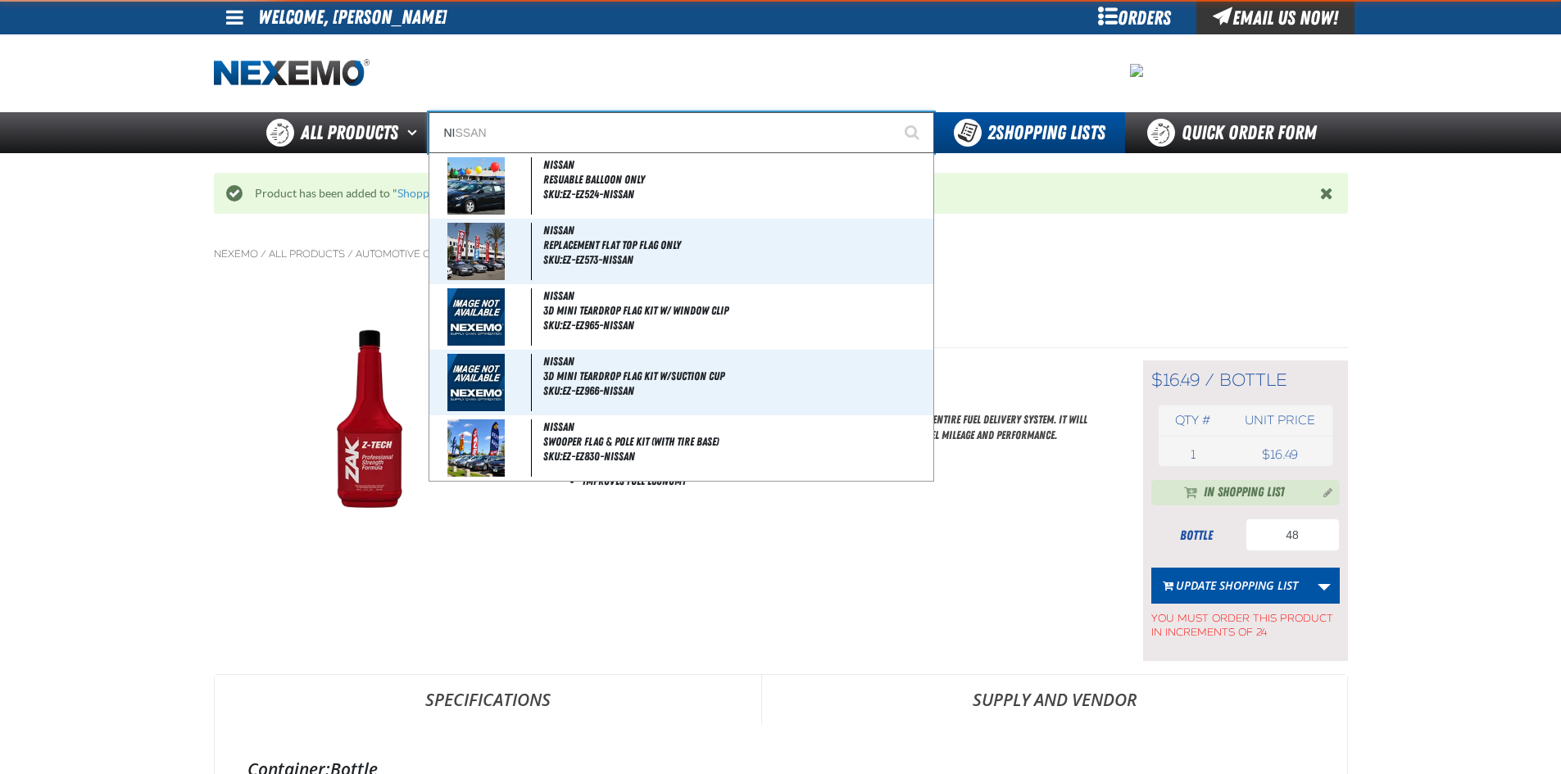
type input "NIT"
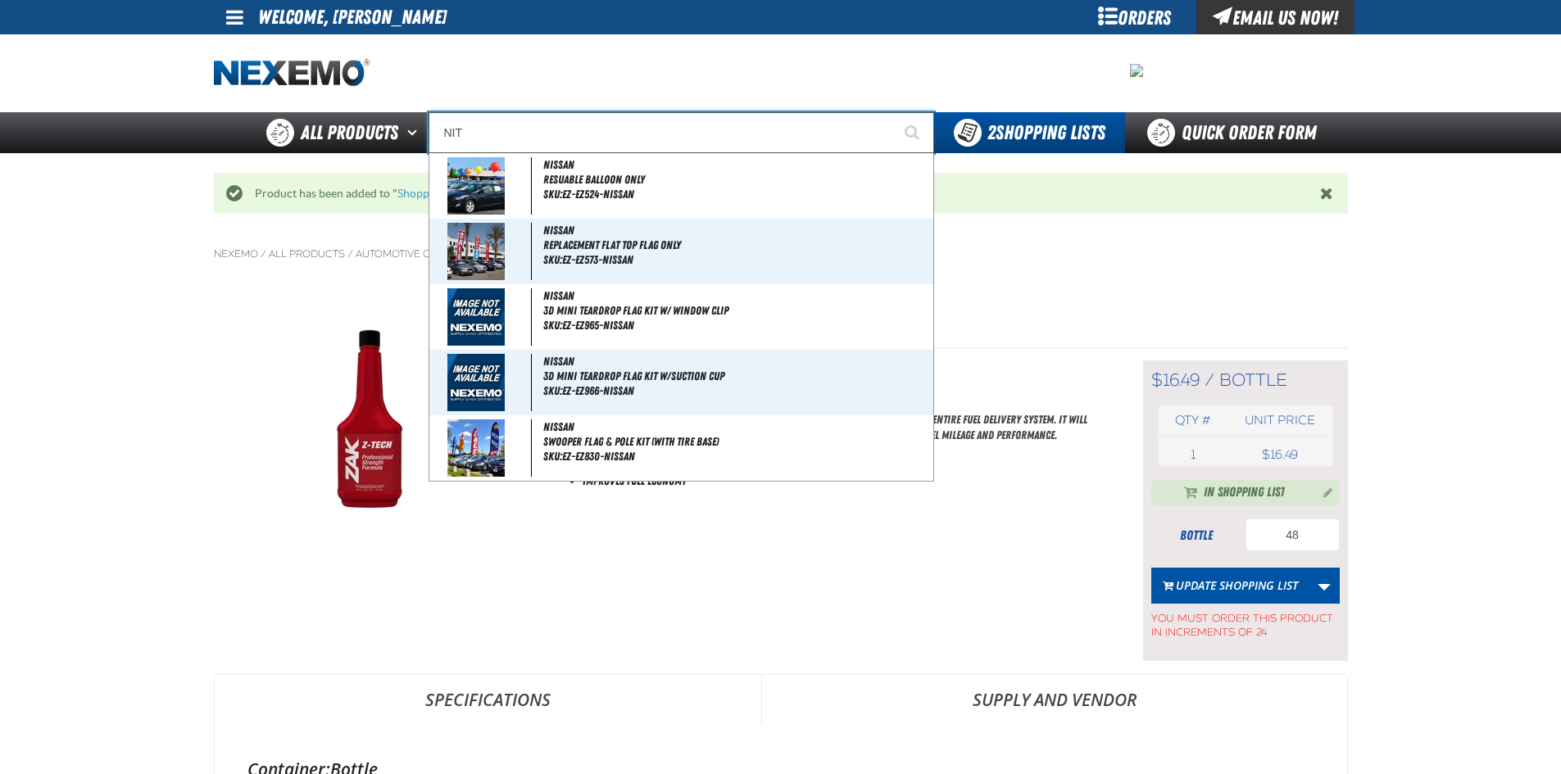
type input "NITrogen Machine Filter Kit"
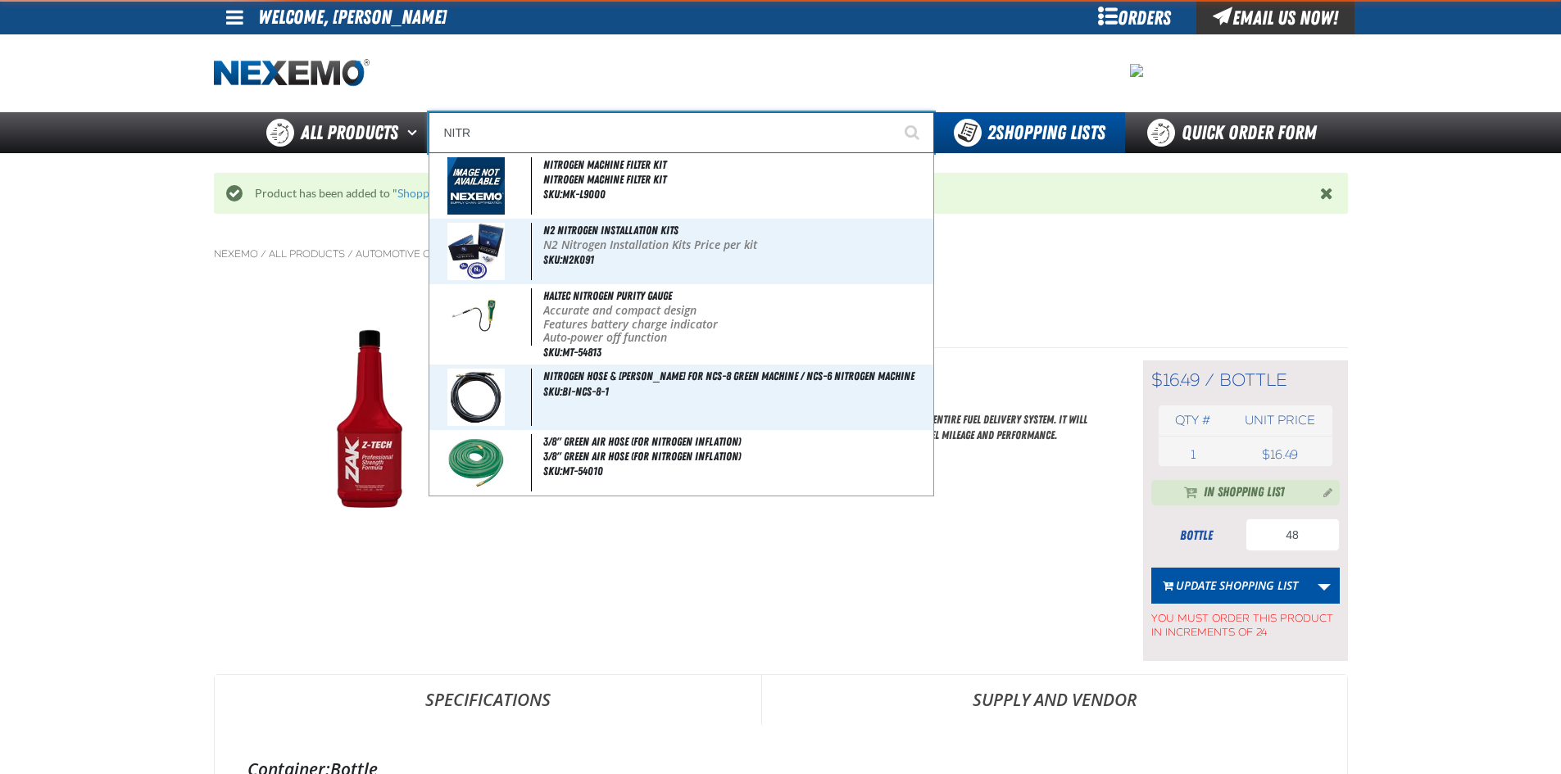
type input "NITRO"
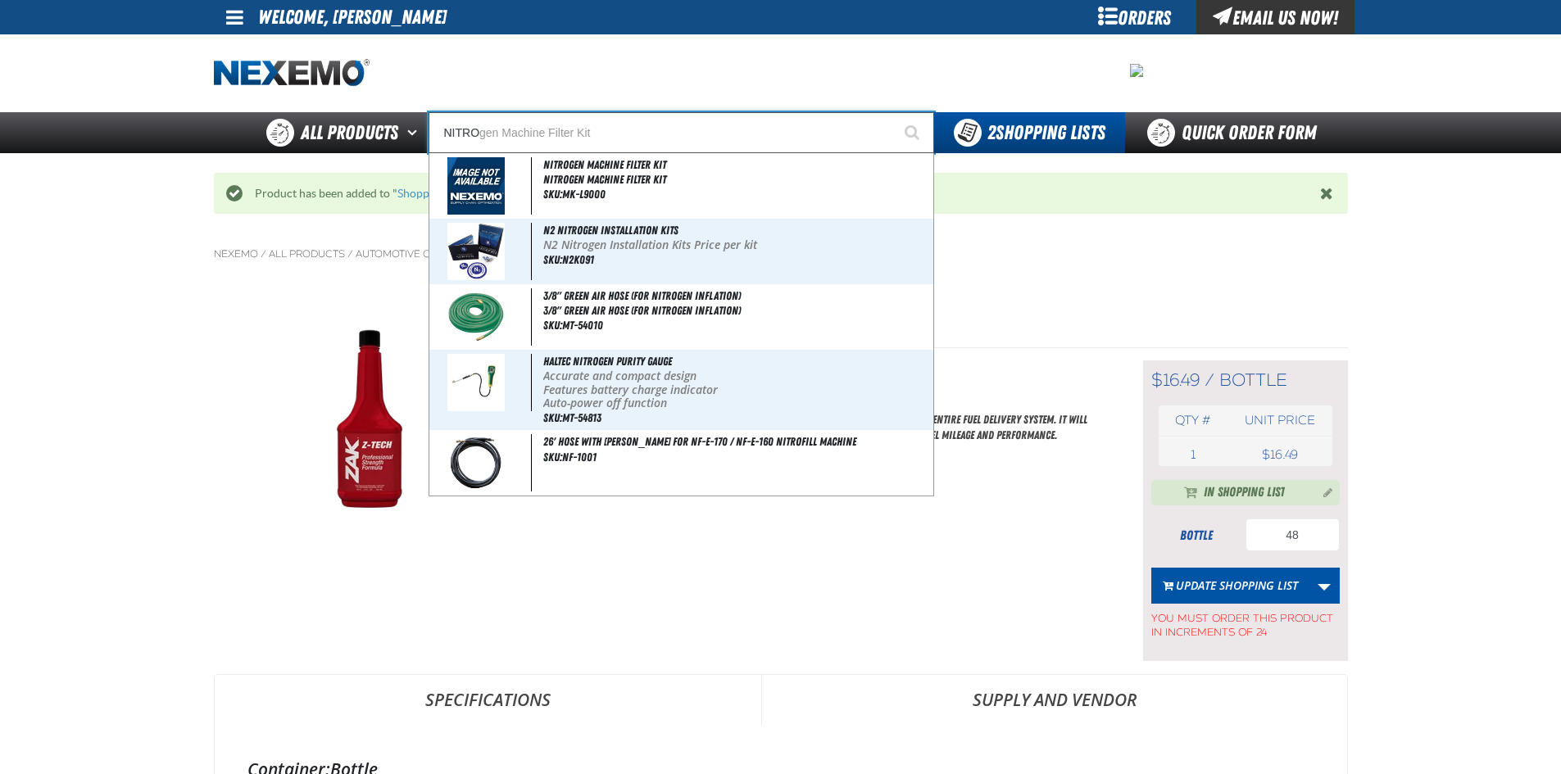
type input "NITROgen Machine Filter Kit"
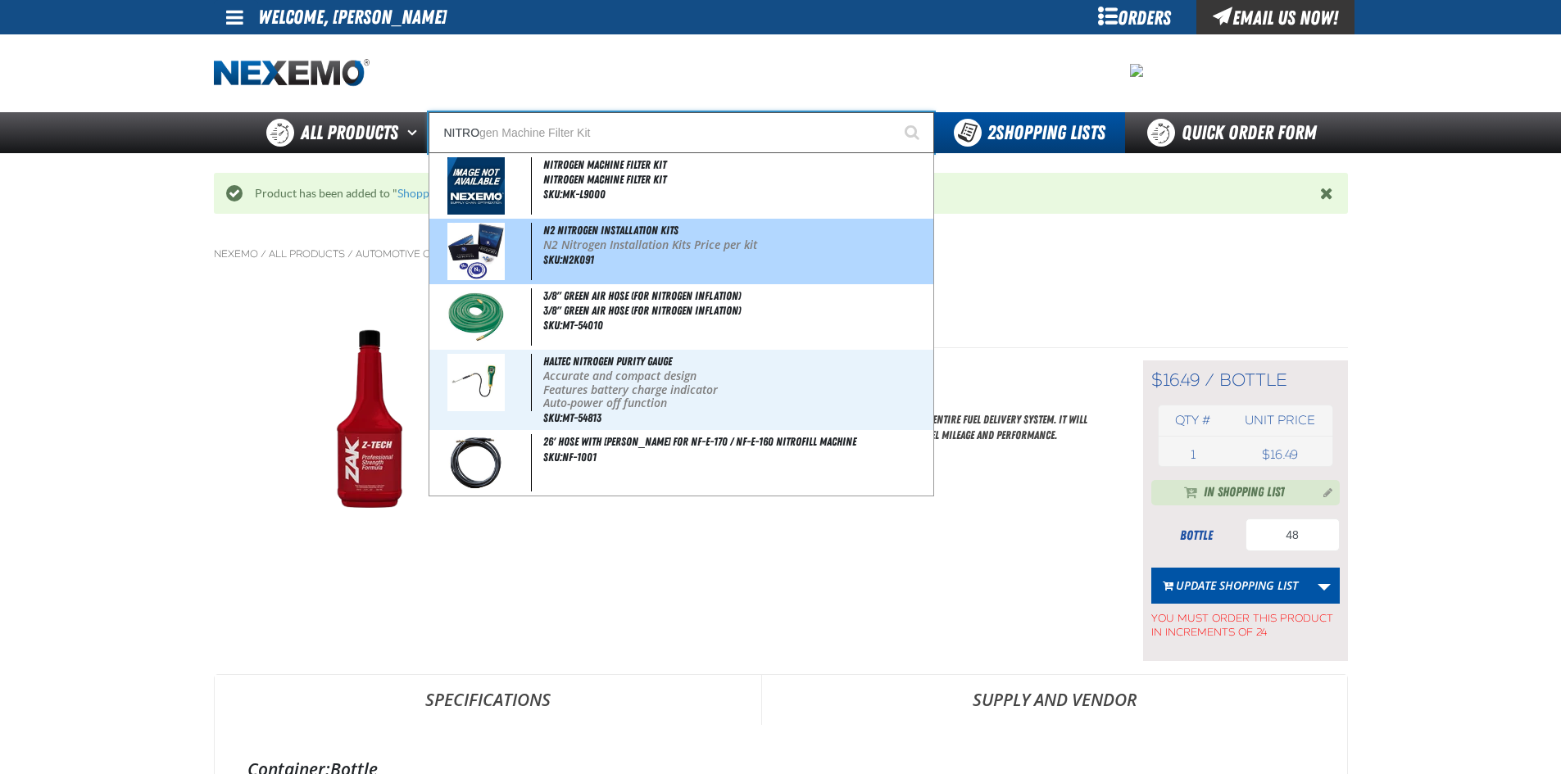
click at [477, 236] on img at bounding box center [475, 251] width 57 height 57
type input "N2 Nitrogen Installation Kits"
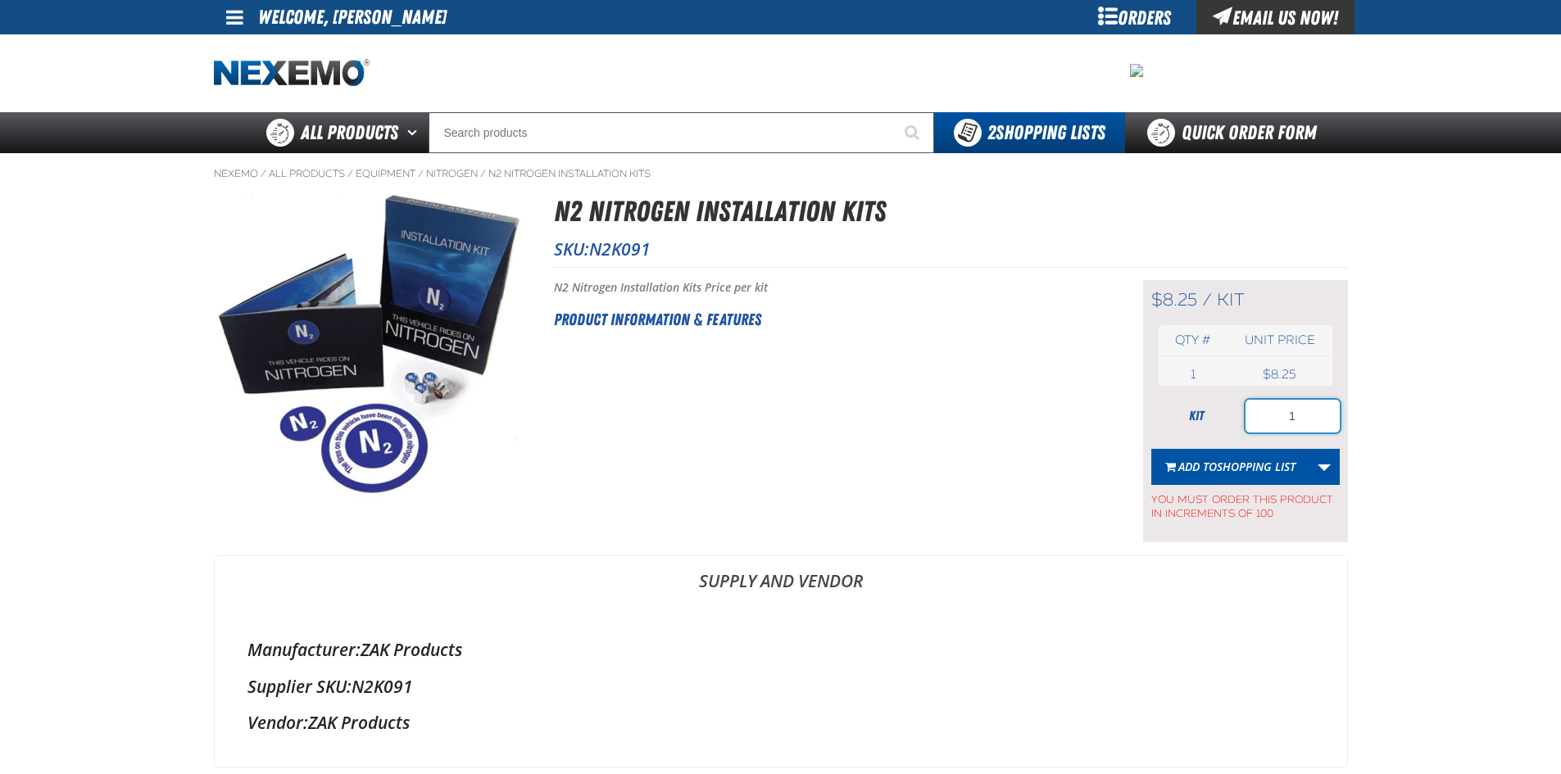
click at [1299, 420] on input "1" at bounding box center [1292, 416] width 94 height 33
type input "100"
click at [1286, 474] on span "Shopping List" at bounding box center [1256, 467] width 79 height 16
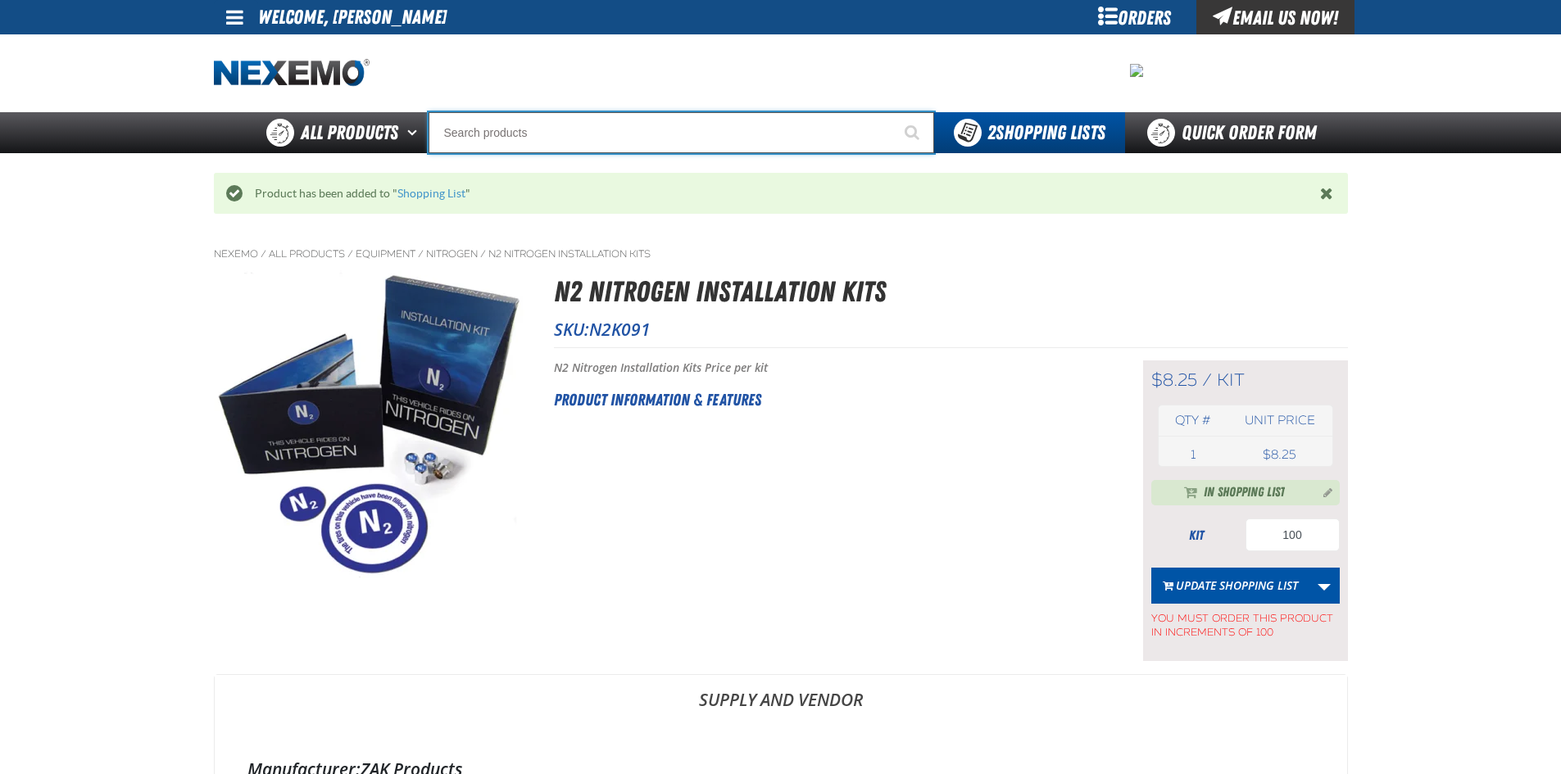
click at [591, 138] on input "Search" at bounding box center [682, 132] width 506 height 41
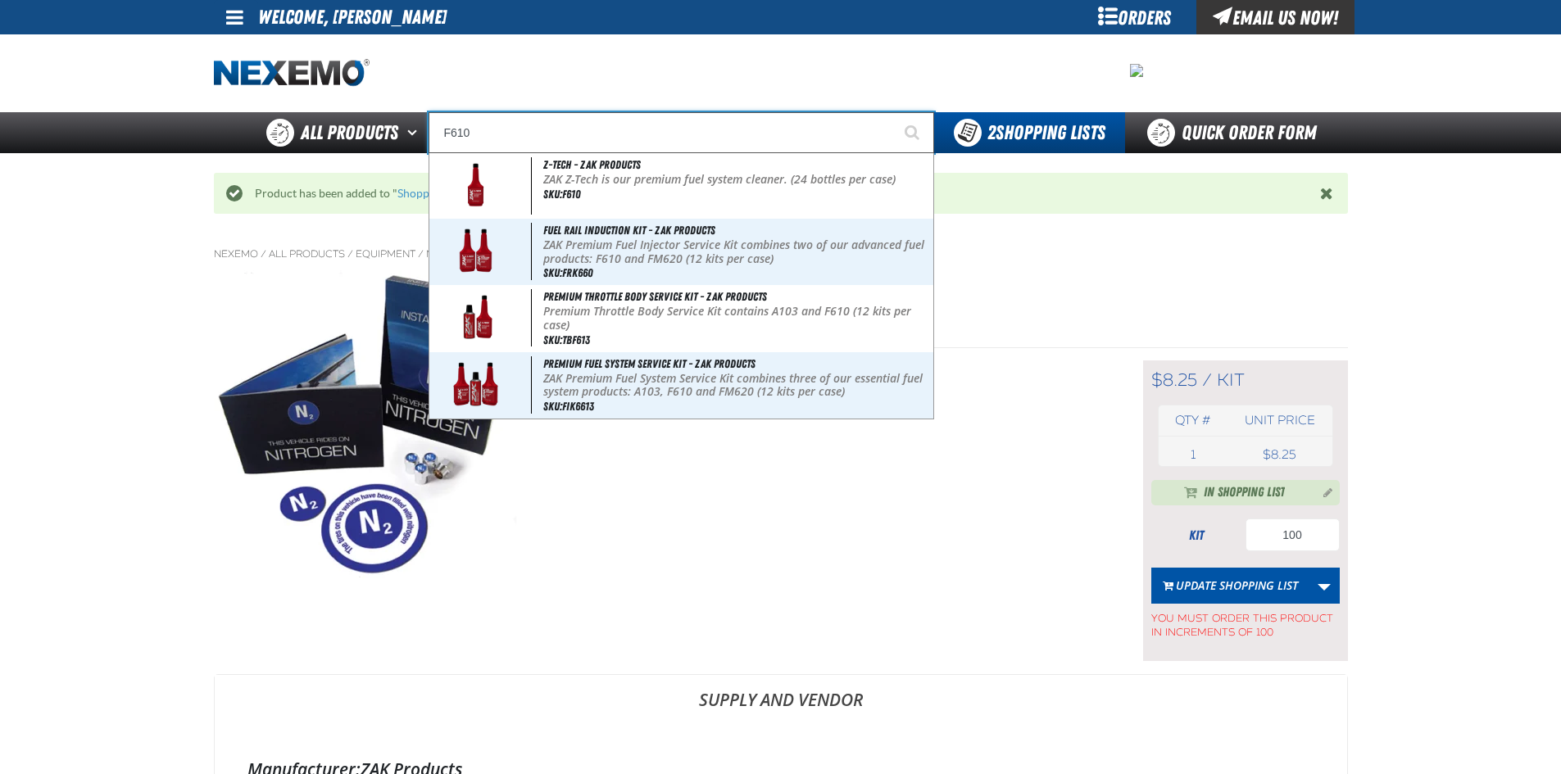
type input "F610"
click at [893, 112] on button "Start Searching" at bounding box center [913, 132] width 41 height 41
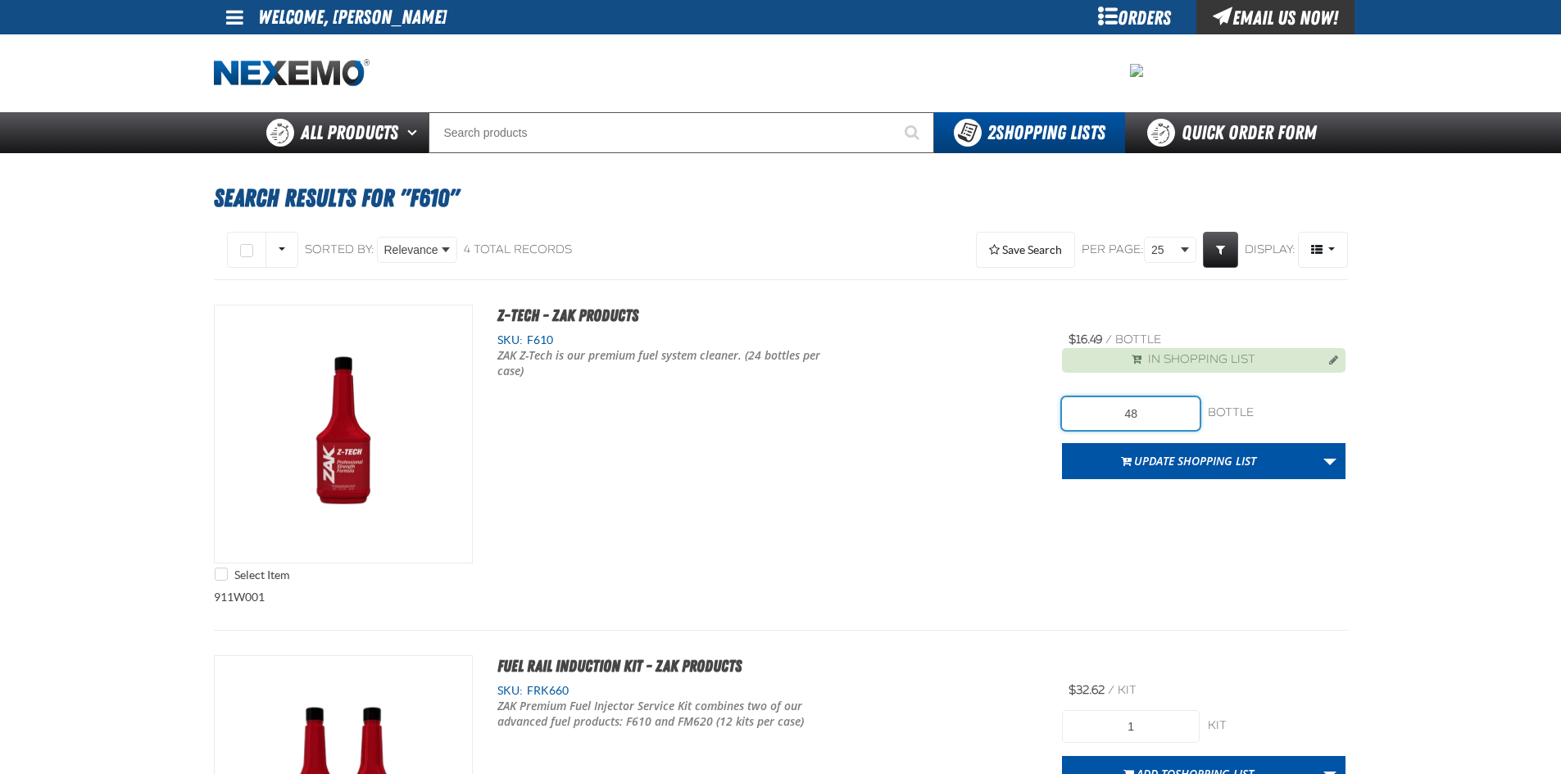
click at [1173, 415] on input "48" at bounding box center [1131, 413] width 138 height 33
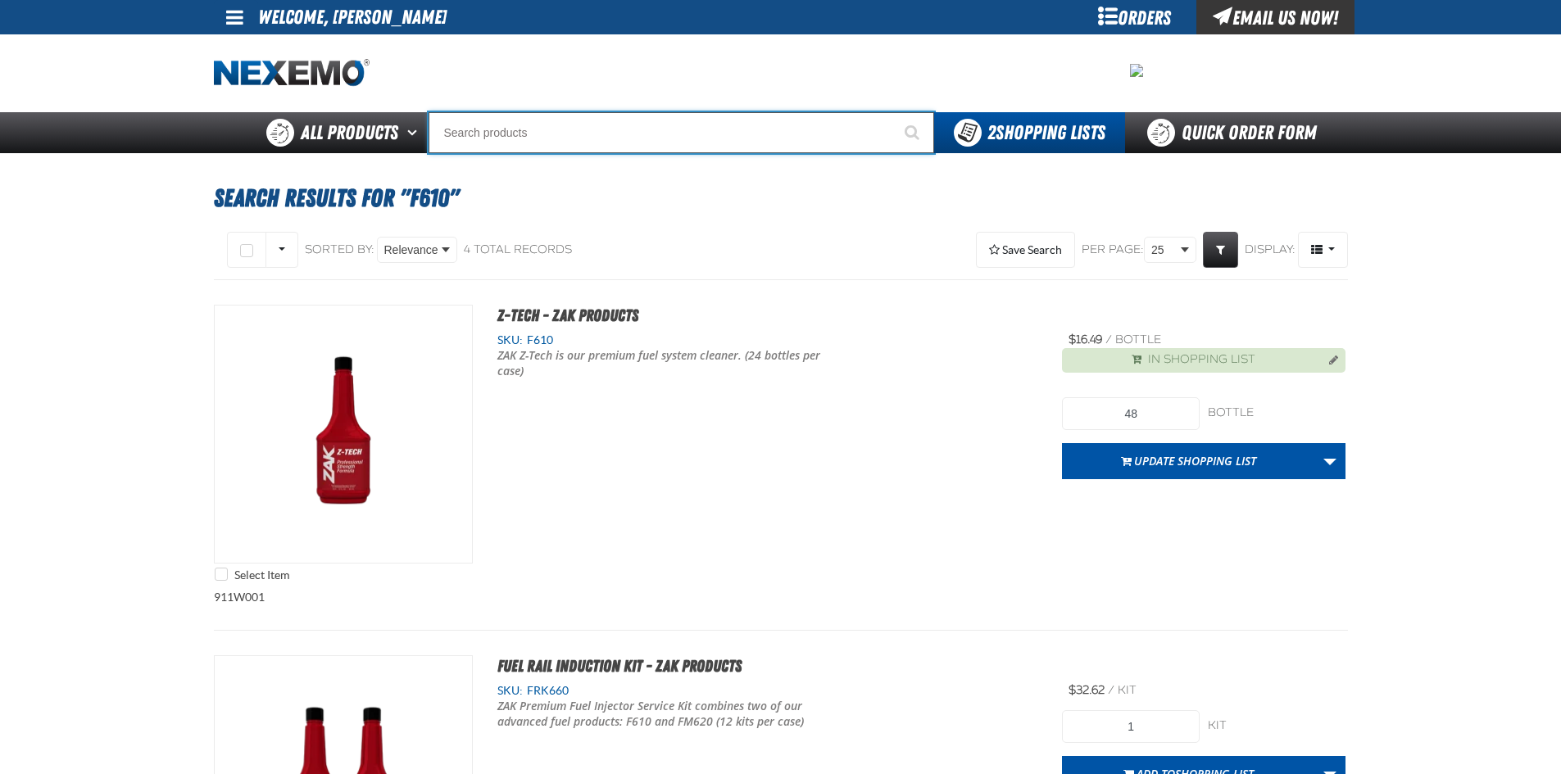
click at [519, 135] on input "Search" at bounding box center [682, 132] width 506 height 41
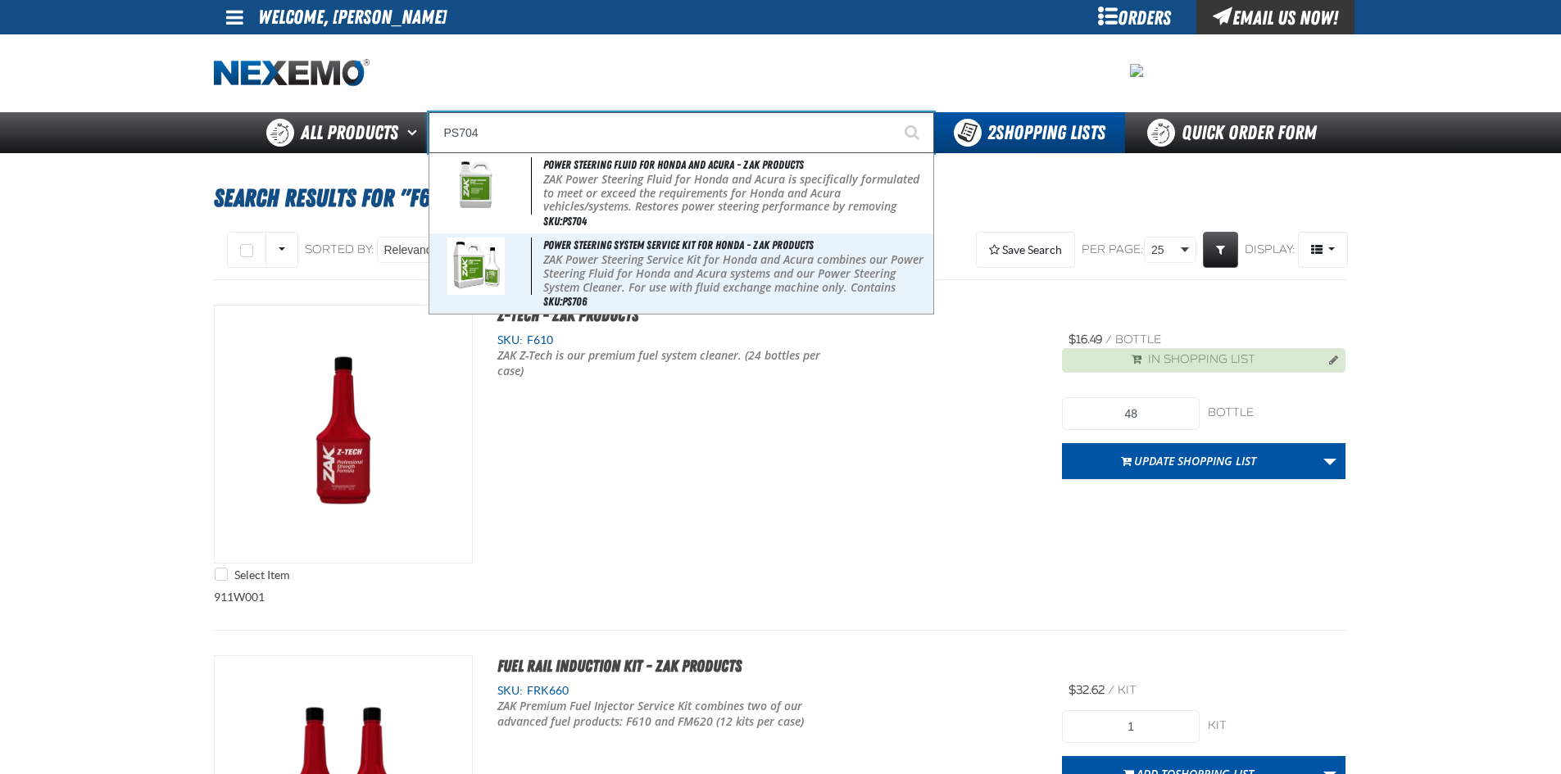
type input "PS704"
click at [893, 112] on button "Start Searching" at bounding box center [913, 132] width 41 height 41
click at [520, 134] on input "PS704" at bounding box center [682, 132] width 506 height 41
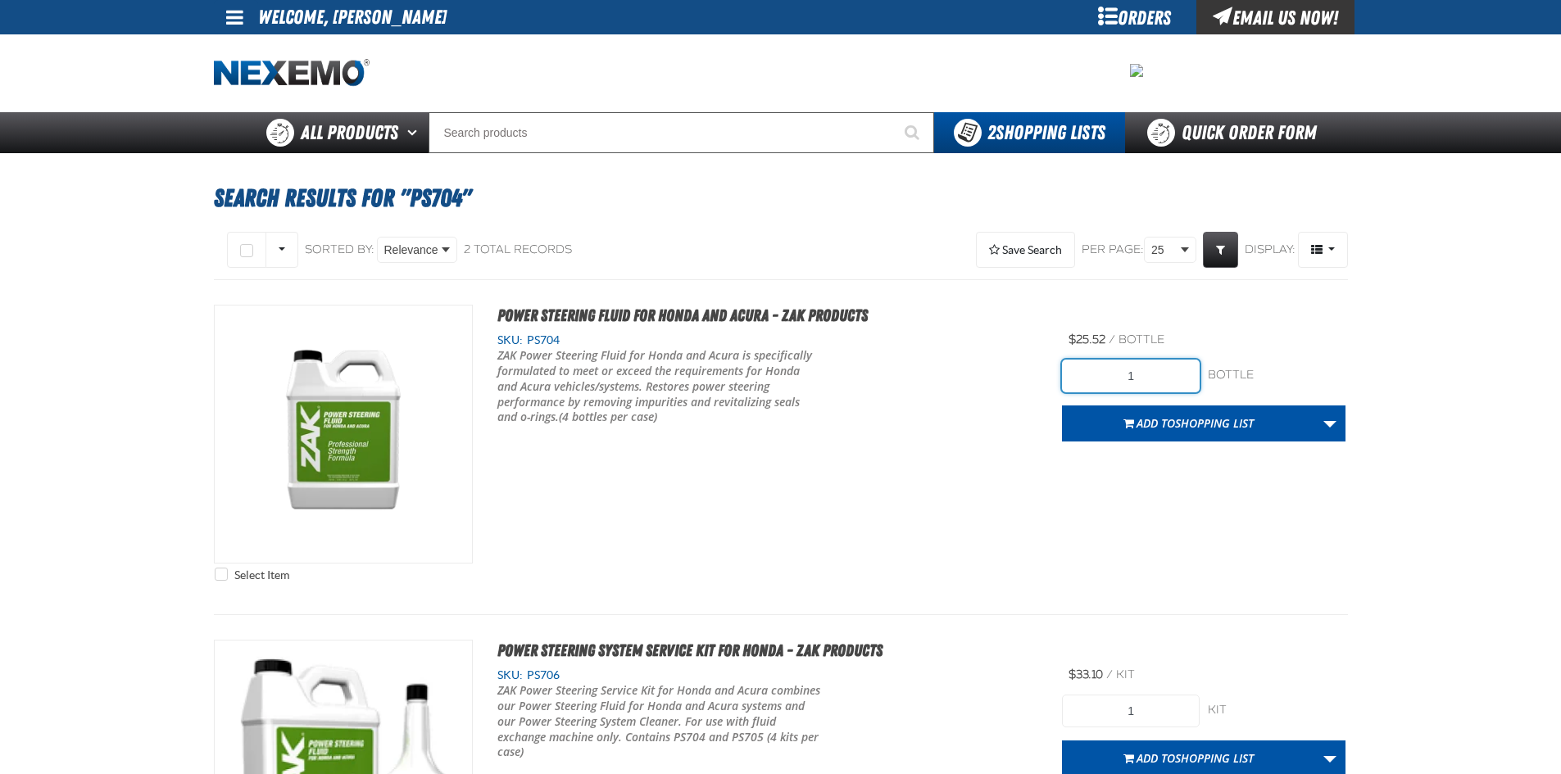
click at [1141, 365] on input "1" at bounding box center [1131, 376] width 138 height 33
type input "4"
click at [1089, 425] on button "Add to Shopping List" at bounding box center [1188, 424] width 253 height 36
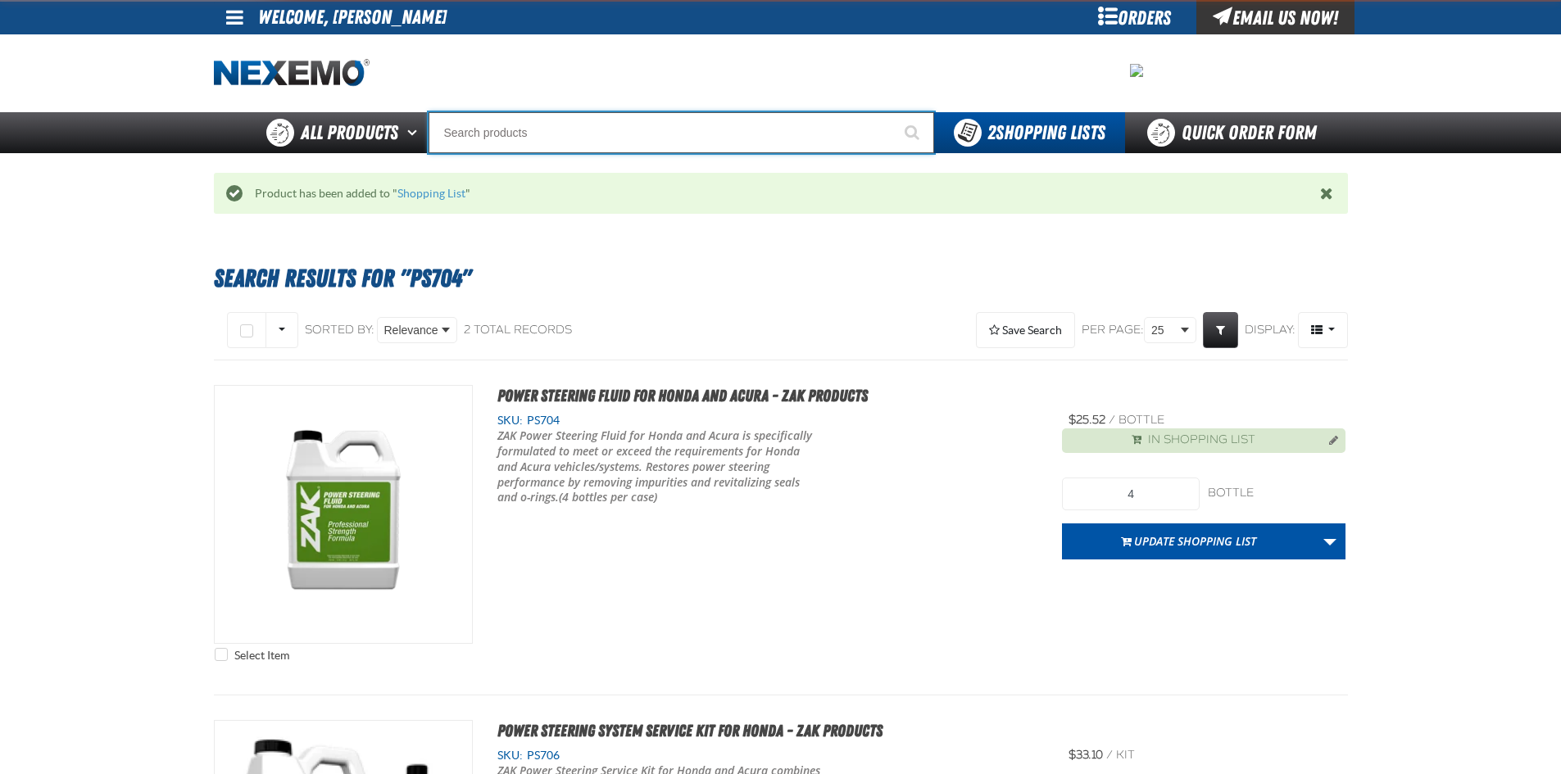
click at [494, 127] on input "Search" at bounding box center [682, 132] width 506 height 41
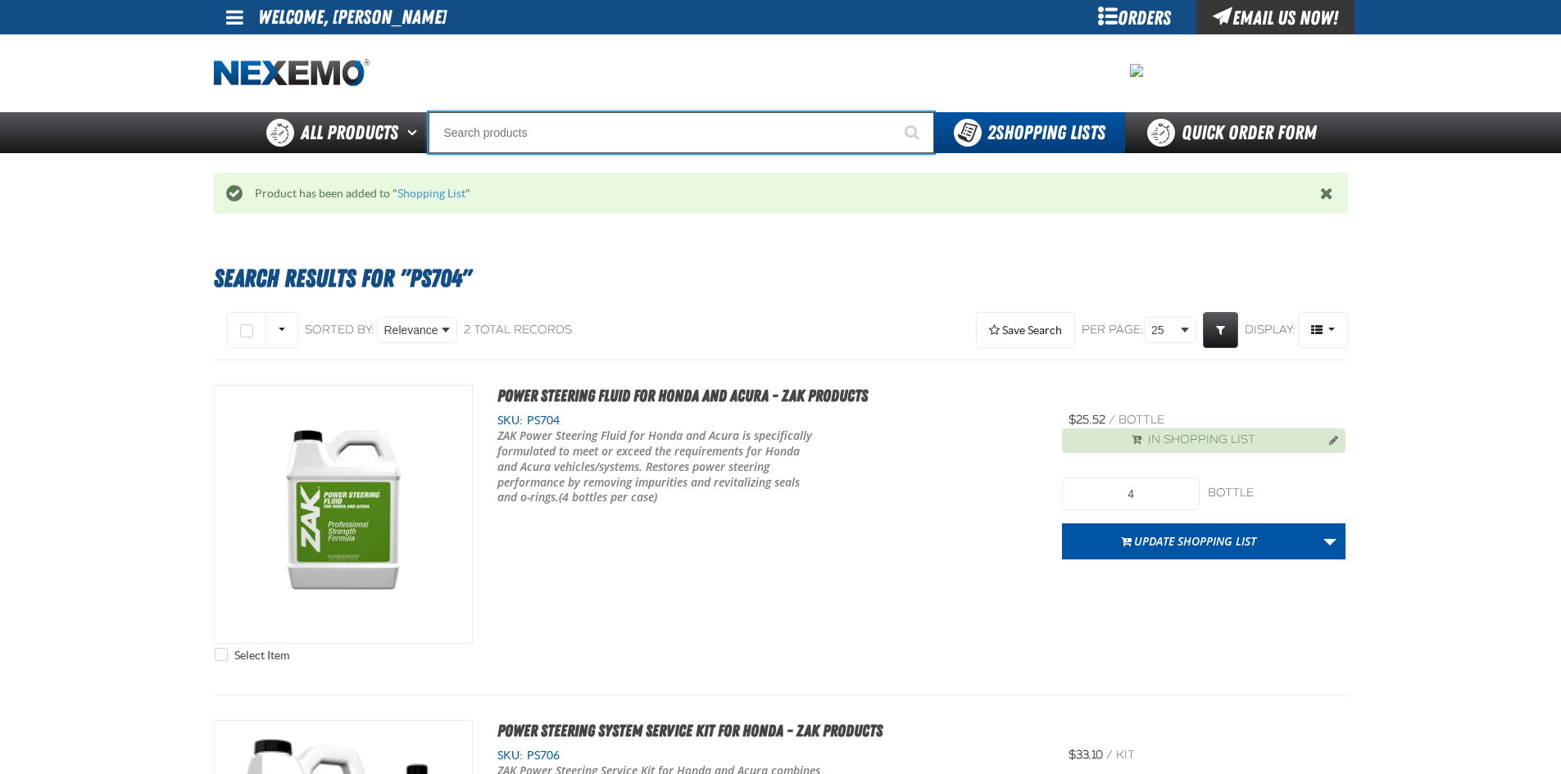
type input "R"
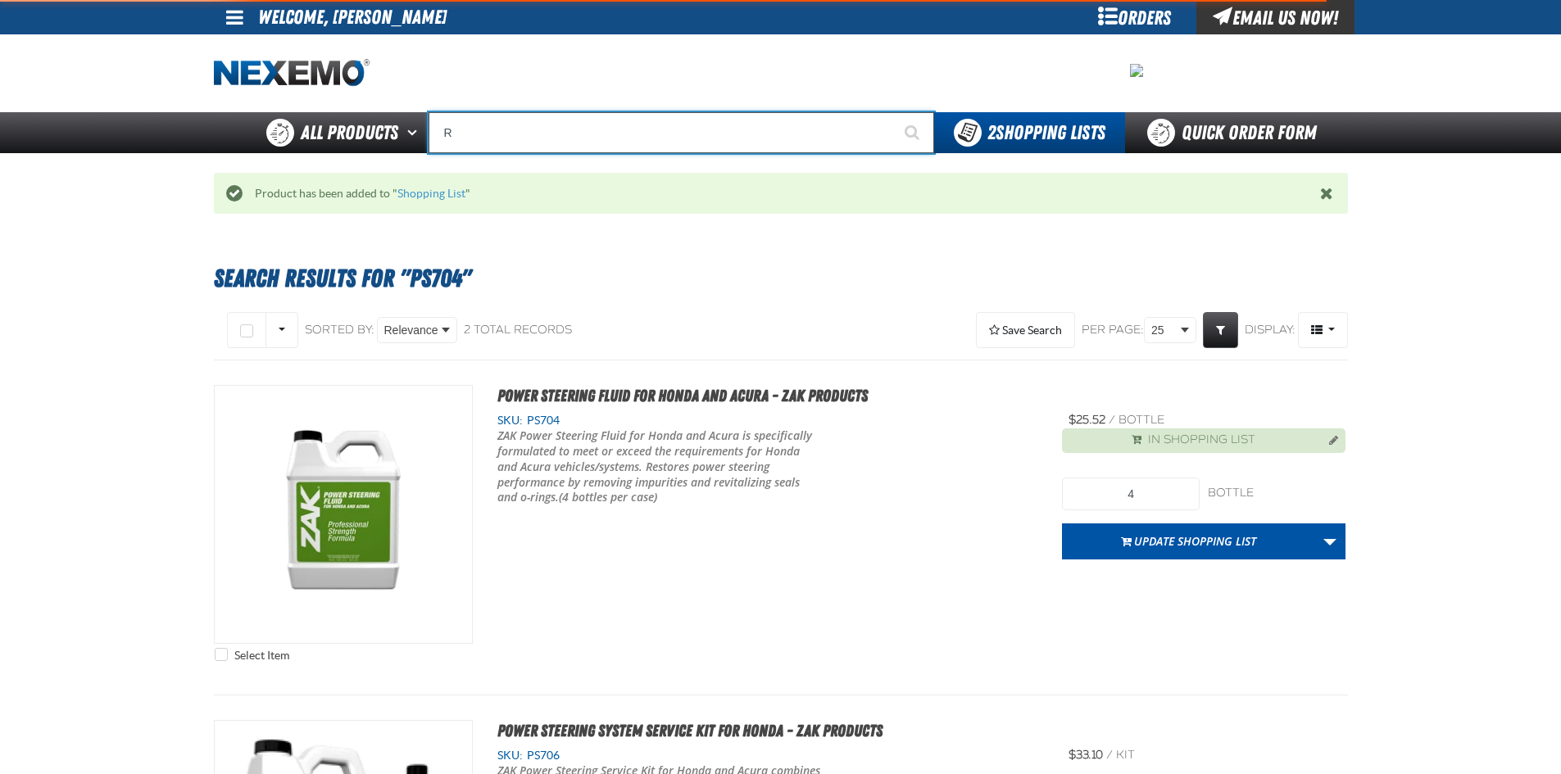
type input "ROADSIDE R"
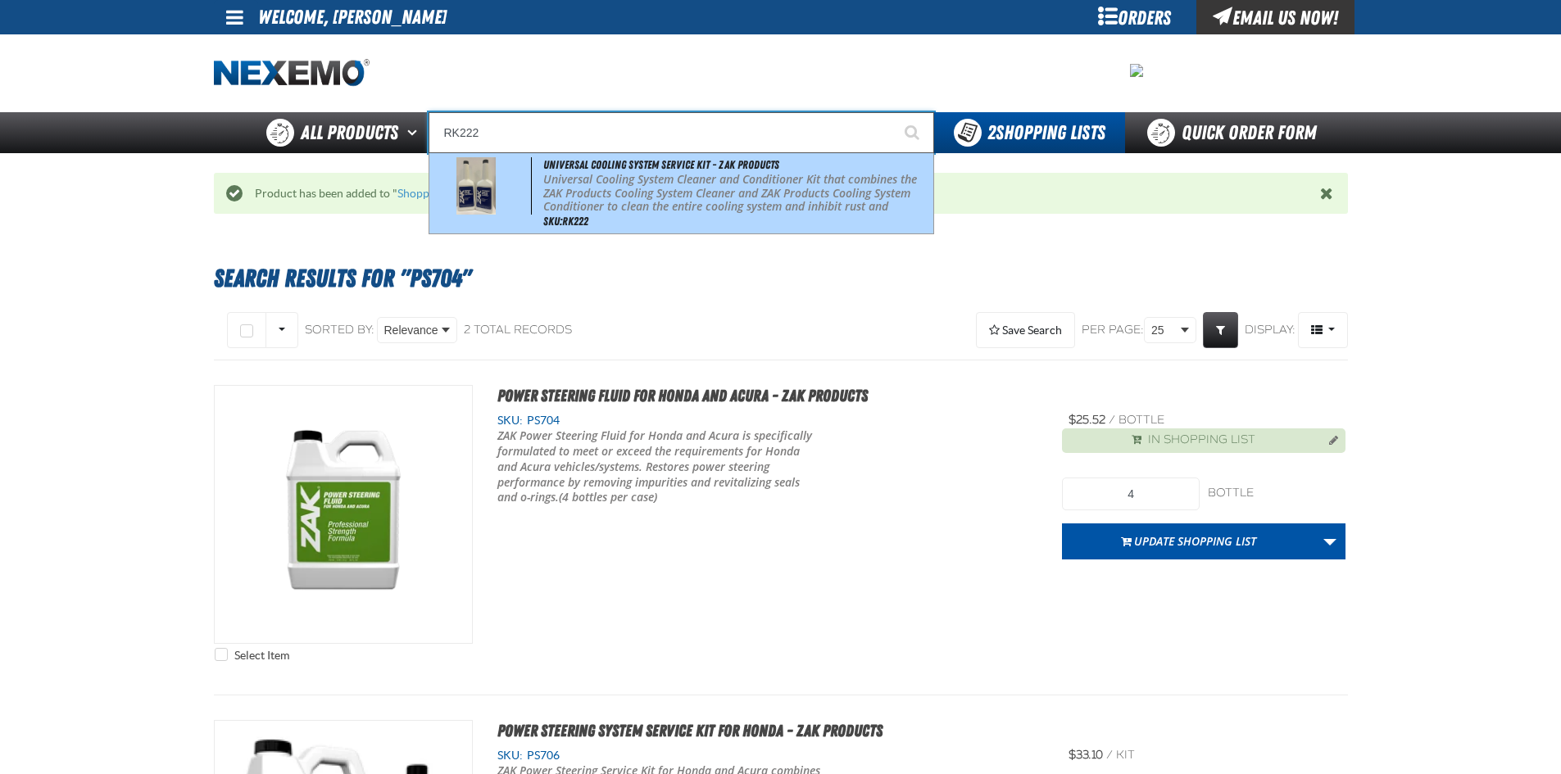
click at [518, 183] on span at bounding box center [482, 185] width 99 height 57
type input "Universal Cooling System Service Kit - ZAK Products"
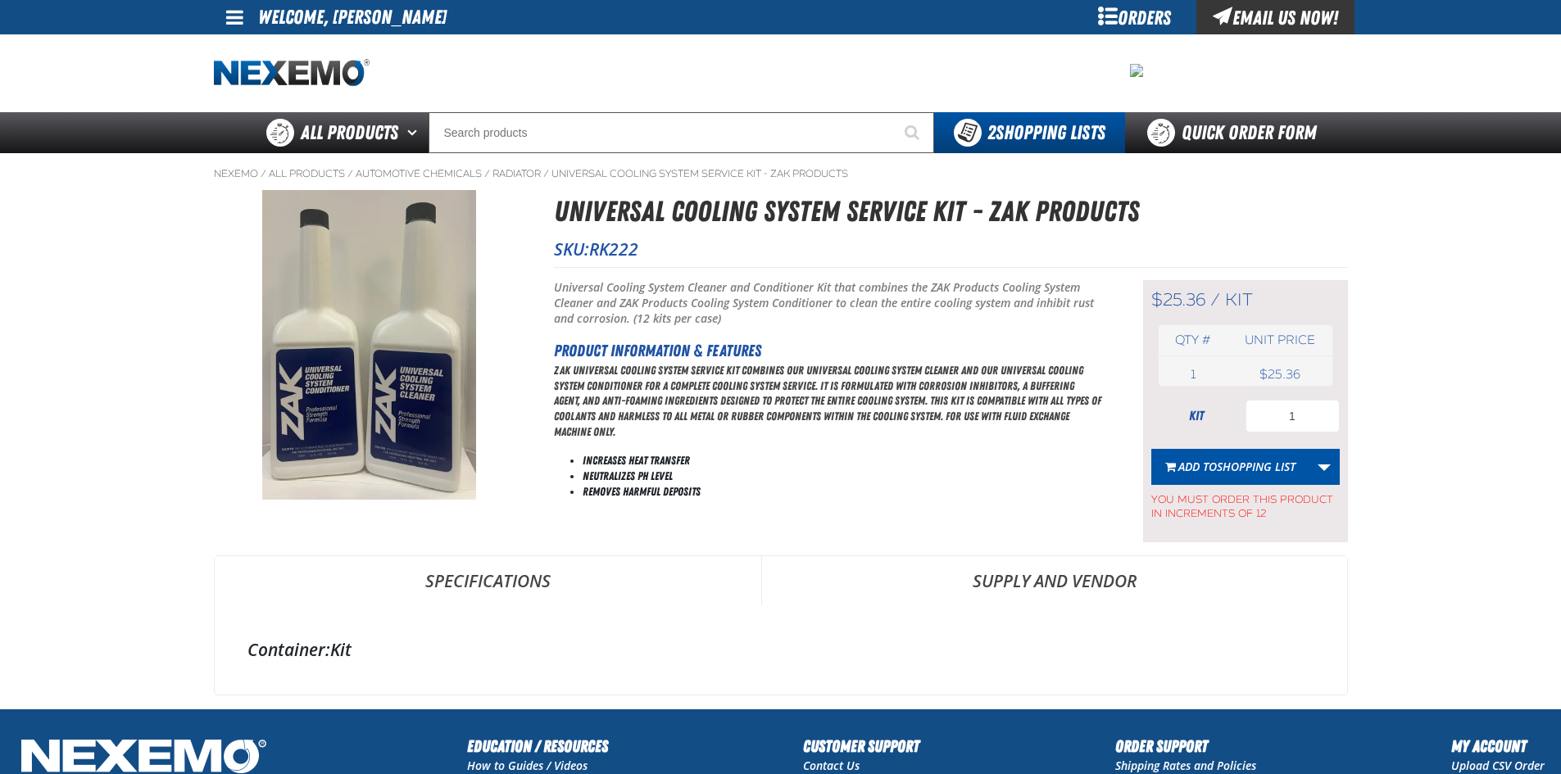
click at [1340, 421] on div "$25.36 / kit kit Qty # Unit price 1 kit USD 1" at bounding box center [1245, 411] width 205 height 262
click at [1331, 419] on input "1" at bounding box center [1292, 416] width 94 height 33
type input "12"
click at [1246, 469] on span "Shopping List" at bounding box center [1256, 467] width 79 height 16
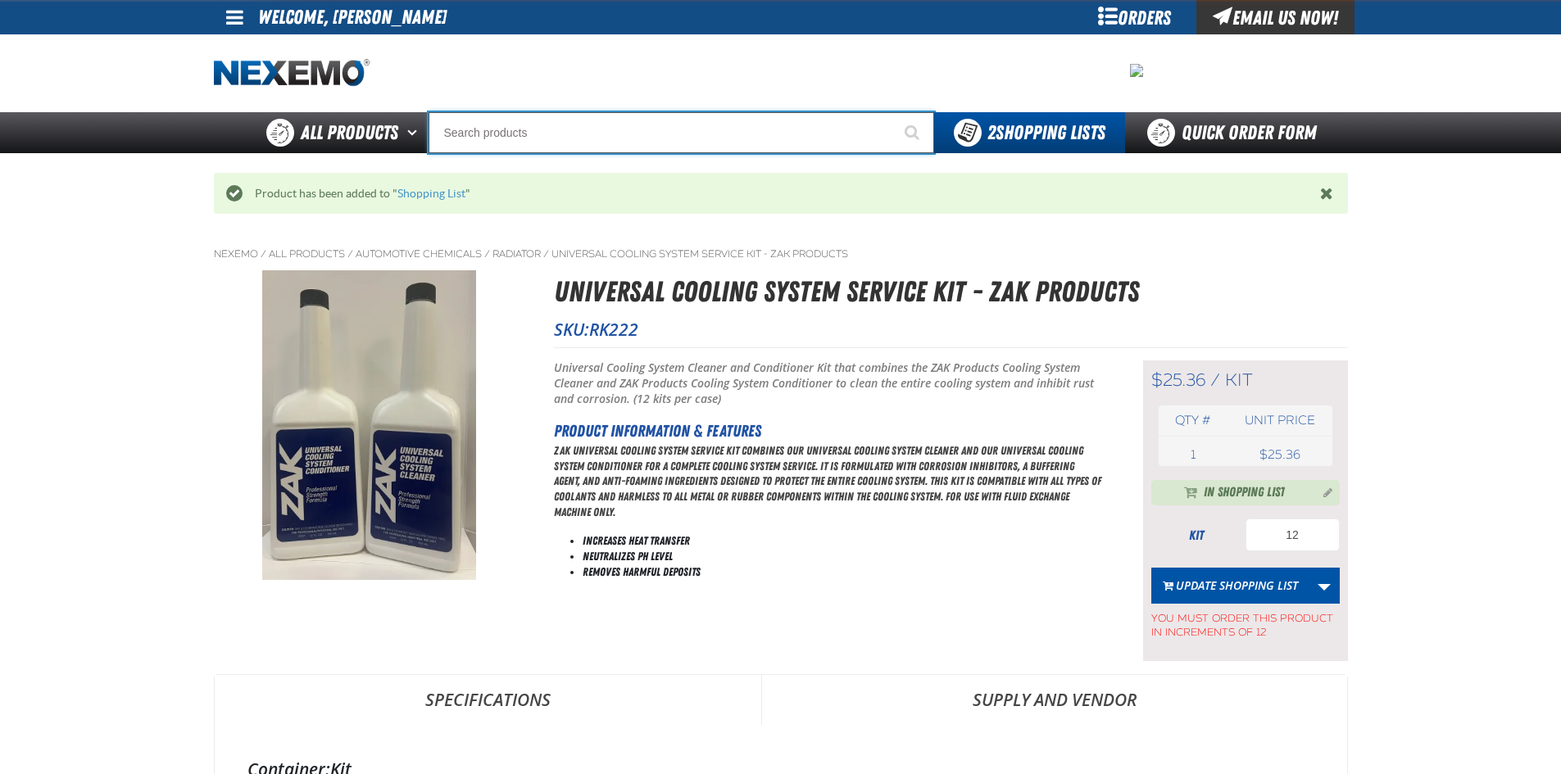
click at [550, 147] on input "Search" at bounding box center [682, 132] width 506 height 41
drag, startPoint x: 533, startPoint y: 138, endPoint x: 590, endPoint y: 136, distance: 56.6
click at [533, 138] on input "Search" at bounding box center [682, 132] width 506 height 41
type input "R"
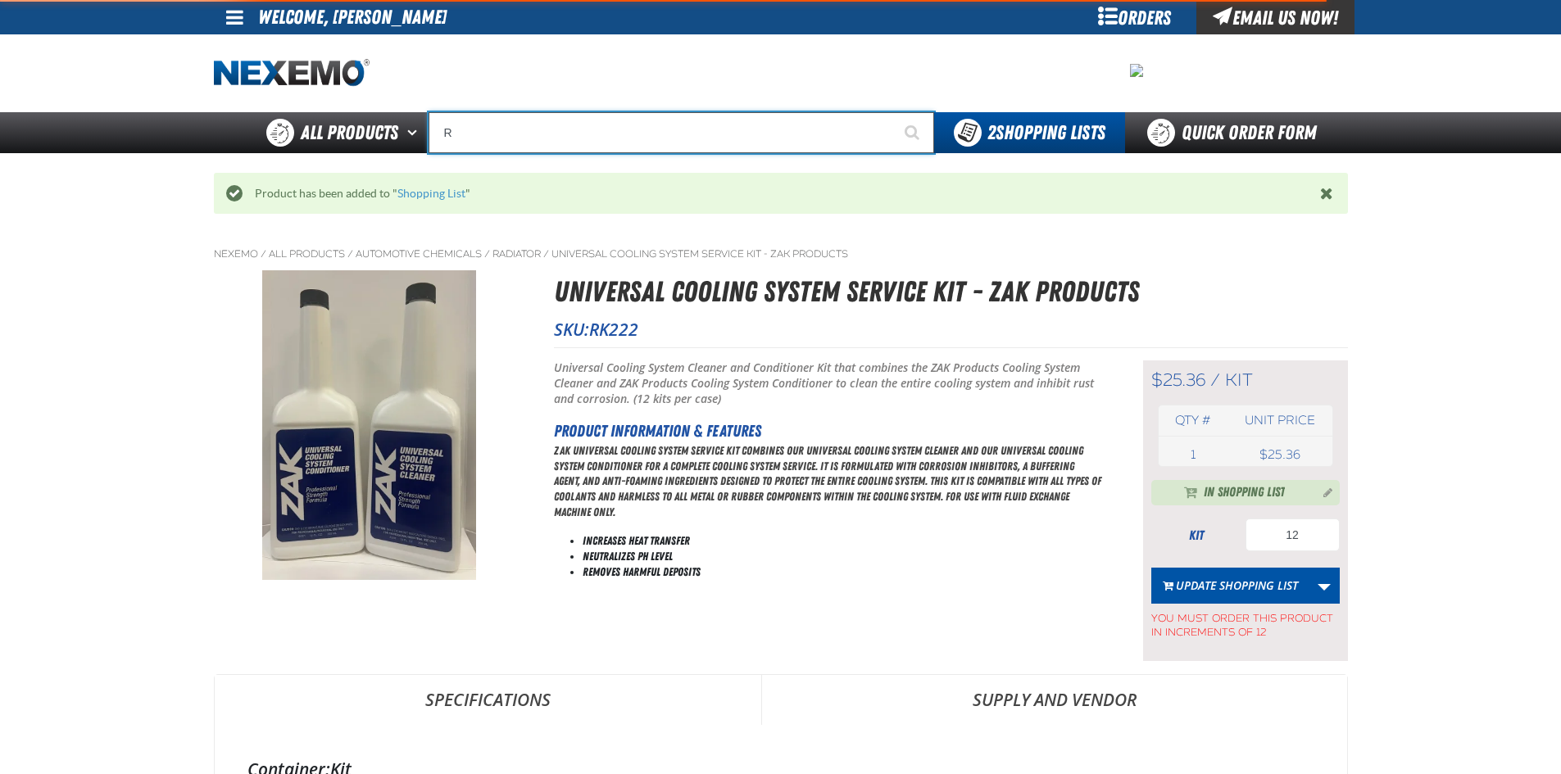
type input "ROADSIDE R"
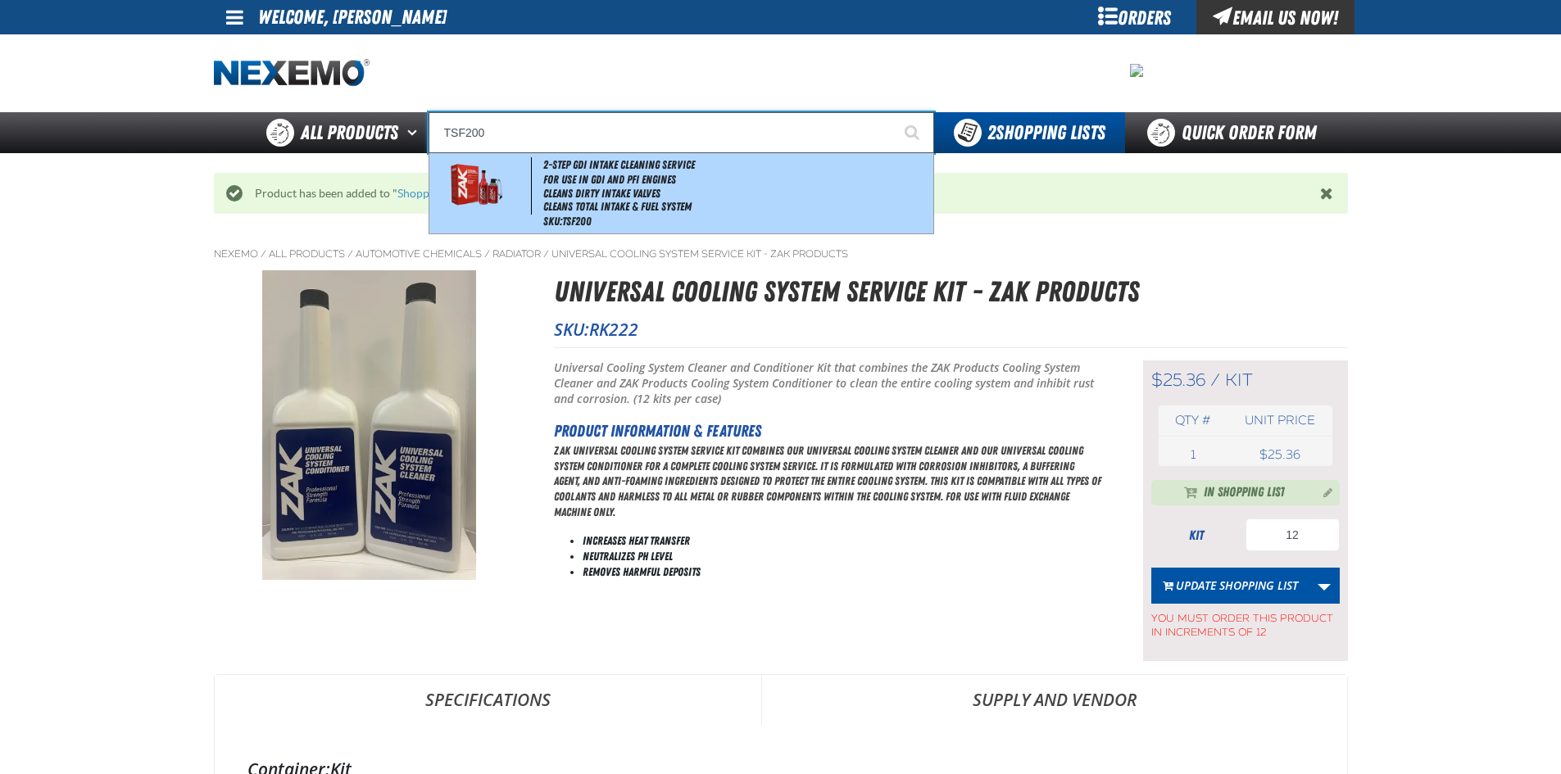
click at [633, 183] on li "For Use in GDI and PFI Engines" at bounding box center [736, 180] width 387 height 14
type input "2-Step GDI Intake Cleaning Service"
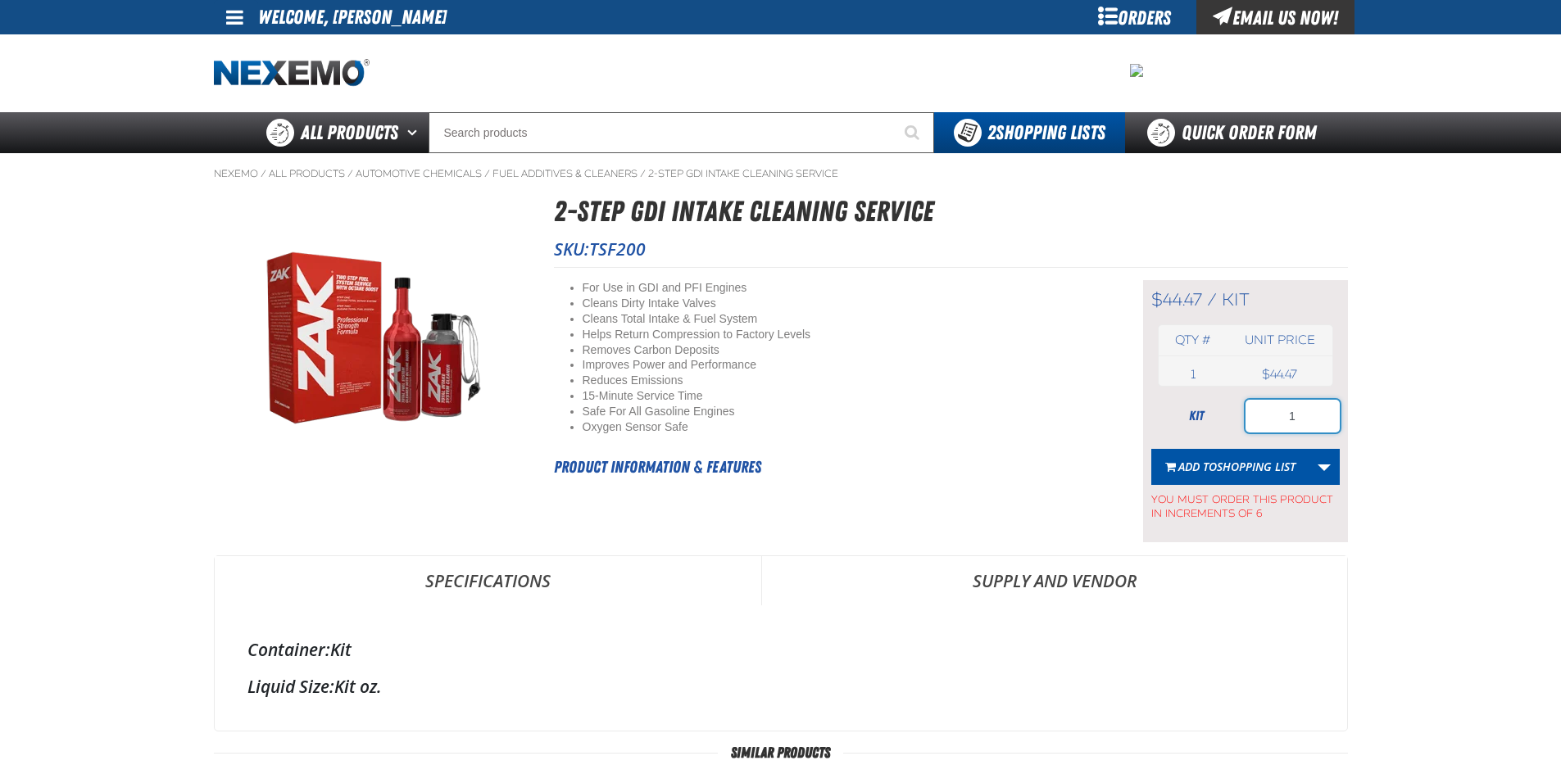
click at [1312, 413] on input "1" at bounding box center [1292, 416] width 94 height 33
type input "6"
click at [1272, 469] on span "Shopping List" at bounding box center [1256, 467] width 79 height 16
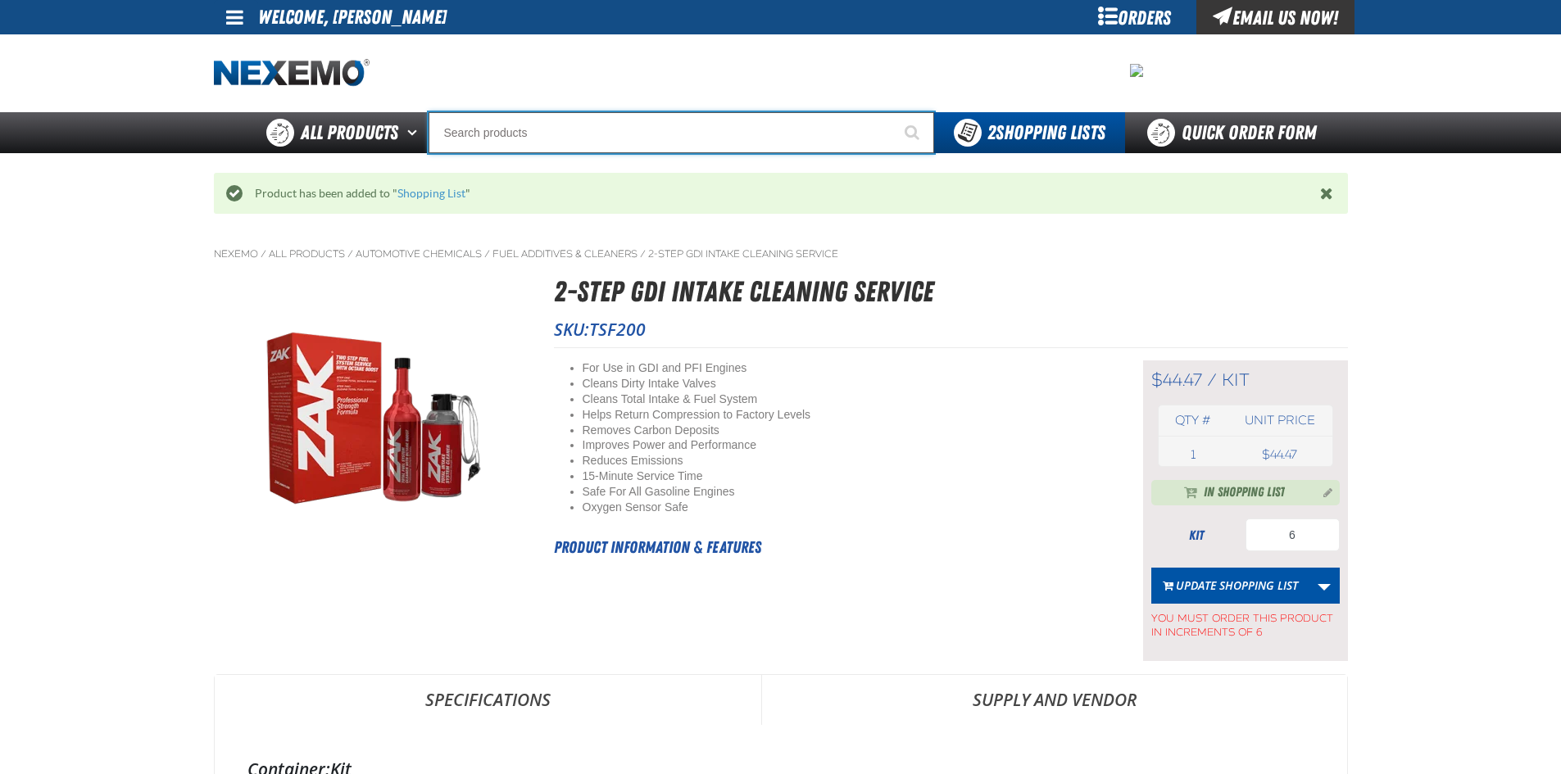
click at [490, 129] on input "Search" at bounding box center [682, 132] width 506 height 41
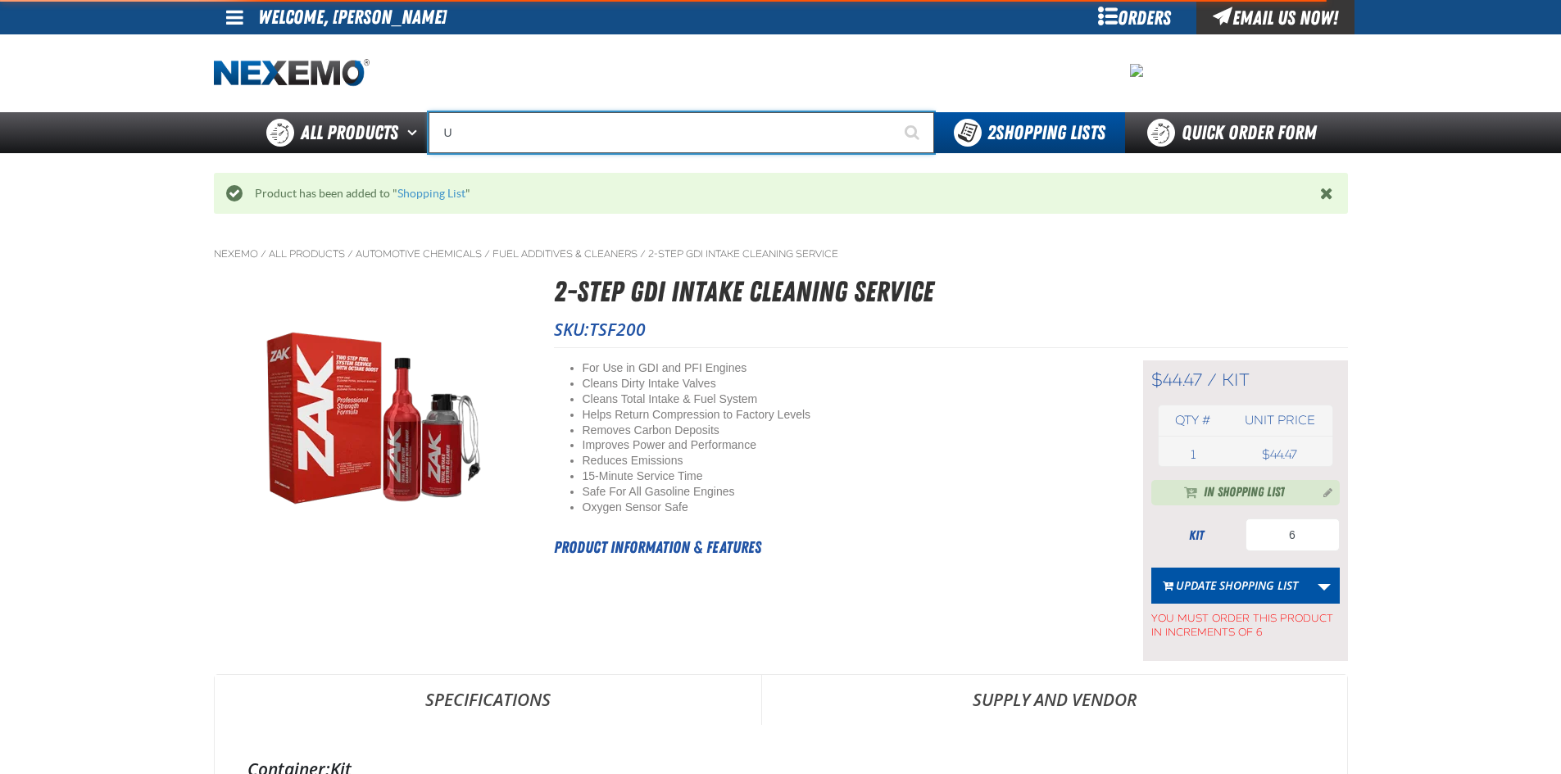
type input "UC"
type input "UC RED"
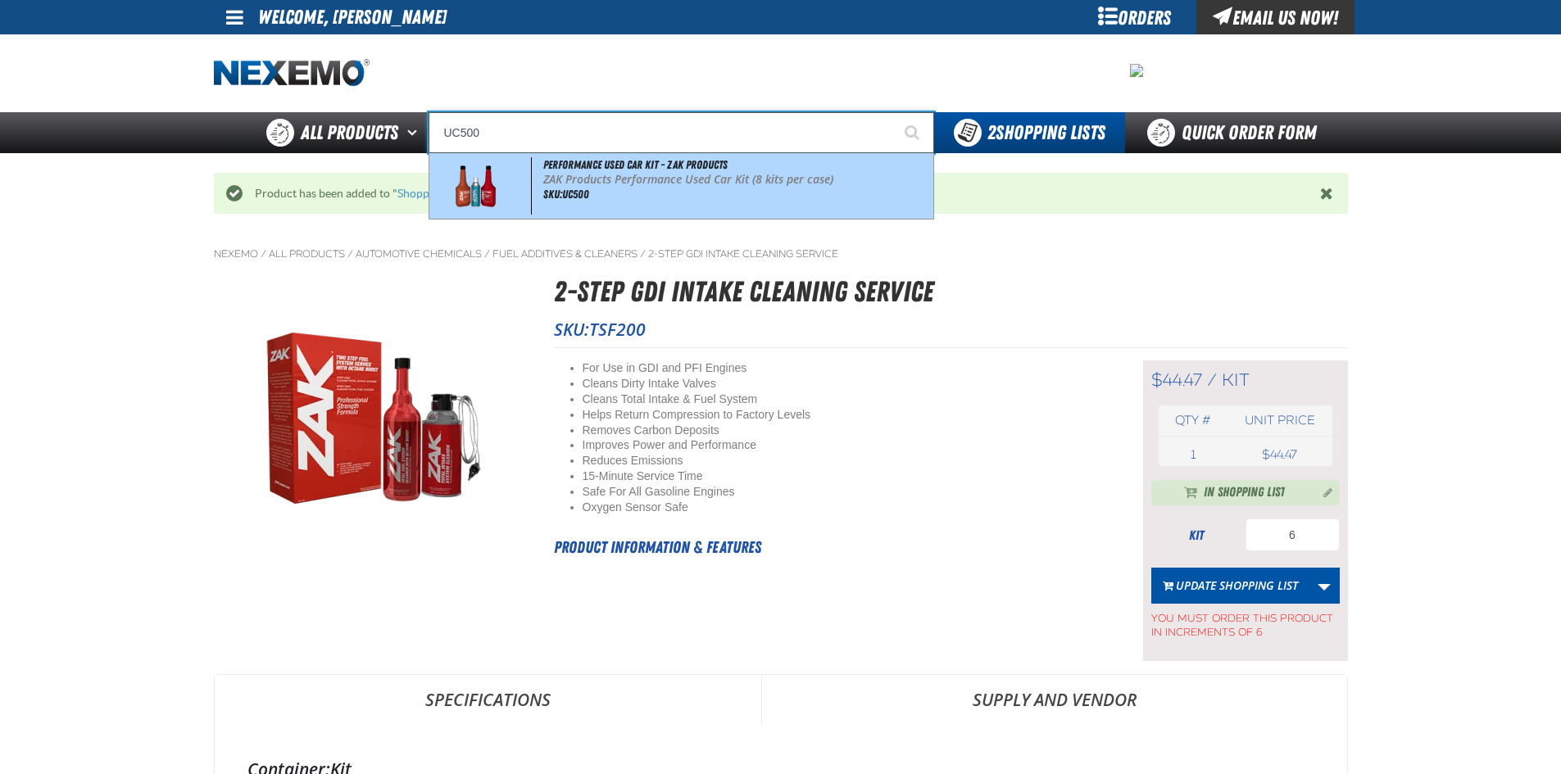
click at [501, 204] on img at bounding box center [475, 185] width 75 height 57
type input "Performance Used Car Kit - ZAK Products"
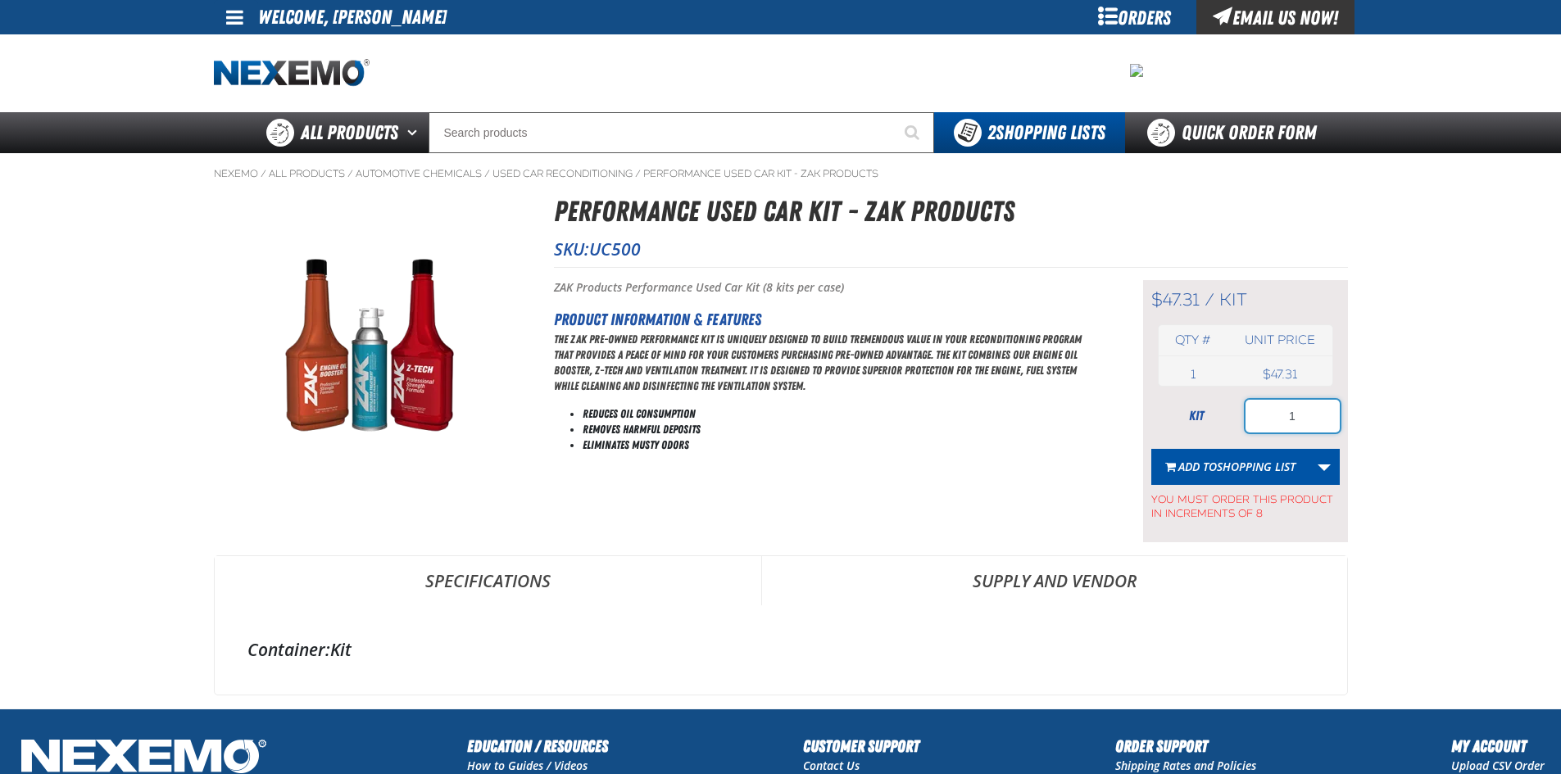
click at [1305, 401] on input "1" at bounding box center [1292, 416] width 94 height 33
type input "40"
click at [1238, 463] on span "Shopping List" at bounding box center [1256, 467] width 79 height 16
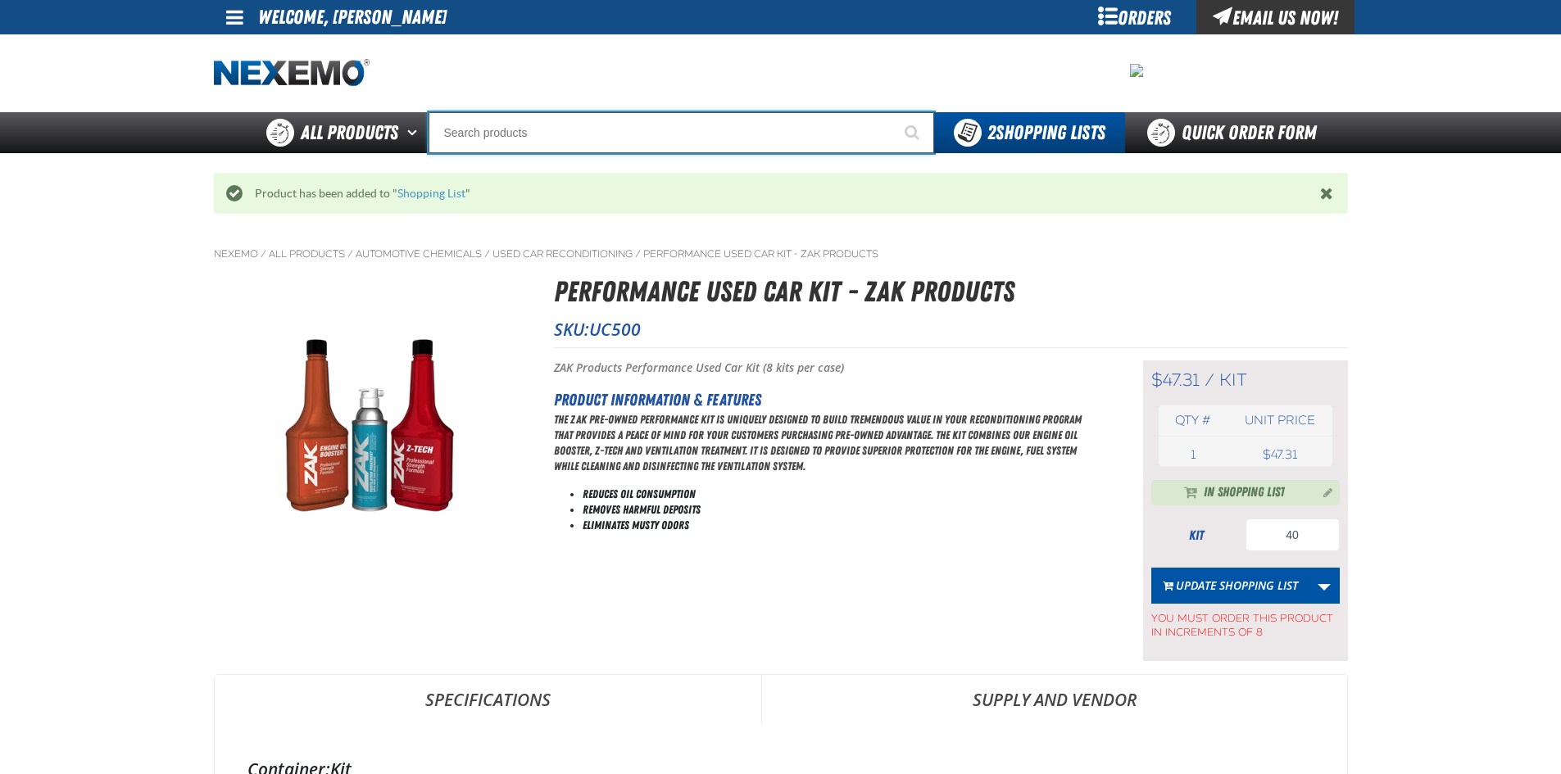
click at [513, 136] on input "Search" at bounding box center [682, 132] width 506 height 41
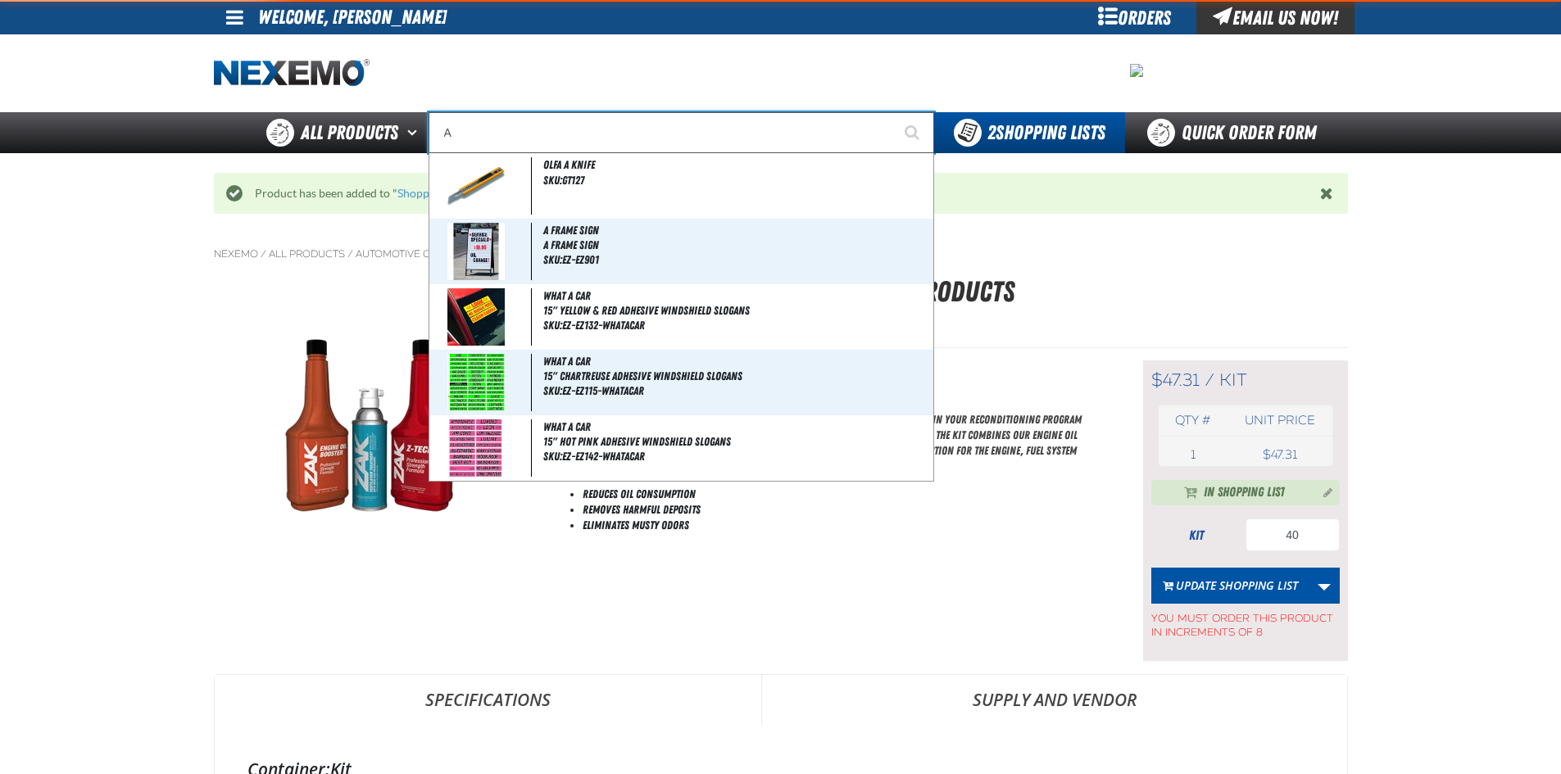
type input "AC"
type input "AC Power Booster - ZAK Products"
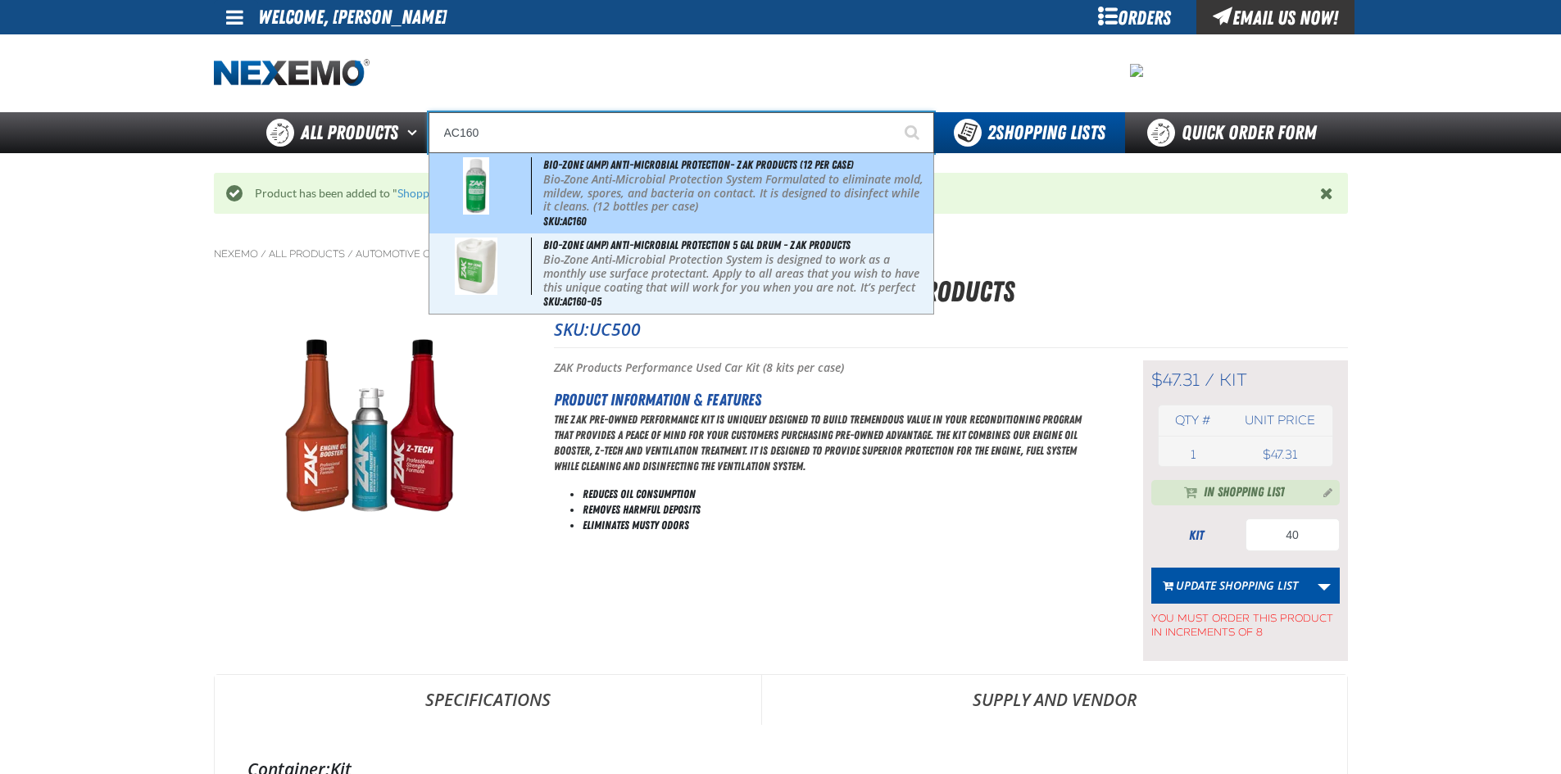
click at [554, 179] on p "Bio-Zone Anti-Microbial Protection System Formulated to eliminate mold, mildew,…" at bounding box center [736, 193] width 387 height 41
type input "Bio-Zone (AMP) Anti-Microbial Protection- ZAK Products (12 per case)"
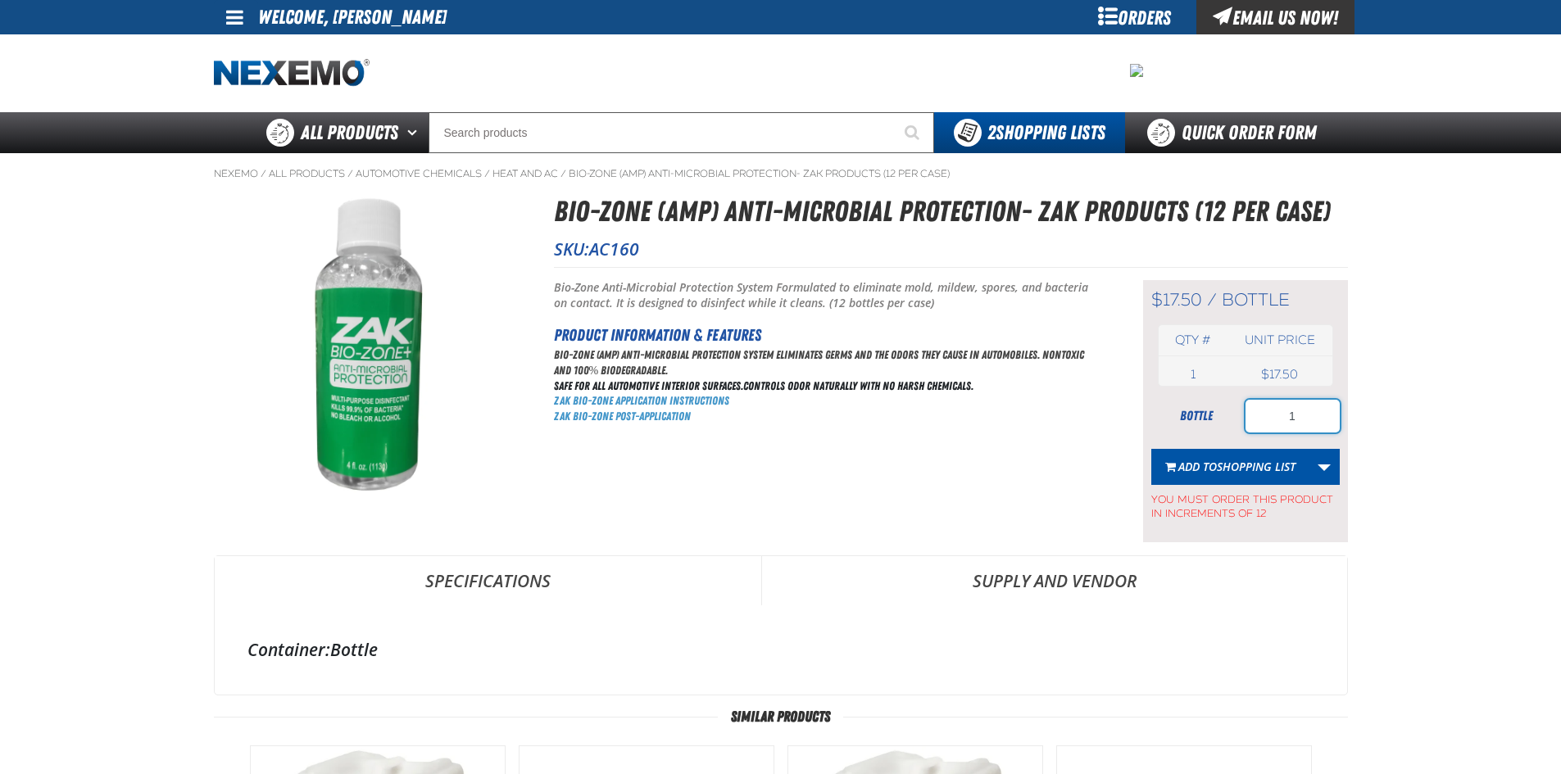
click at [1304, 419] on input "1" at bounding box center [1292, 416] width 94 height 33
type input "12"
click at [1227, 469] on span "Shopping List" at bounding box center [1256, 467] width 79 height 16
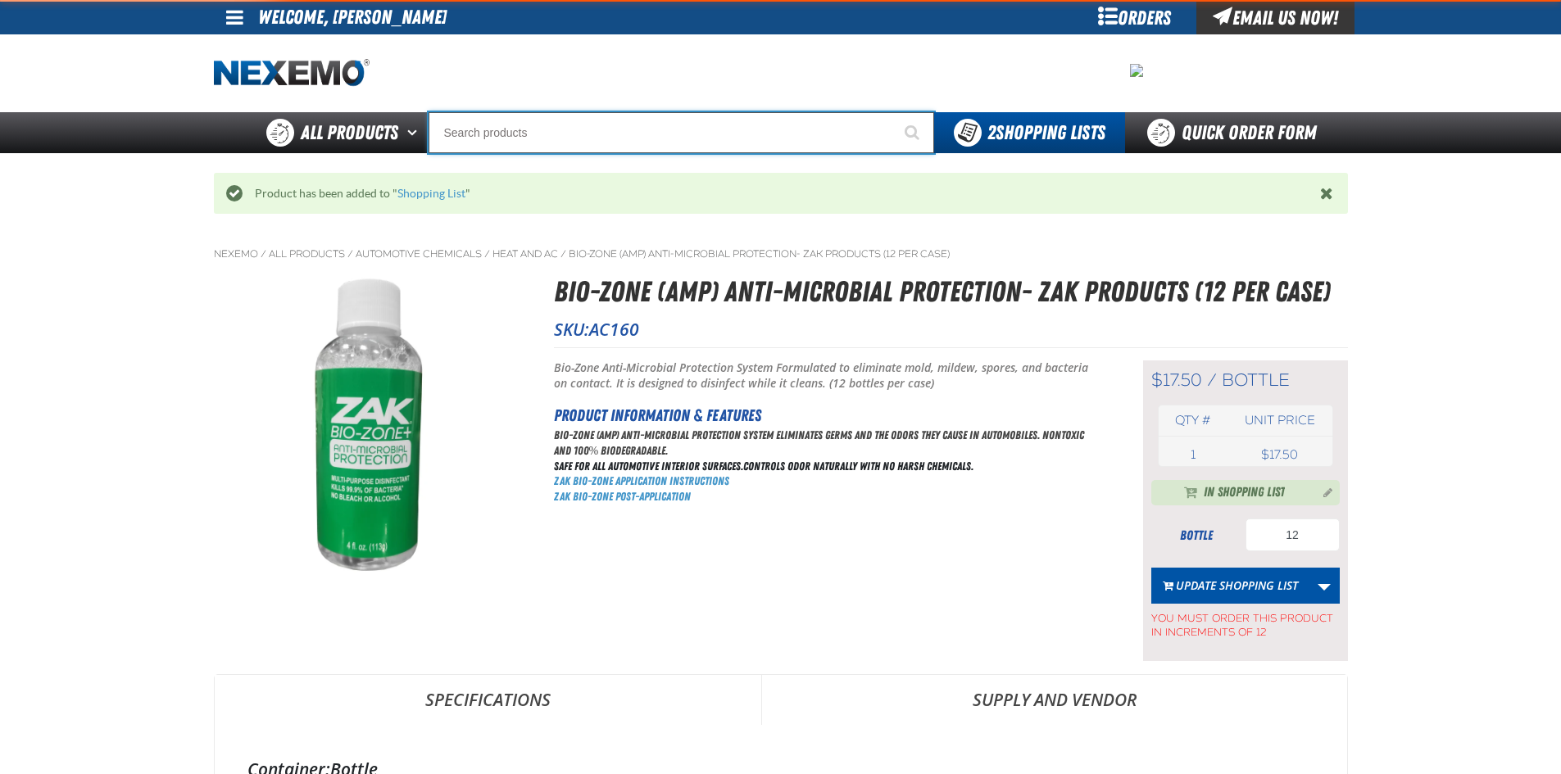
click at [476, 127] on input "Search" at bounding box center [682, 132] width 506 height 41
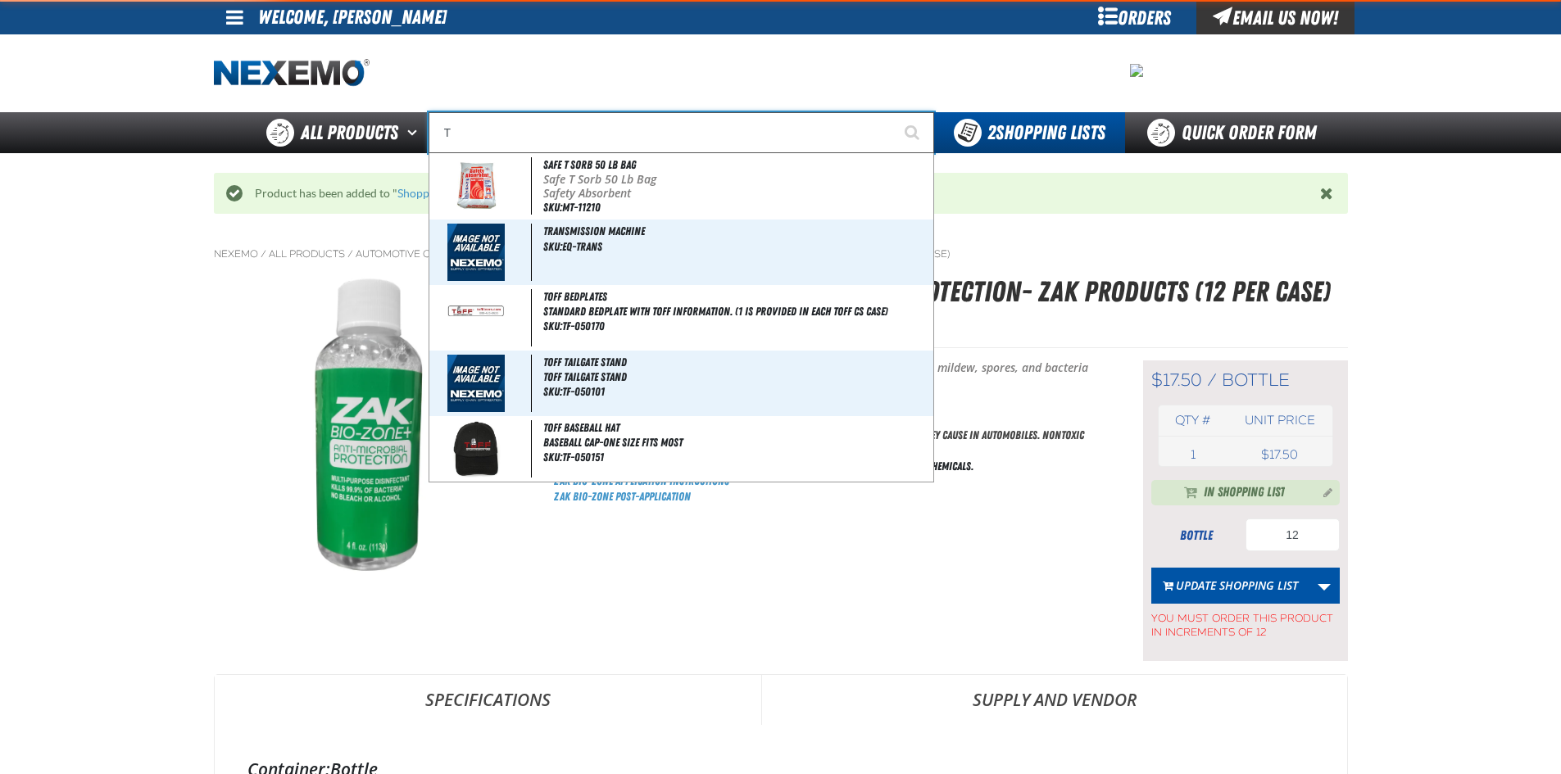
type input "TB"
type input "TB Fresh (32 oz bottle)"
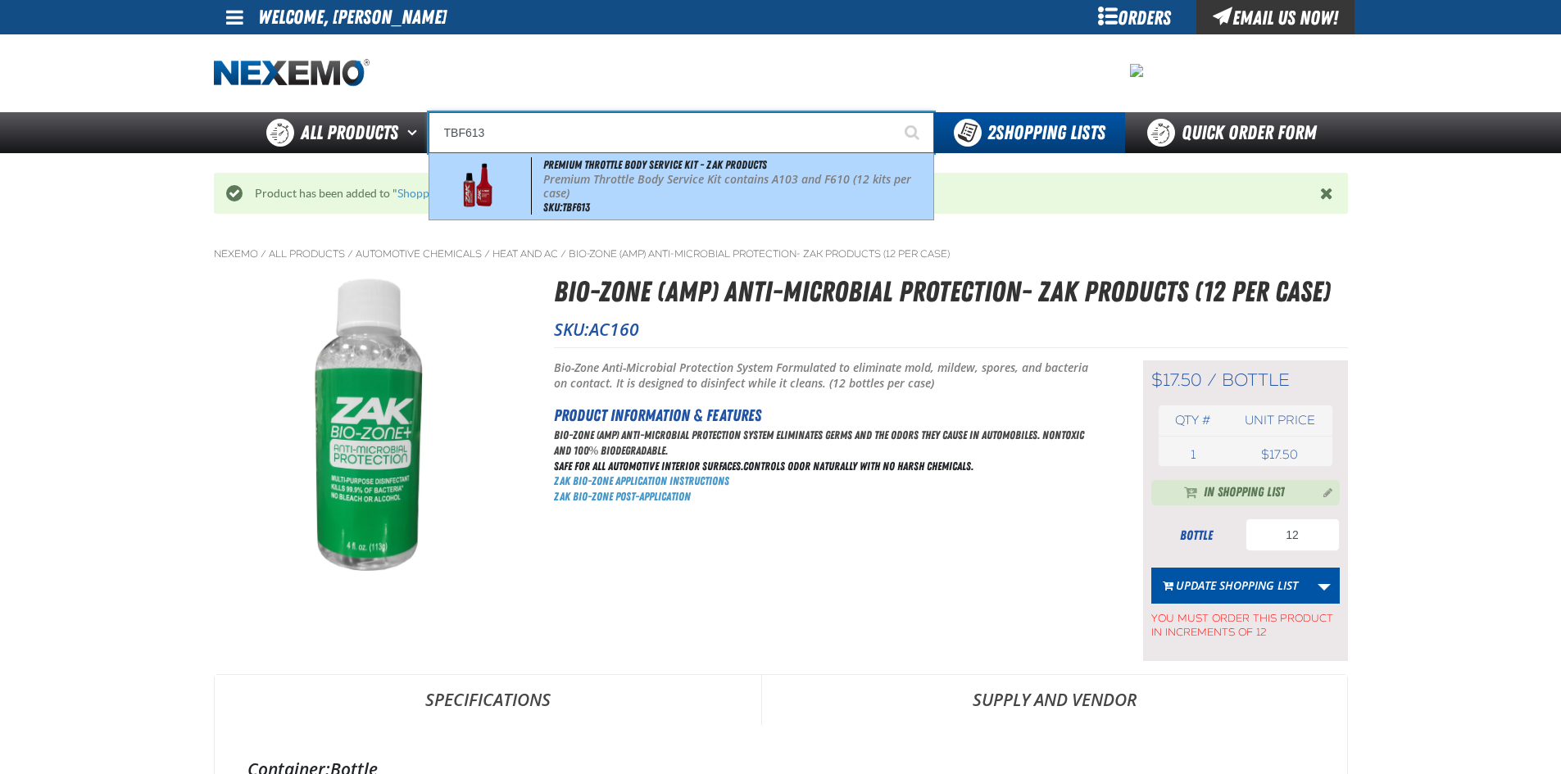
click at [543, 195] on p "Premium Throttle Body Service Kit contains A103 and F610 (12 kits per case)" at bounding box center [736, 187] width 387 height 28
type input "Premium Throttle Body Service Kit - ZAK Products"
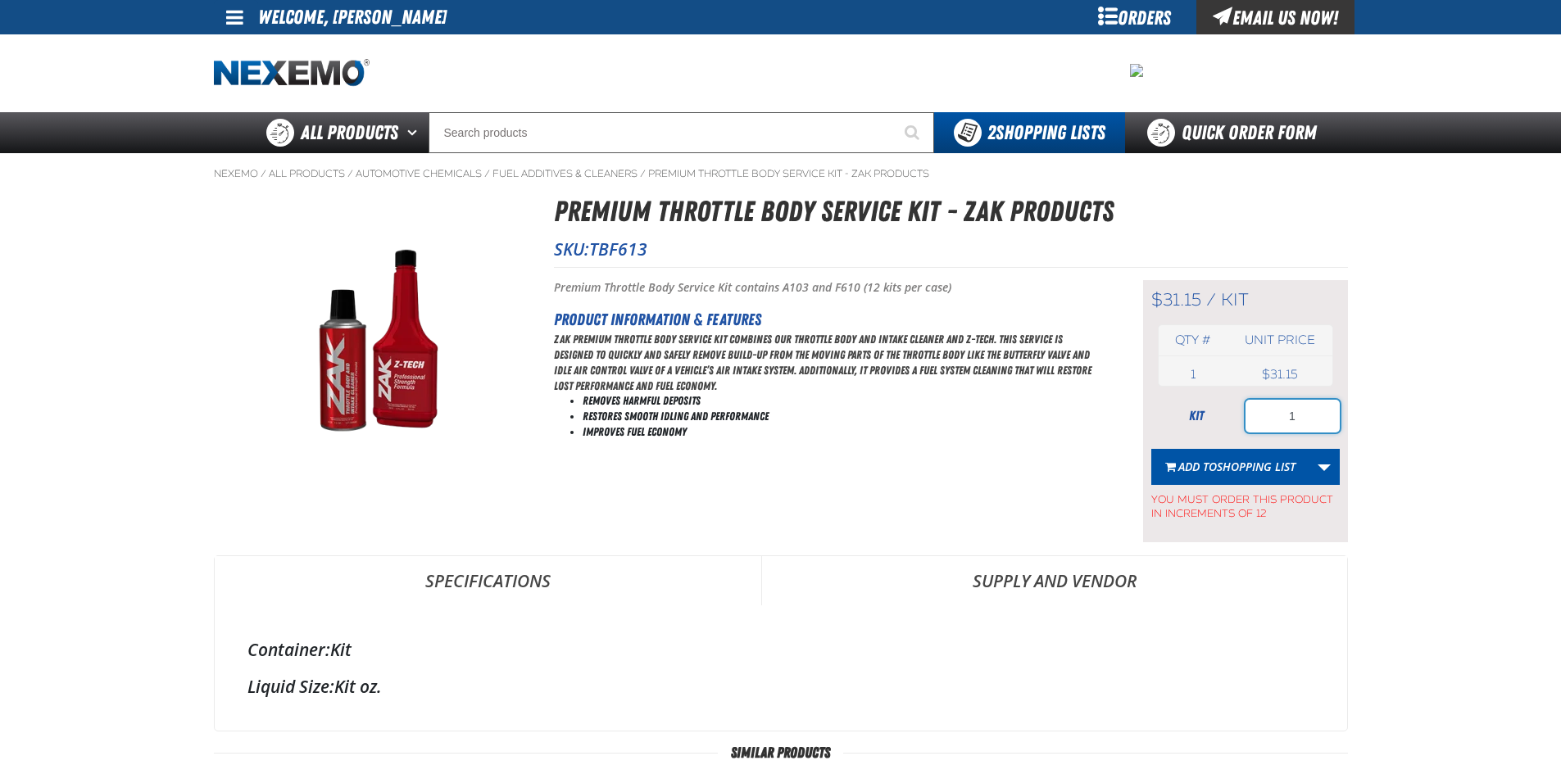
click at [1304, 417] on input "1" at bounding box center [1292, 416] width 94 height 33
type input "12"
click at [1239, 462] on span "Shopping List" at bounding box center [1256, 467] width 79 height 16
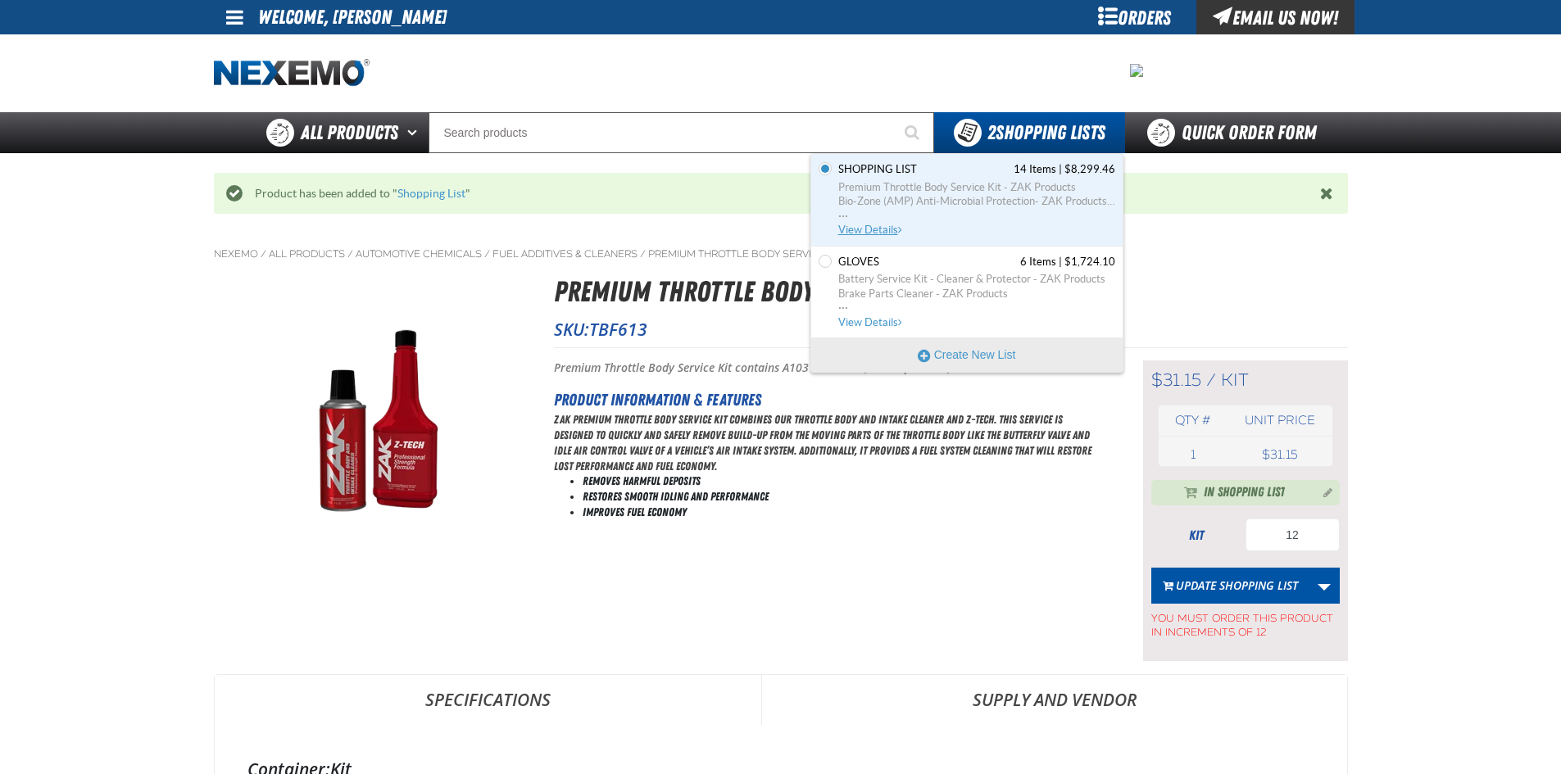
click at [887, 181] on span "Premium Throttle Body Service Kit - ZAK Products" at bounding box center [976, 187] width 277 height 15
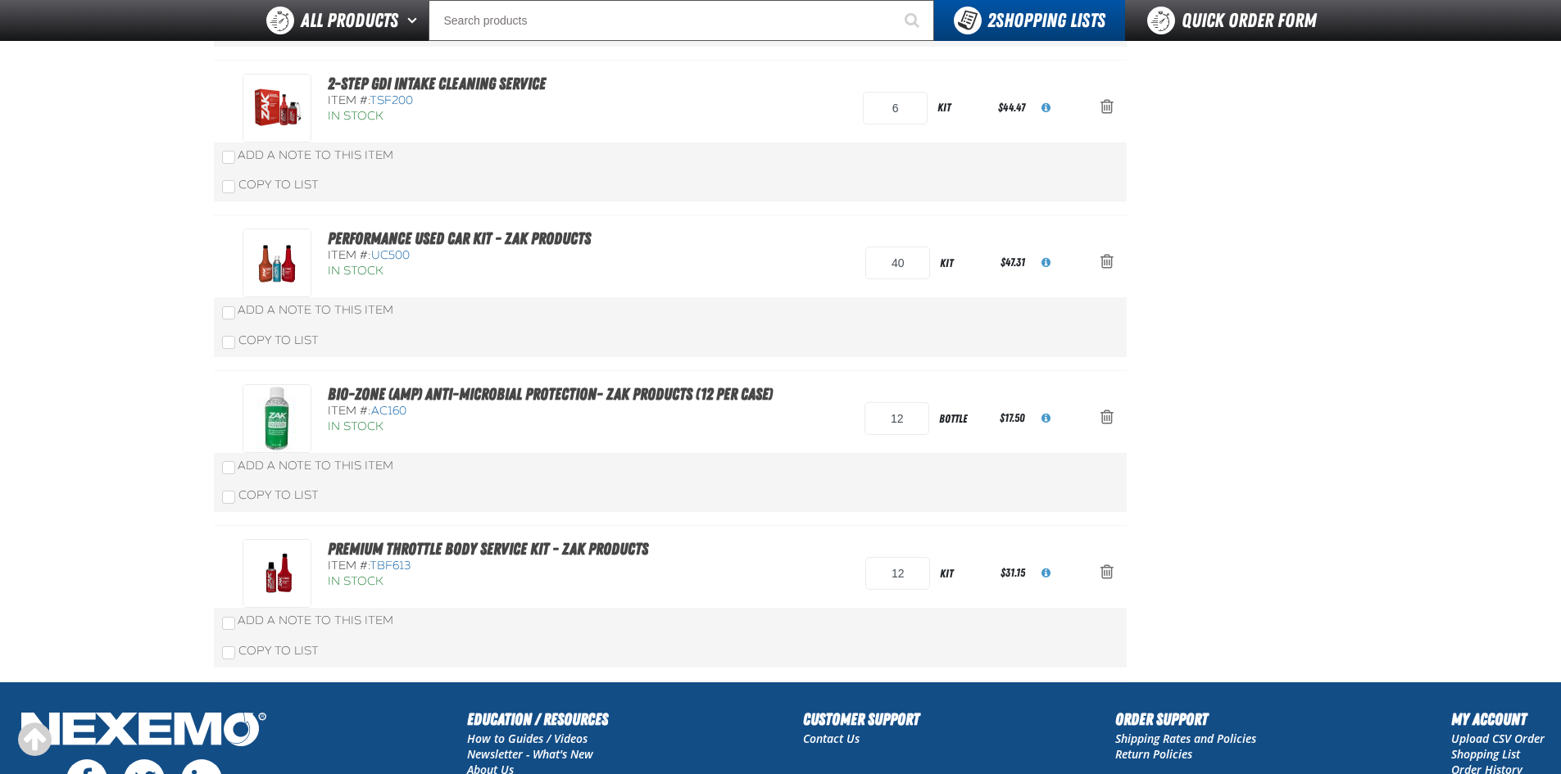
scroll to position [1530, 0]
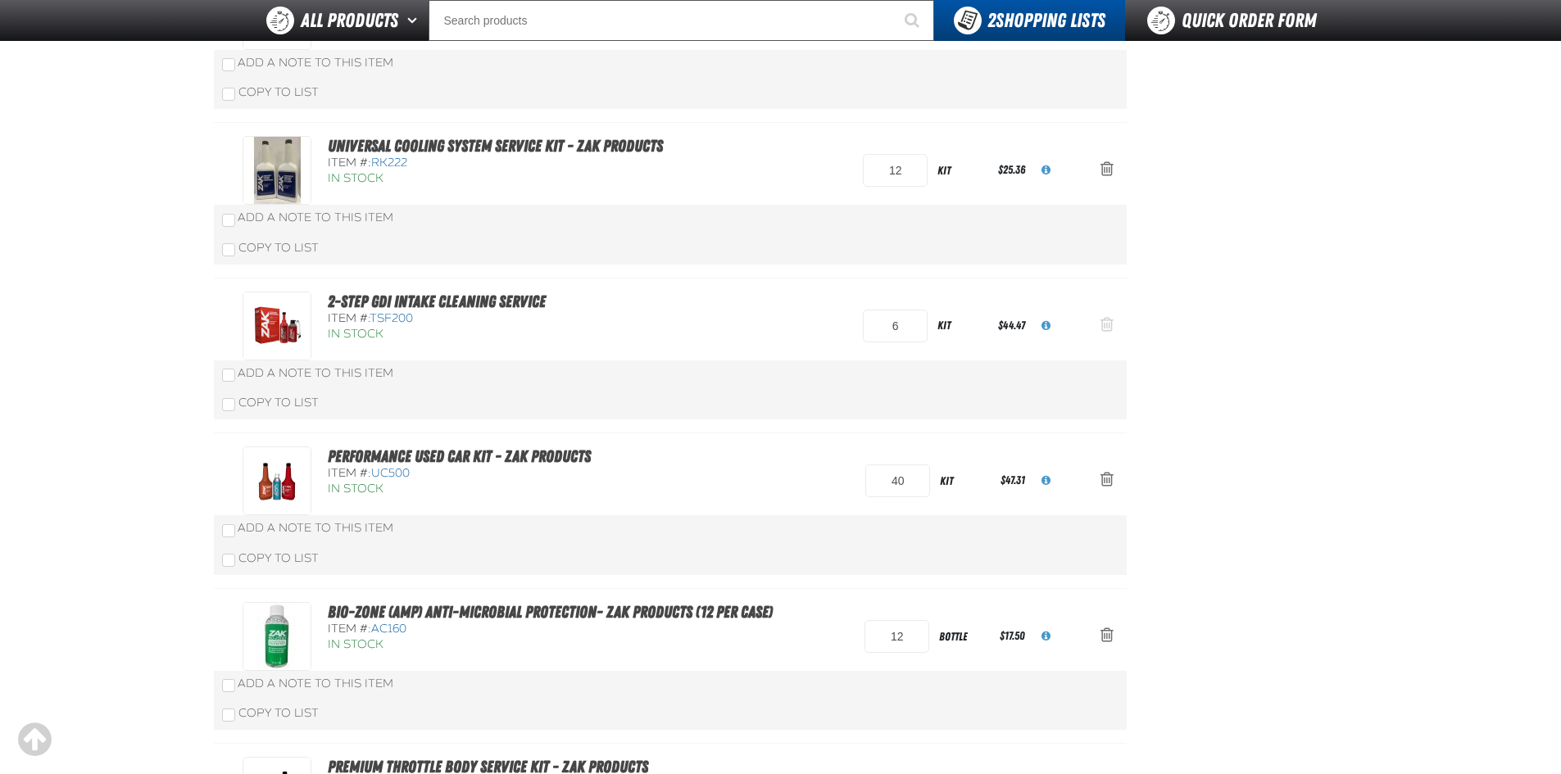
click at [1109, 323] on span "Action Remove 2-Step GDI Intake Cleaning Service from Shopping List" at bounding box center [1106, 324] width 13 height 16
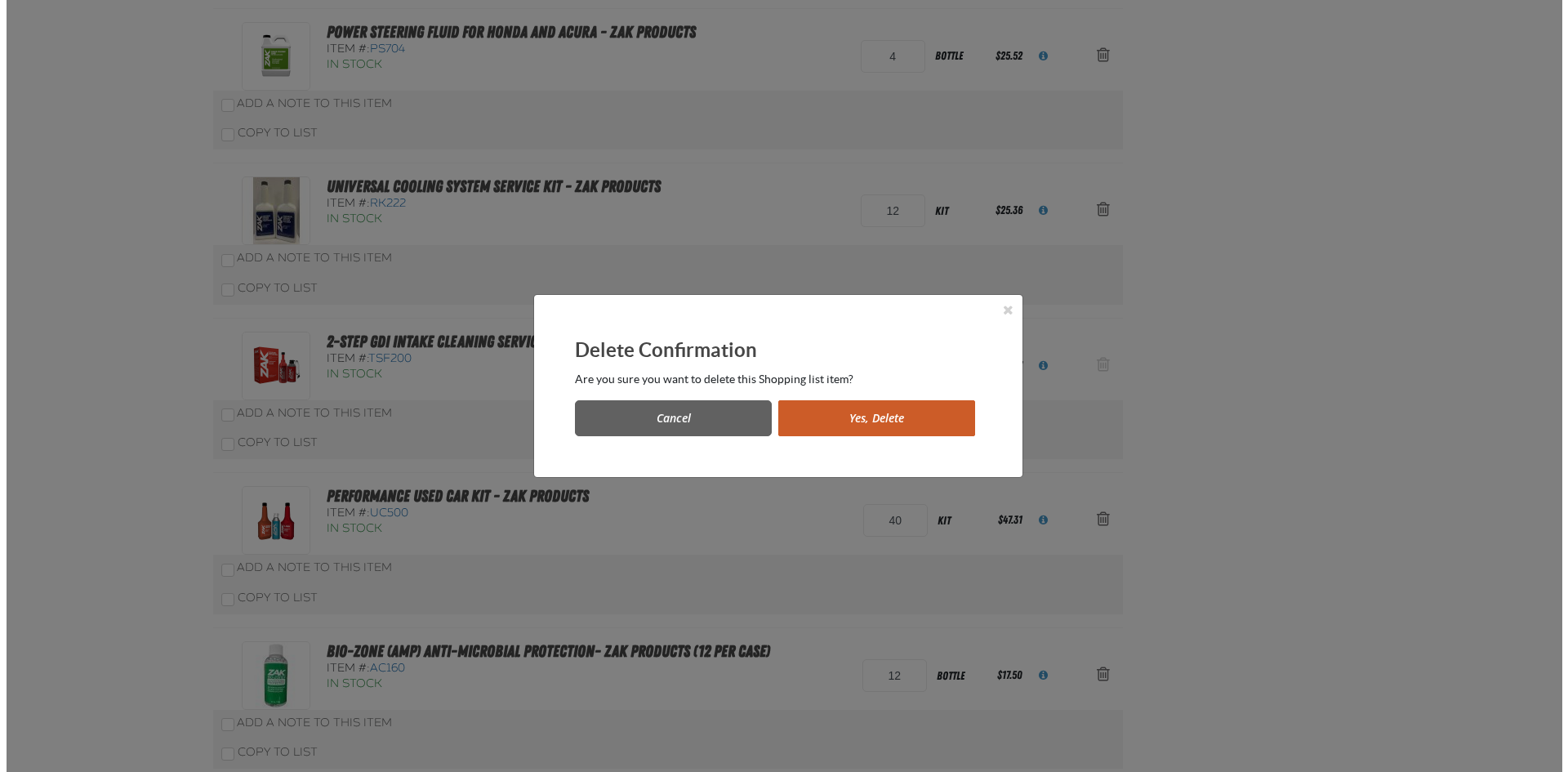
scroll to position [0, 0]
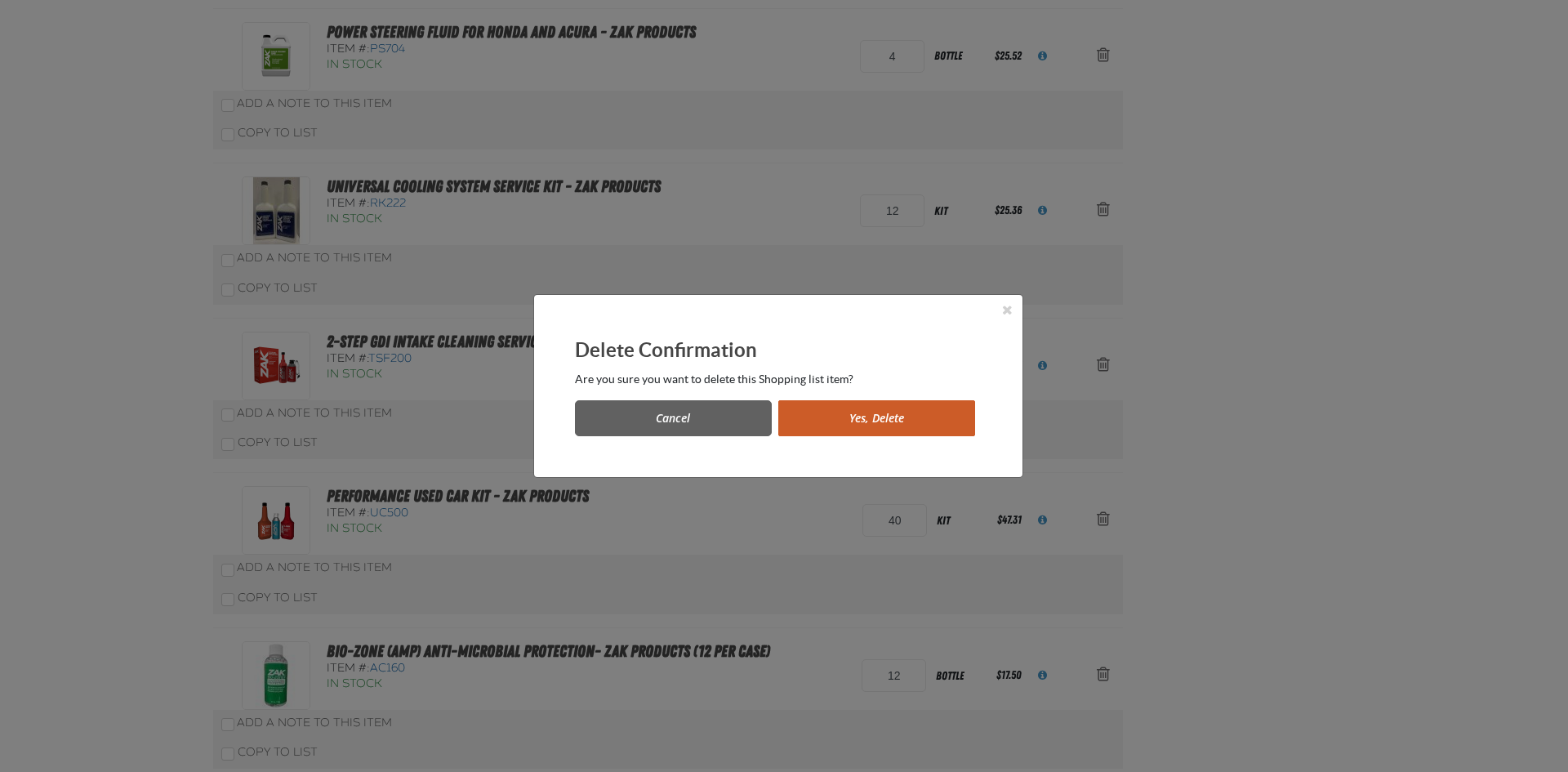
click at [829, 403] on button "Yes, Delete" at bounding box center [876, 418] width 196 height 36
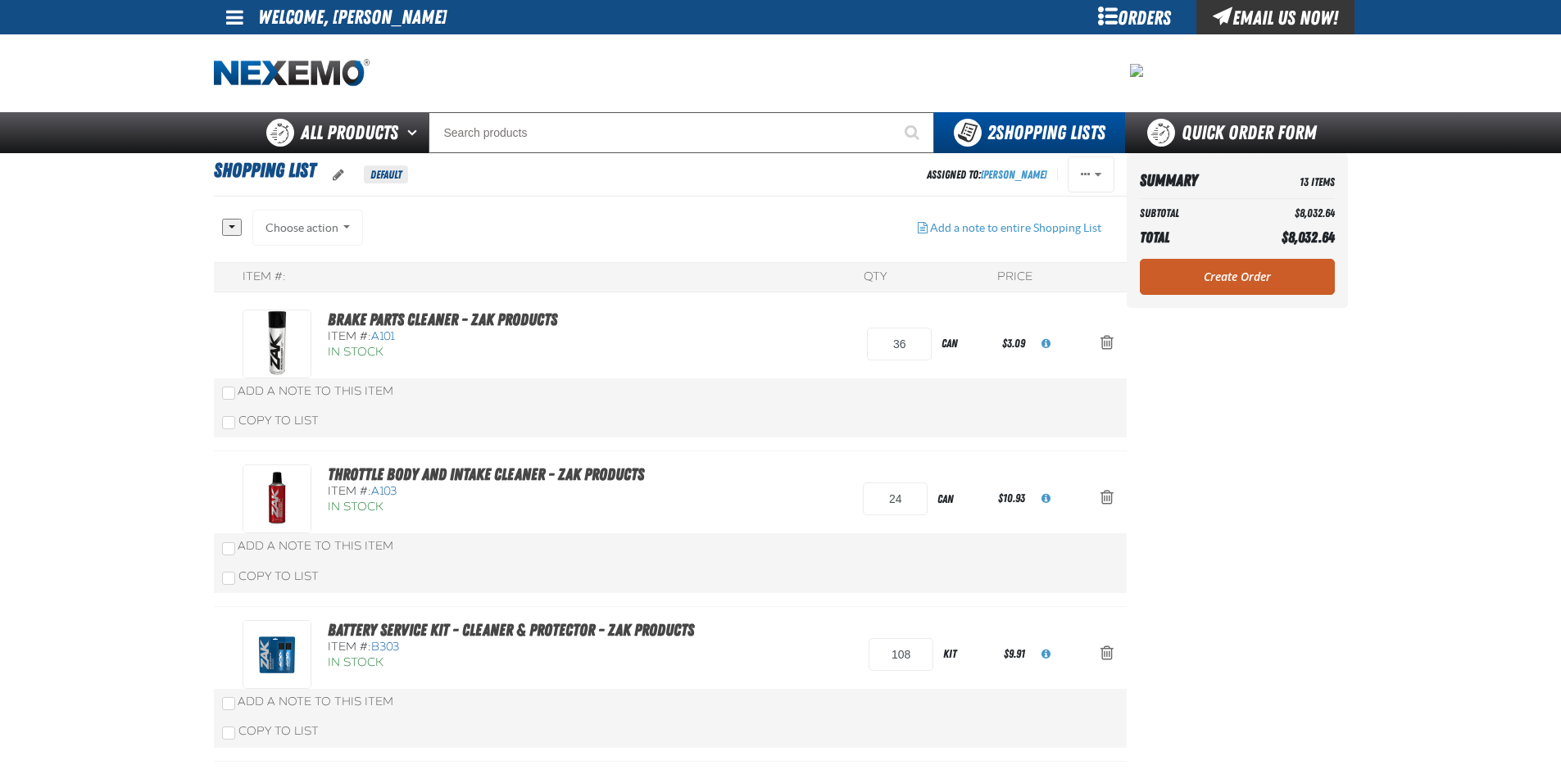
click at [1211, 297] on div "Summary 13 Items Subtotal $8,032.64 Total $8,032.64 Loading... Create Order" at bounding box center [1237, 230] width 221 height 155
click at [1215, 281] on link "Create Order" at bounding box center [1237, 277] width 195 height 36
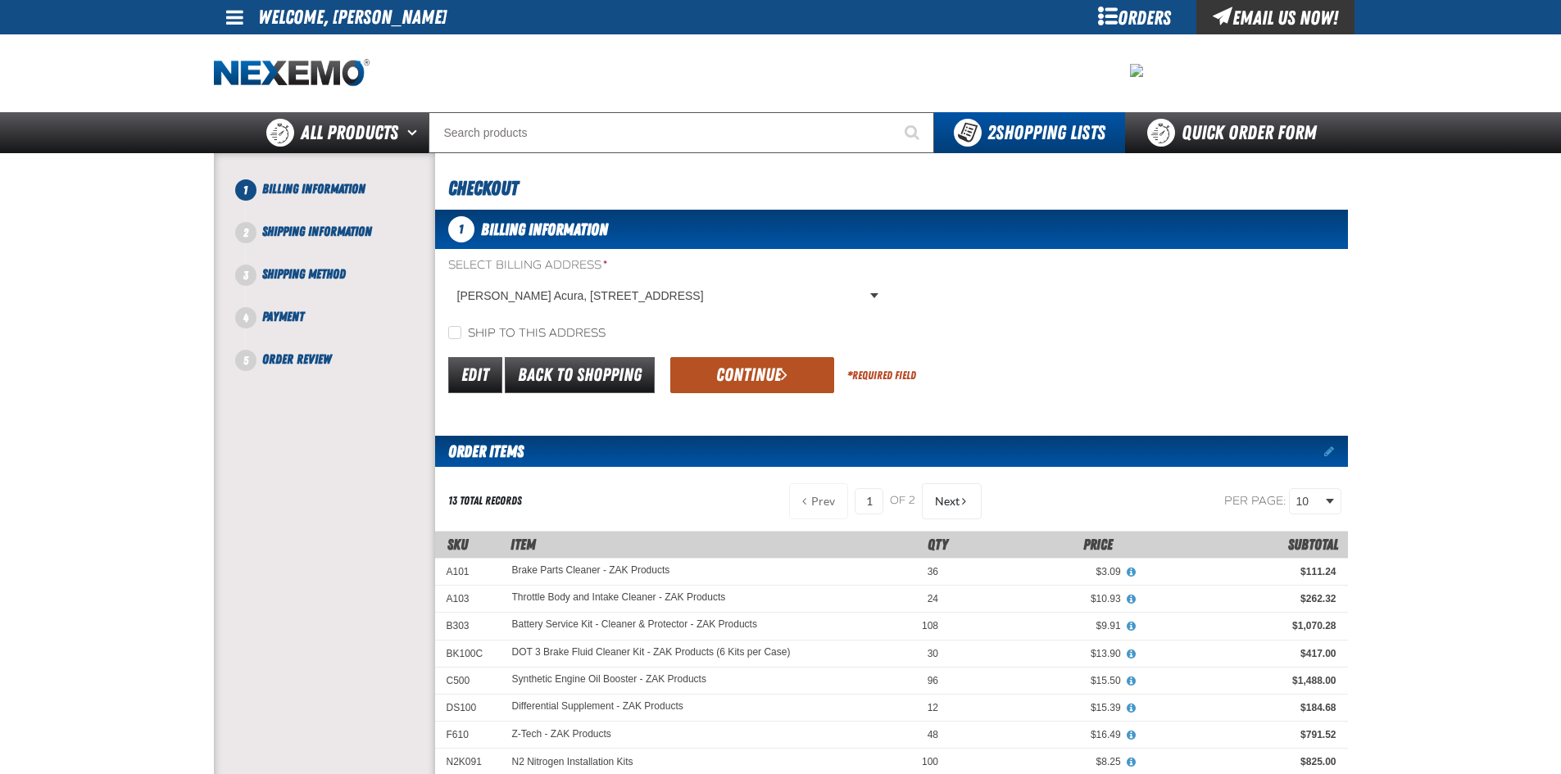
click at [751, 382] on button "Continue" at bounding box center [752, 375] width 164 height 36
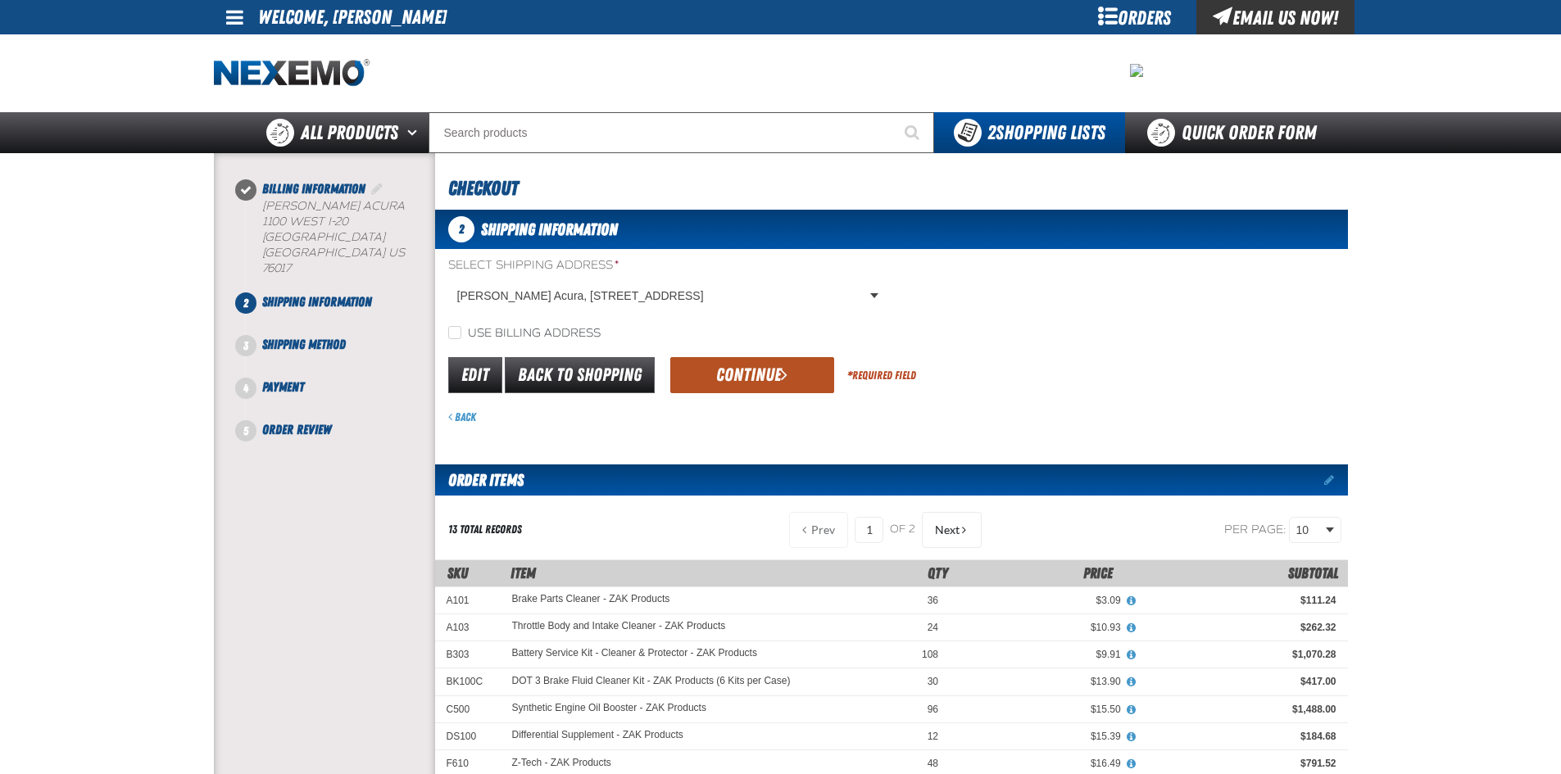
click at [752, 366] on button "Continue" at bounding box center [752, 375] width 164 height 36
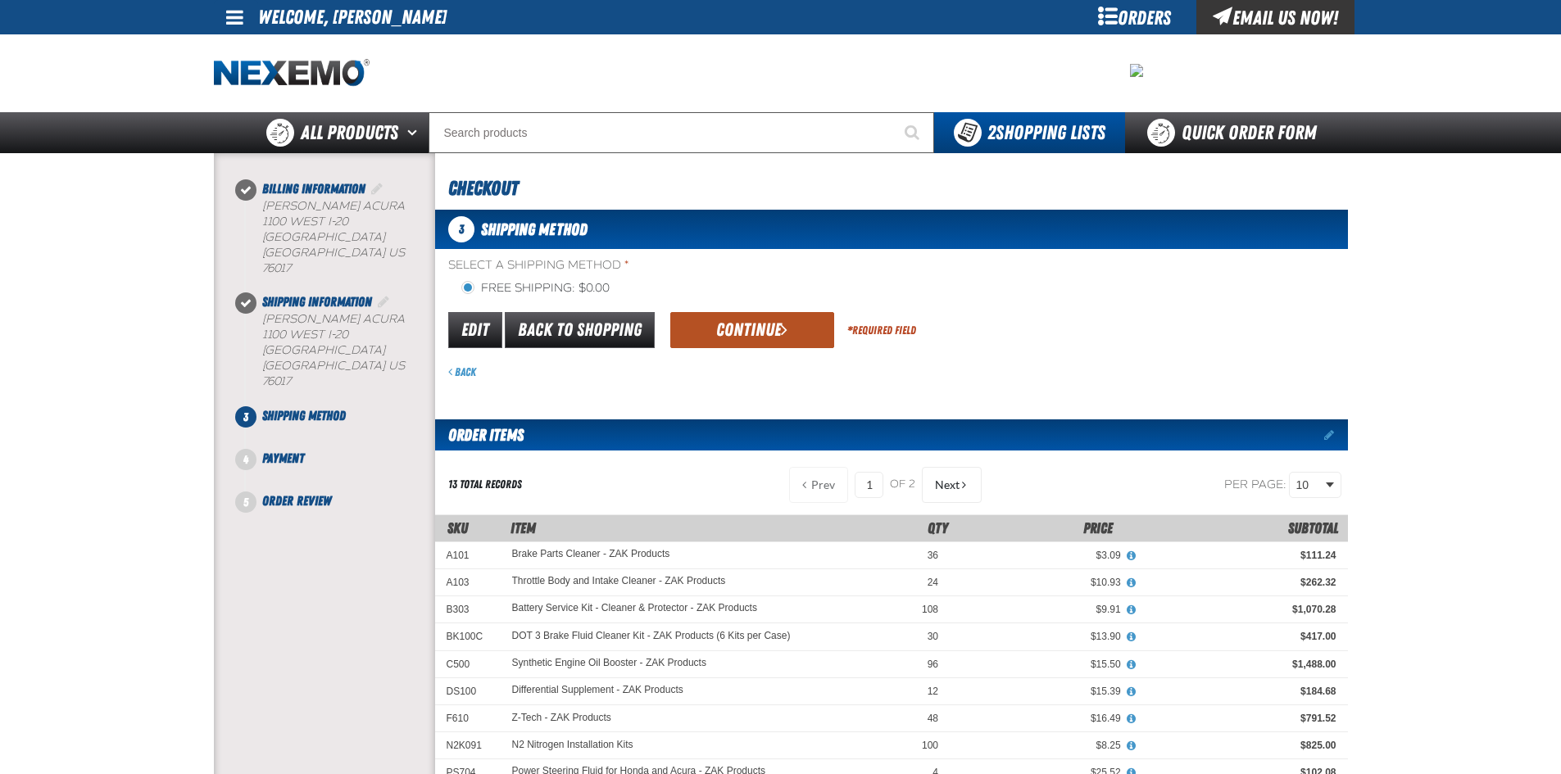
click at [750, 335] on button "Continue" at bounding box center [752, 330] width 164 height 36
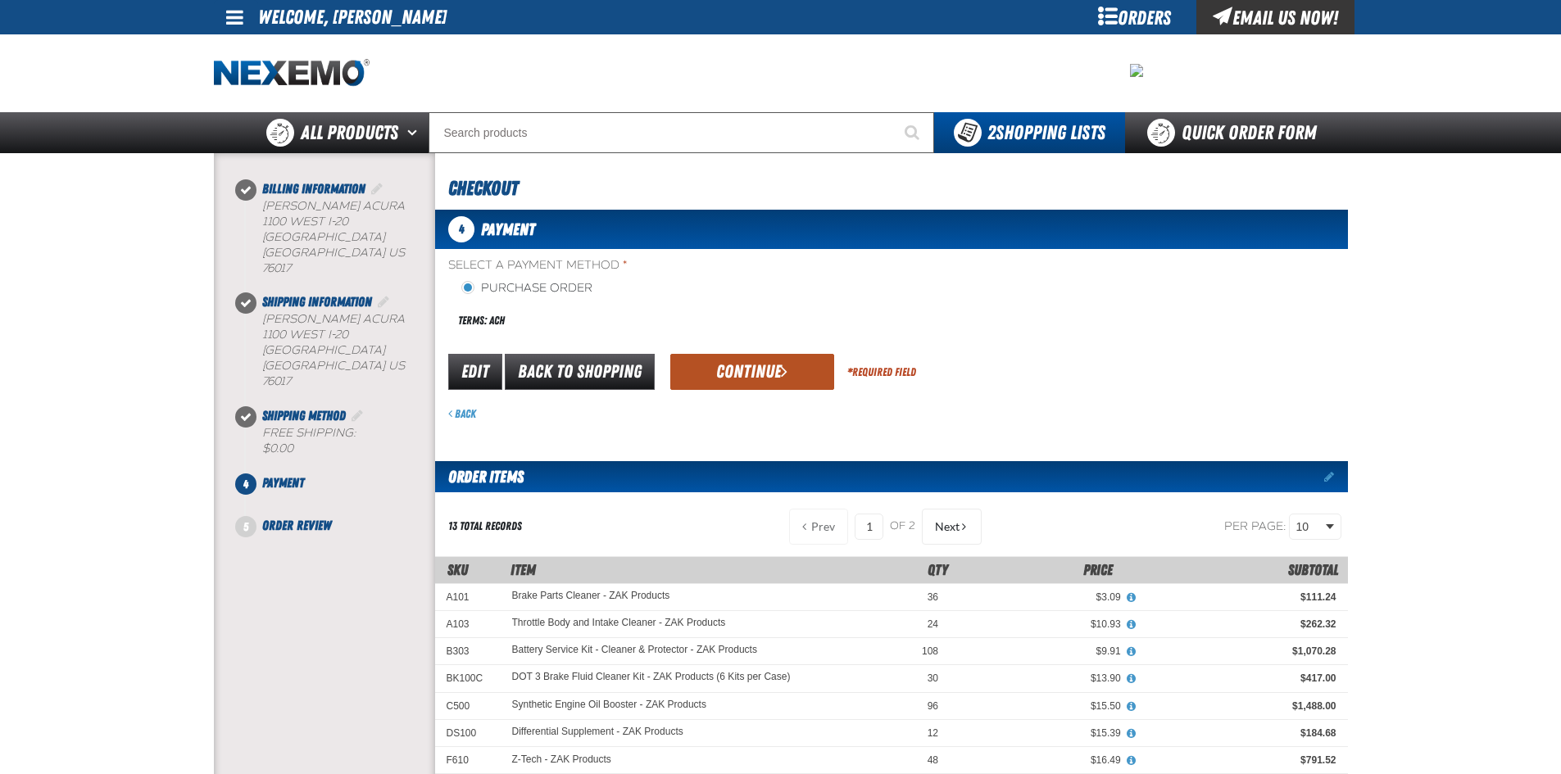
click at [738, 374] on button "Continue" at bounding box center [752, 372] width 164 height 36
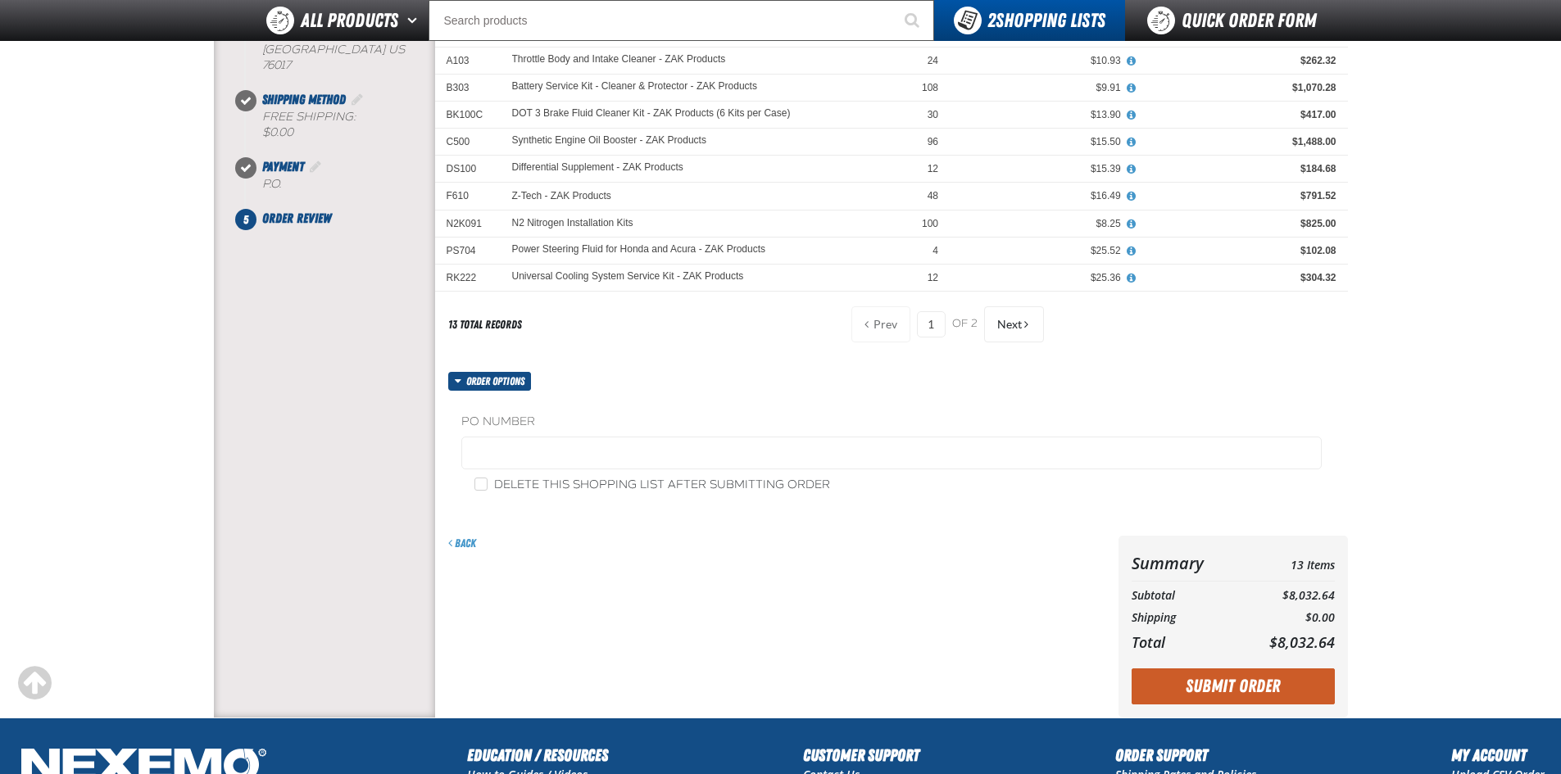
scroll to position [437, 0]
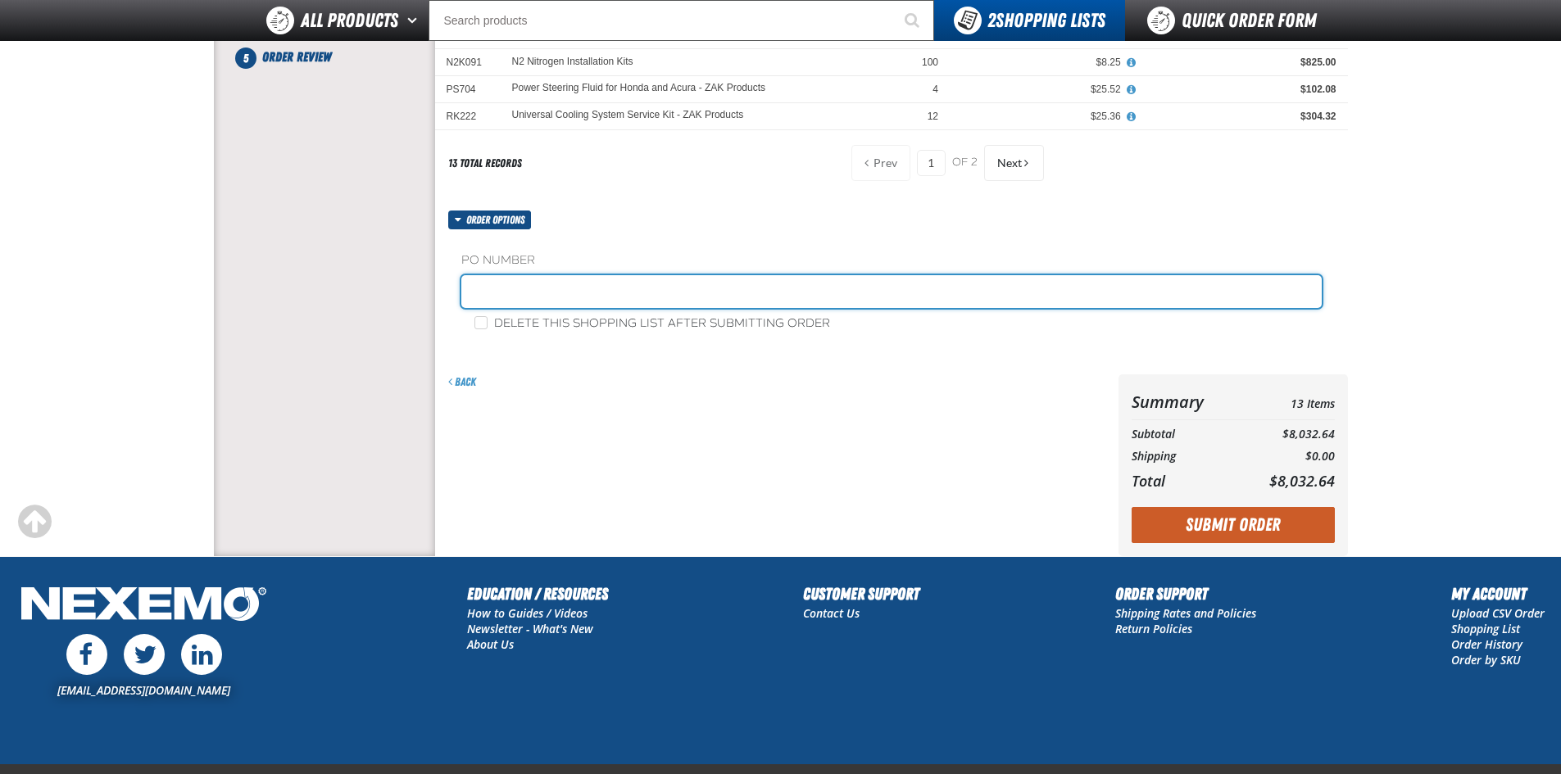
drag, startPoint x: 503, startPoint y: 290, endPoint x: 514, endPoint y: 283, distance: 13.0
click at [503, 290] on input "text" at bounding box center [891, 291] width 860 height 33
type input "197451"
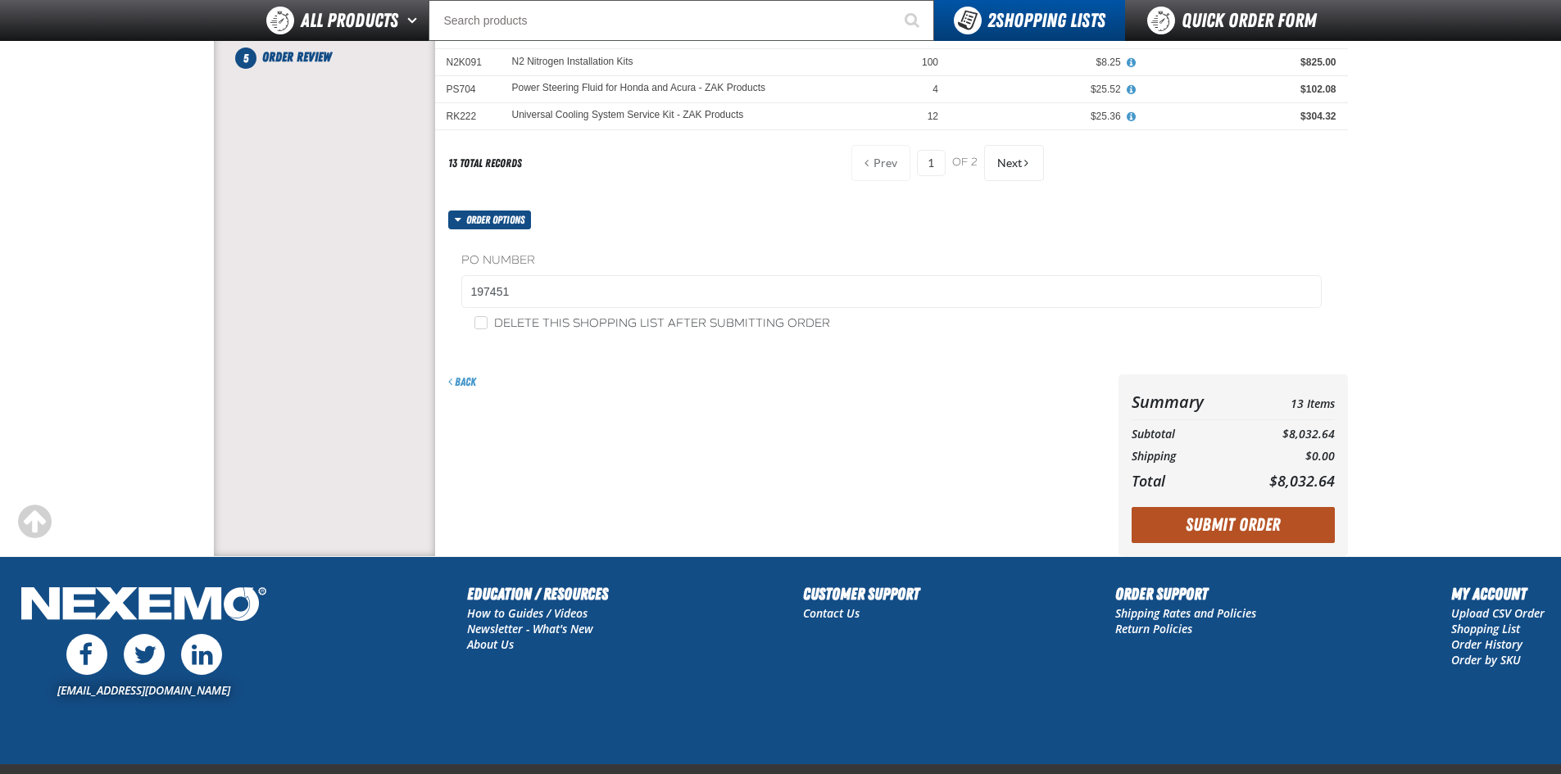
click at [1303, 530] on button "Submit Order" at bounding box center [1232, 525] width 203 height 36
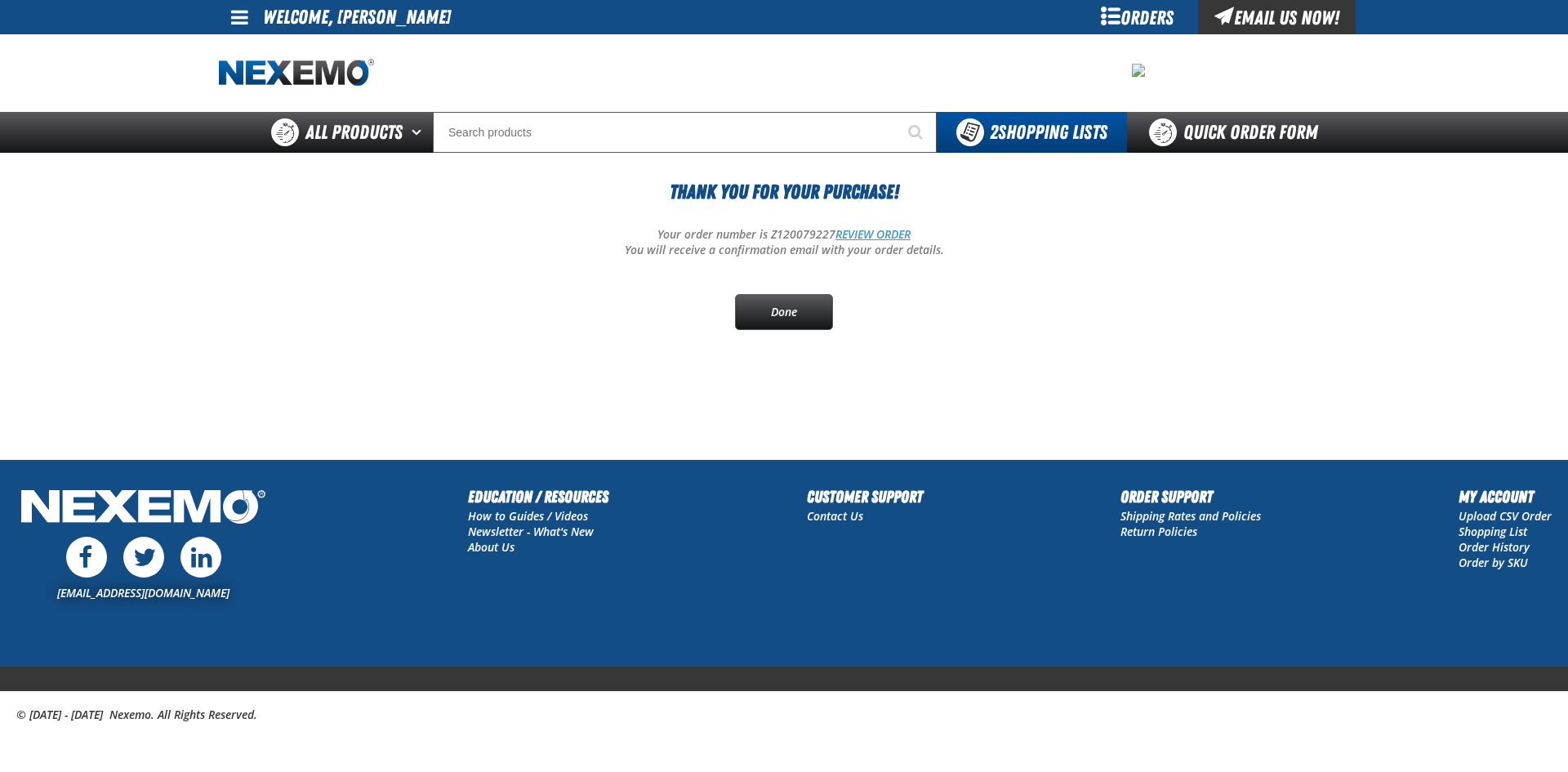
click at [862, 228] on link "REVIEW ORDER" at bounding box center [872, 234] width 75 height 16
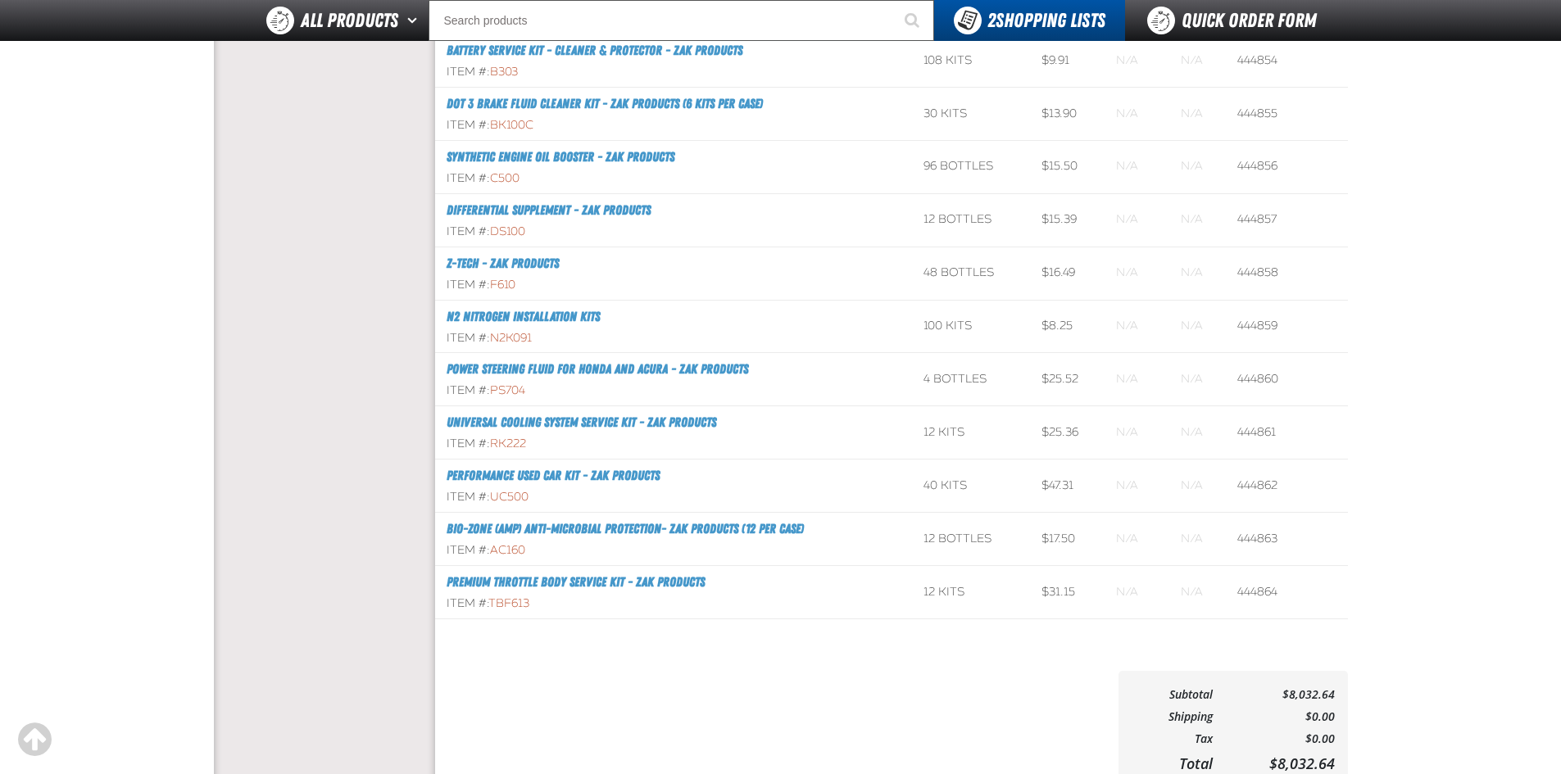
scroll to position [874, 0]
